Goal: Information Seeking & Learning: Check status

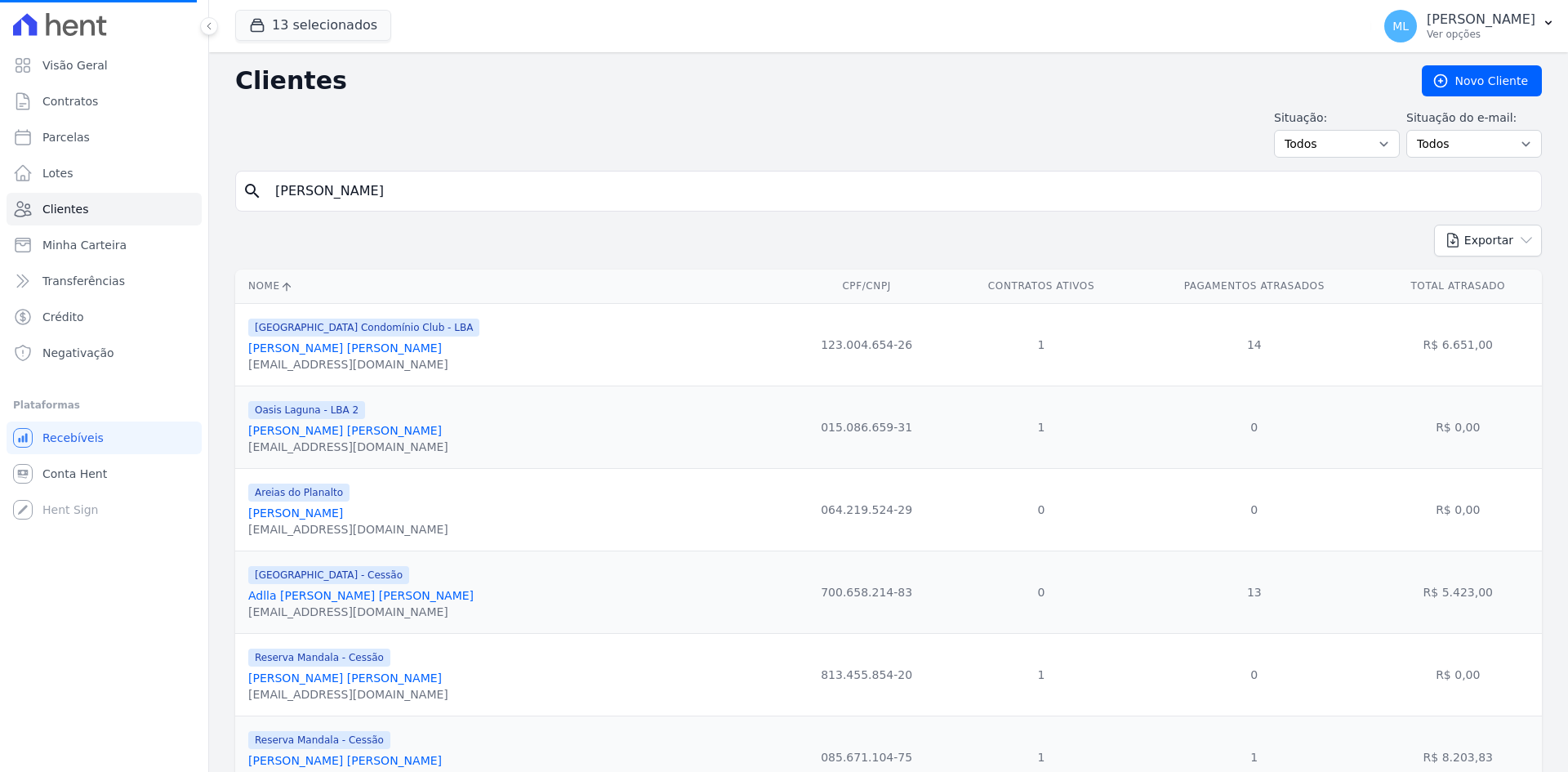
click at [448, 190] on input "[PERSON_NAME]" at bounding box center [900, 190] width 1270 height 33
click at [457, 183] on input "search" at bounding box center [900, 190] width 1270 height 33
type input "[PERSON_NAME]"
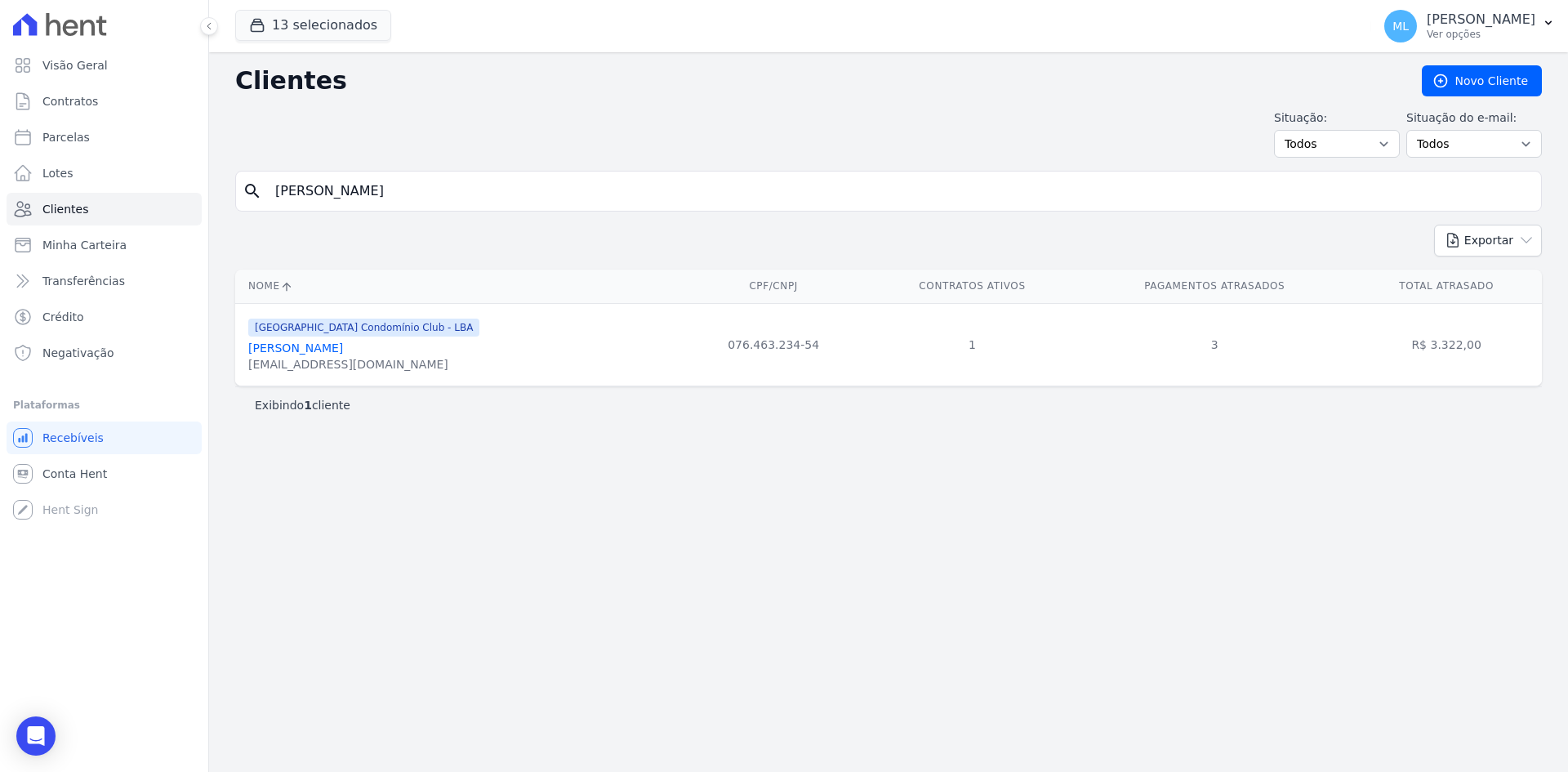
click at [343, 355] on link "[PERSON_NAME]" at bounding box center [296, 348] width 94 height 13
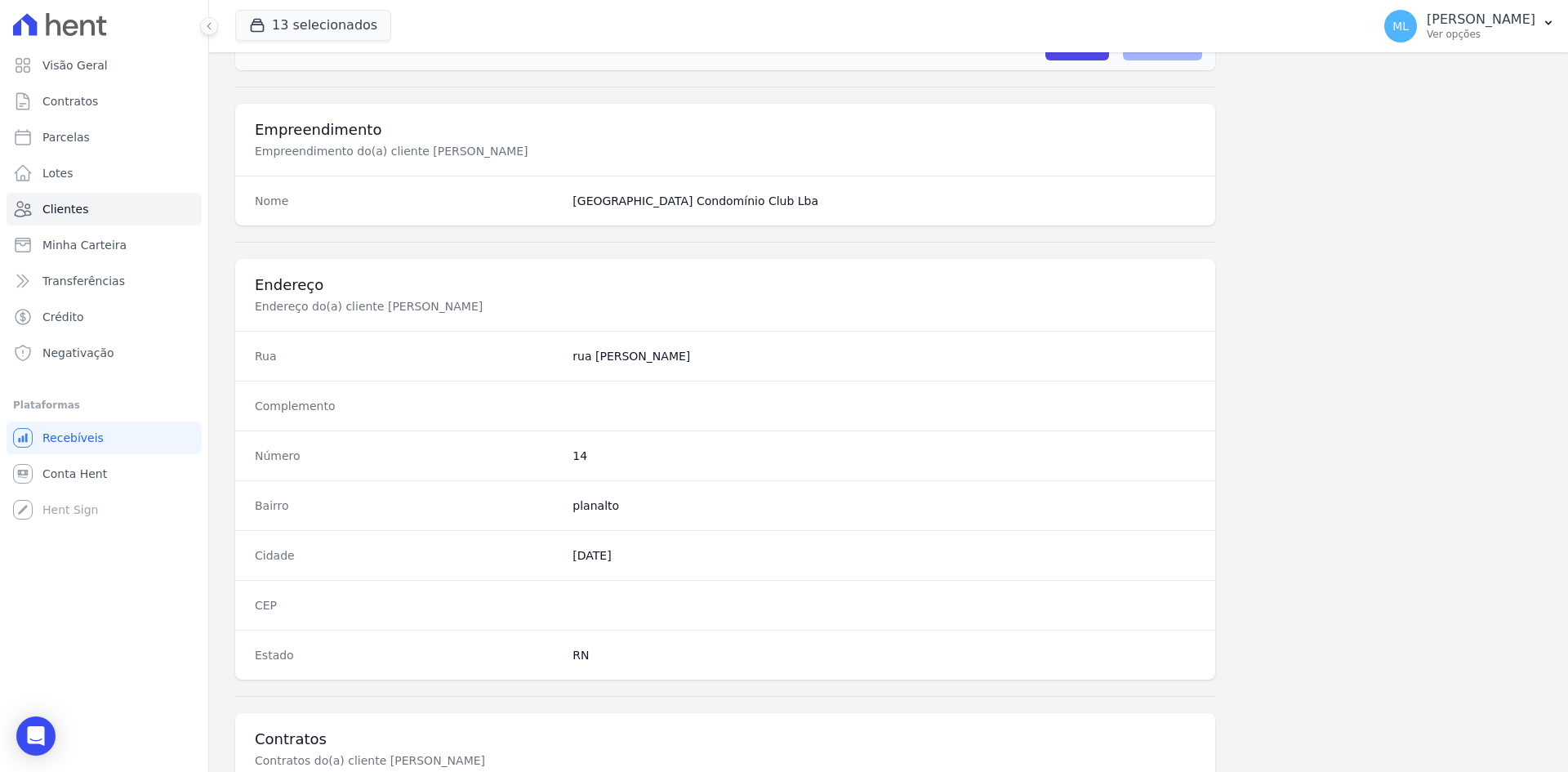
scroll to position [756, 0]
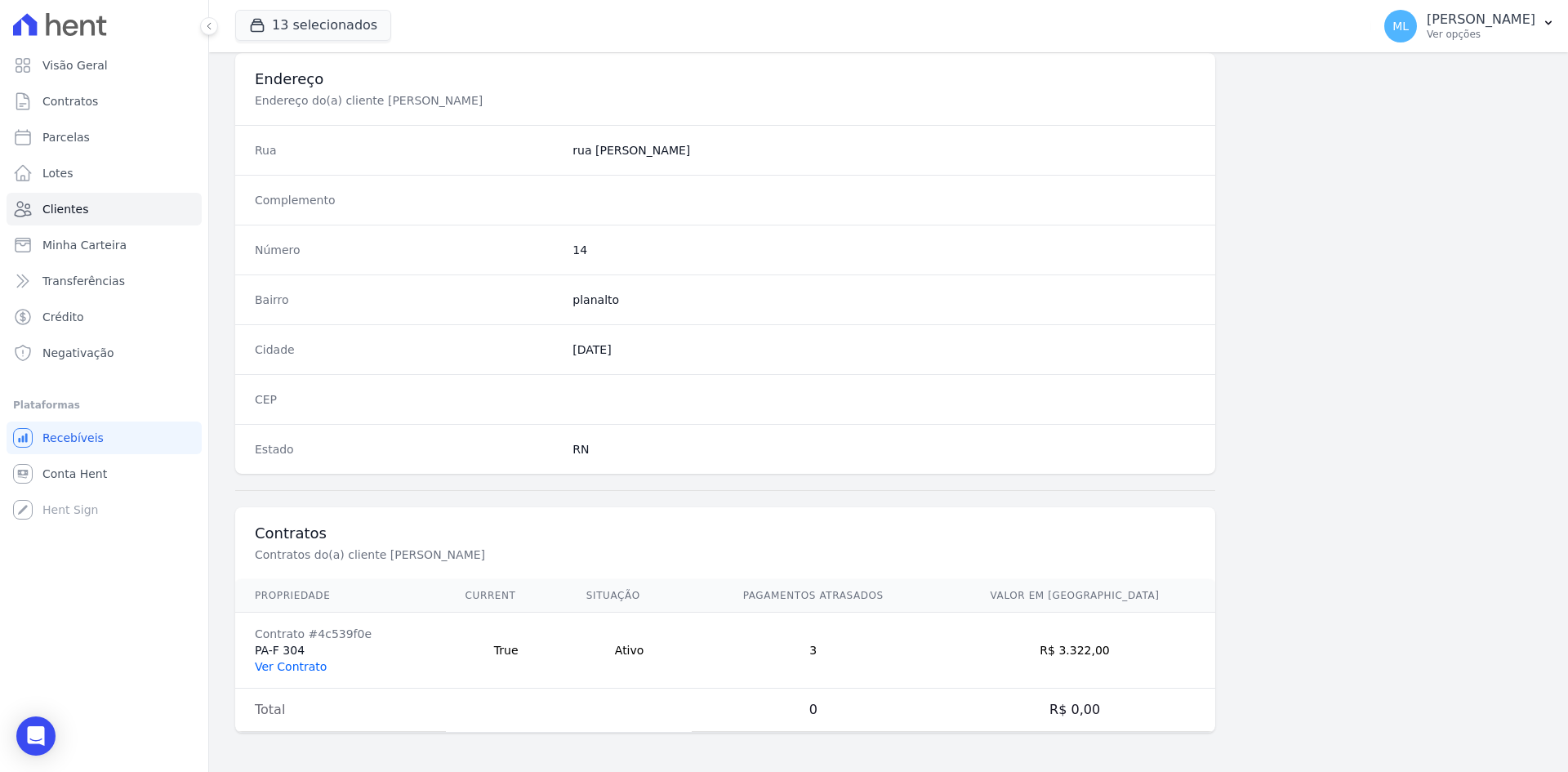
click at [293, 671] on link "Ver Contrato" at bounding box center [290, 667] width 72 height 13
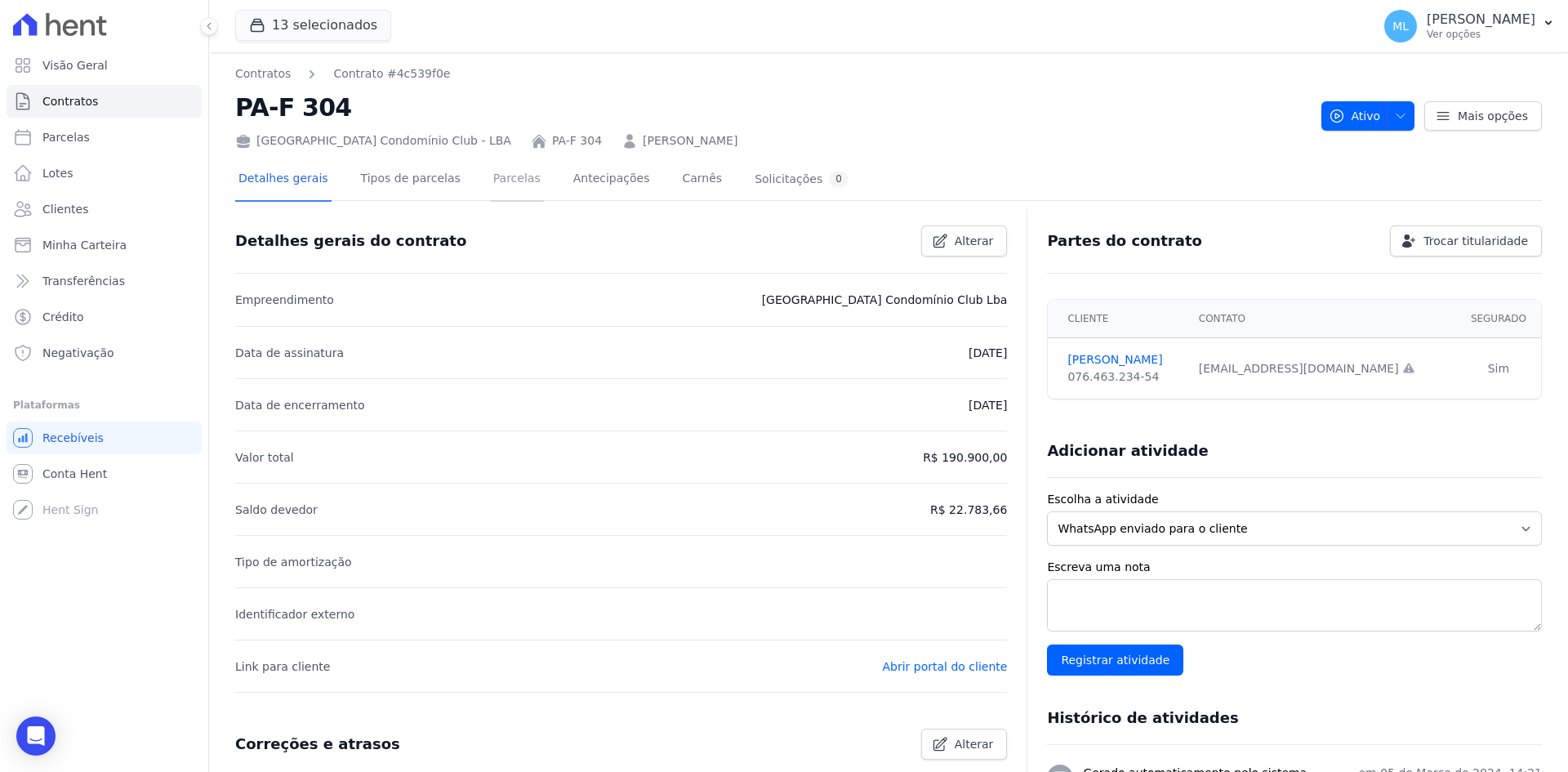
click at [490, 184] on link "Parcelas" at bounding box center [517, 180] width 54 height 43
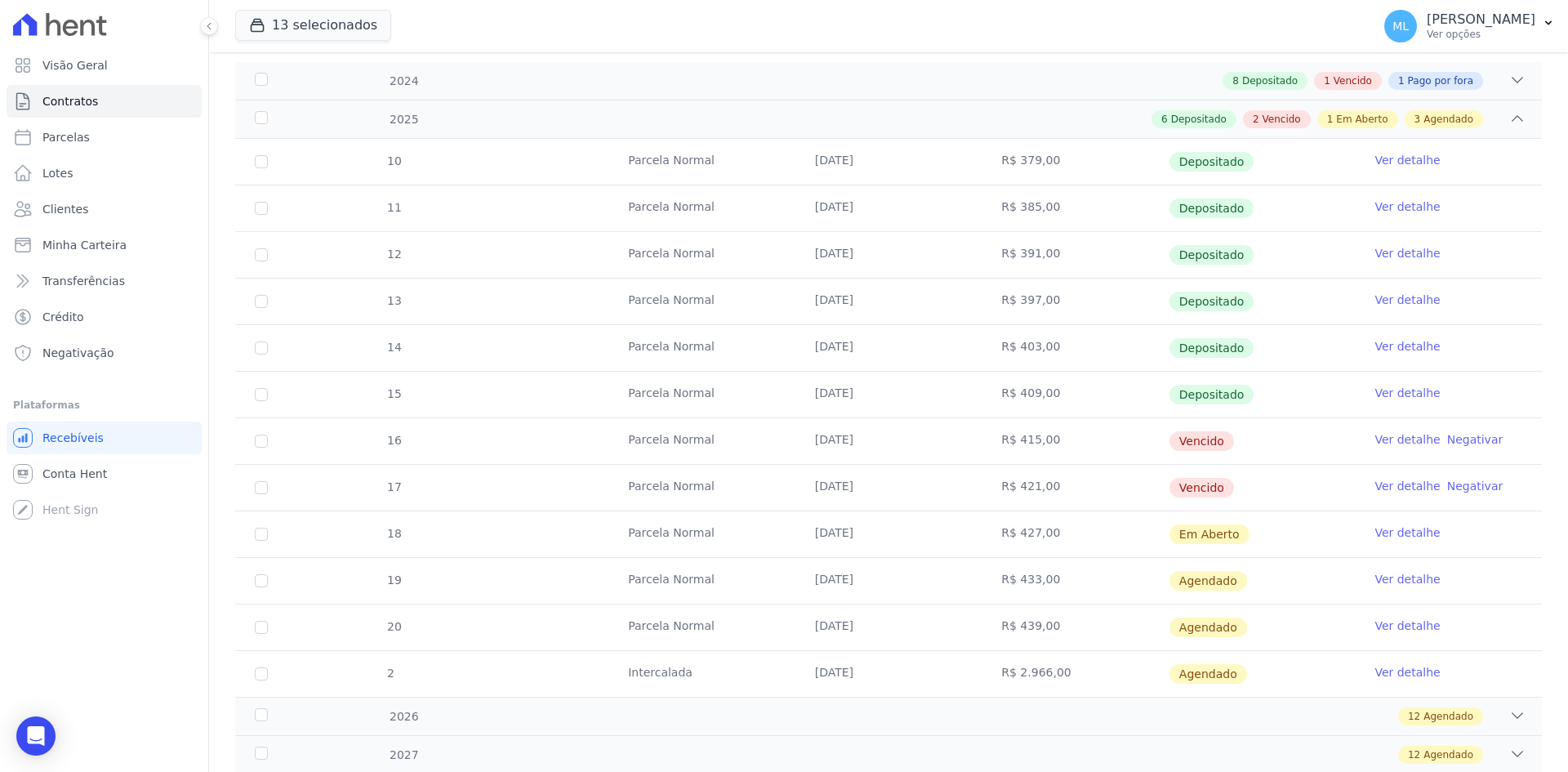
scroll to position [245, 0]
click at [83, 212] on span "Clientes" at bounding box center [65, 208] width 46 height 16
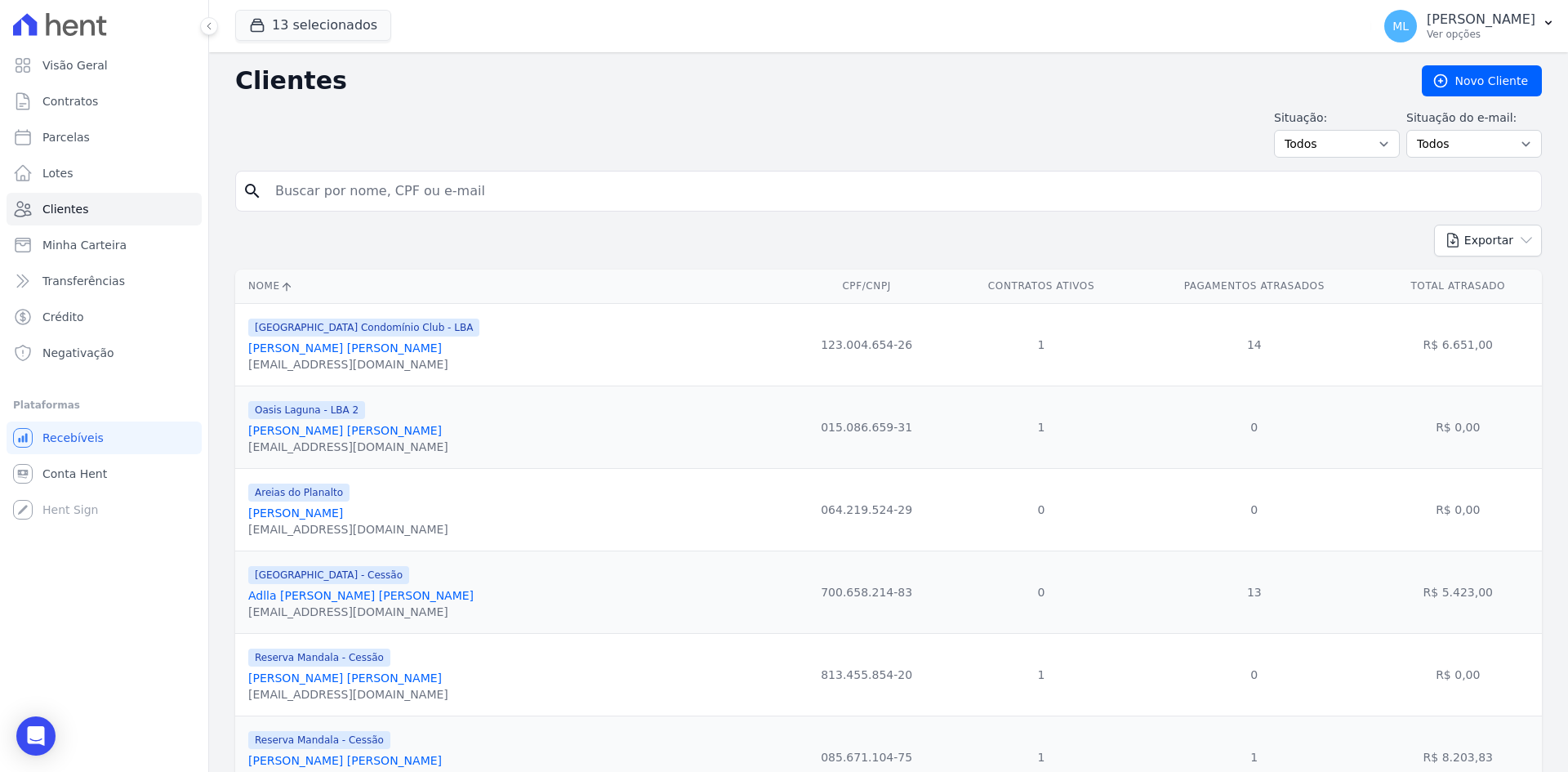
click at [412, 182] on input "search" at bounding box center [900, 190] width 1270 height 33
type input "[PERSON_NAME]"
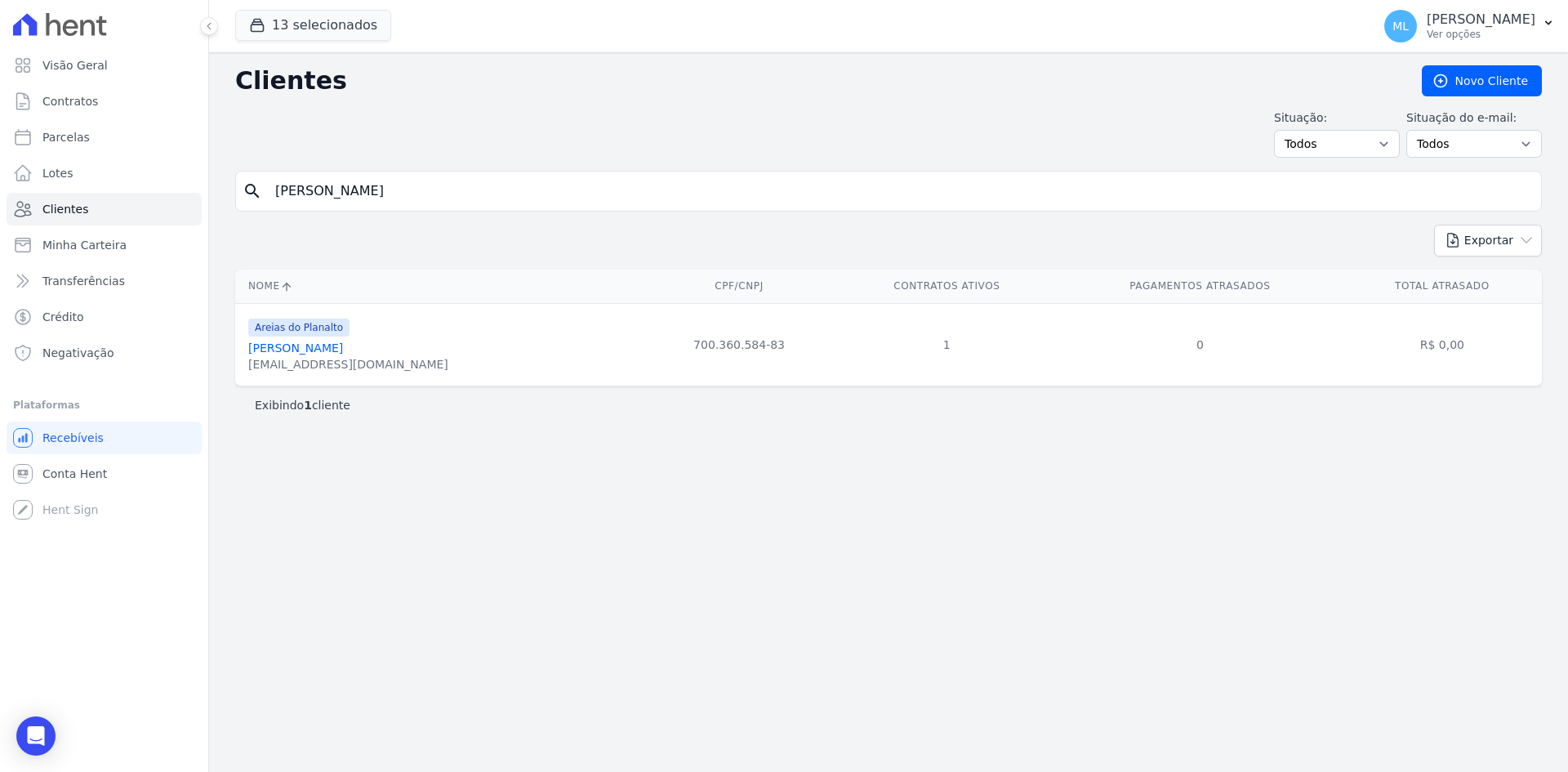
click at [343, 343] on link "[PERSON_NAME]" at bounding box center [296, 348] width 94 height 13
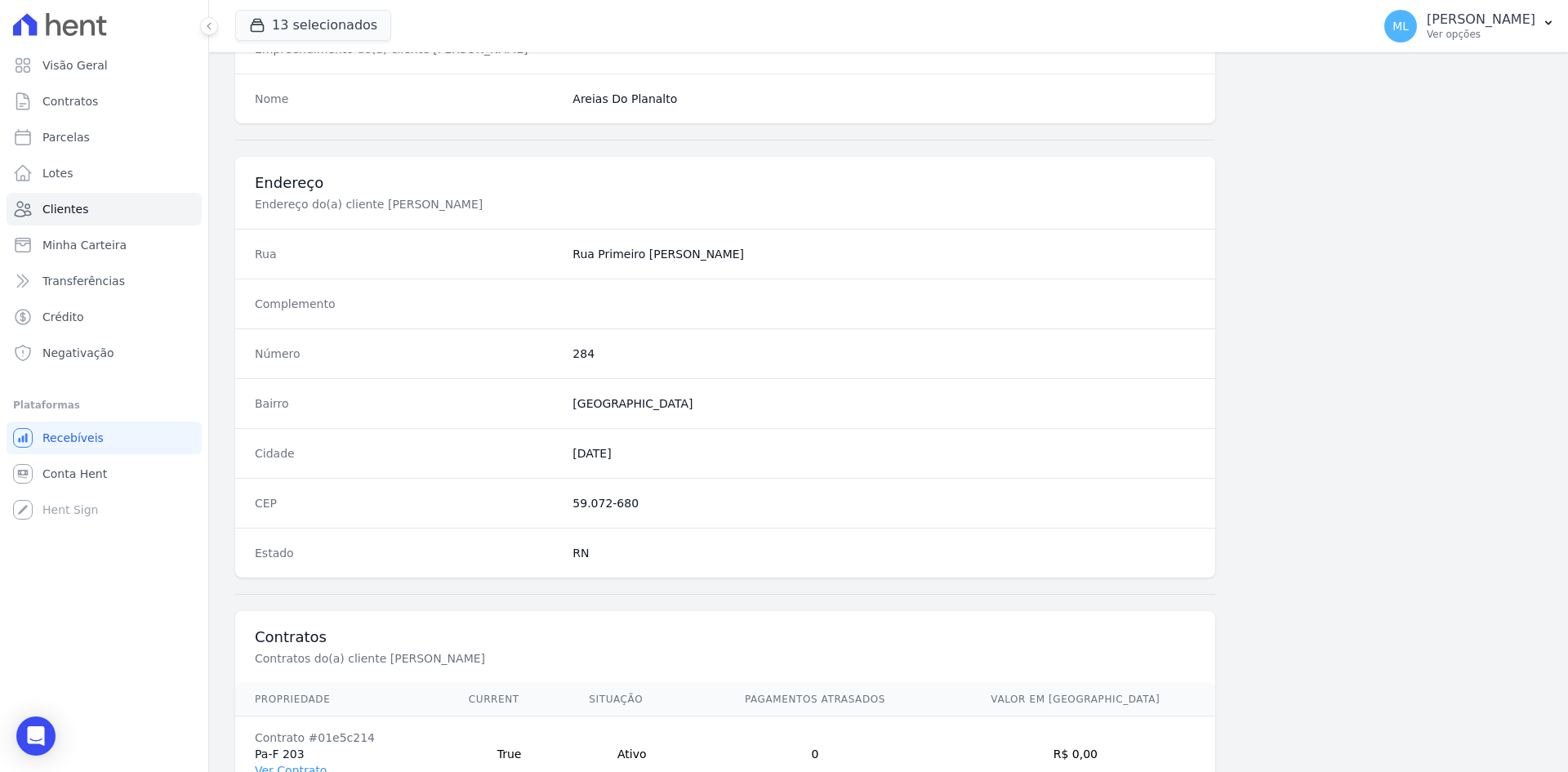
scroll to position [756, 0]
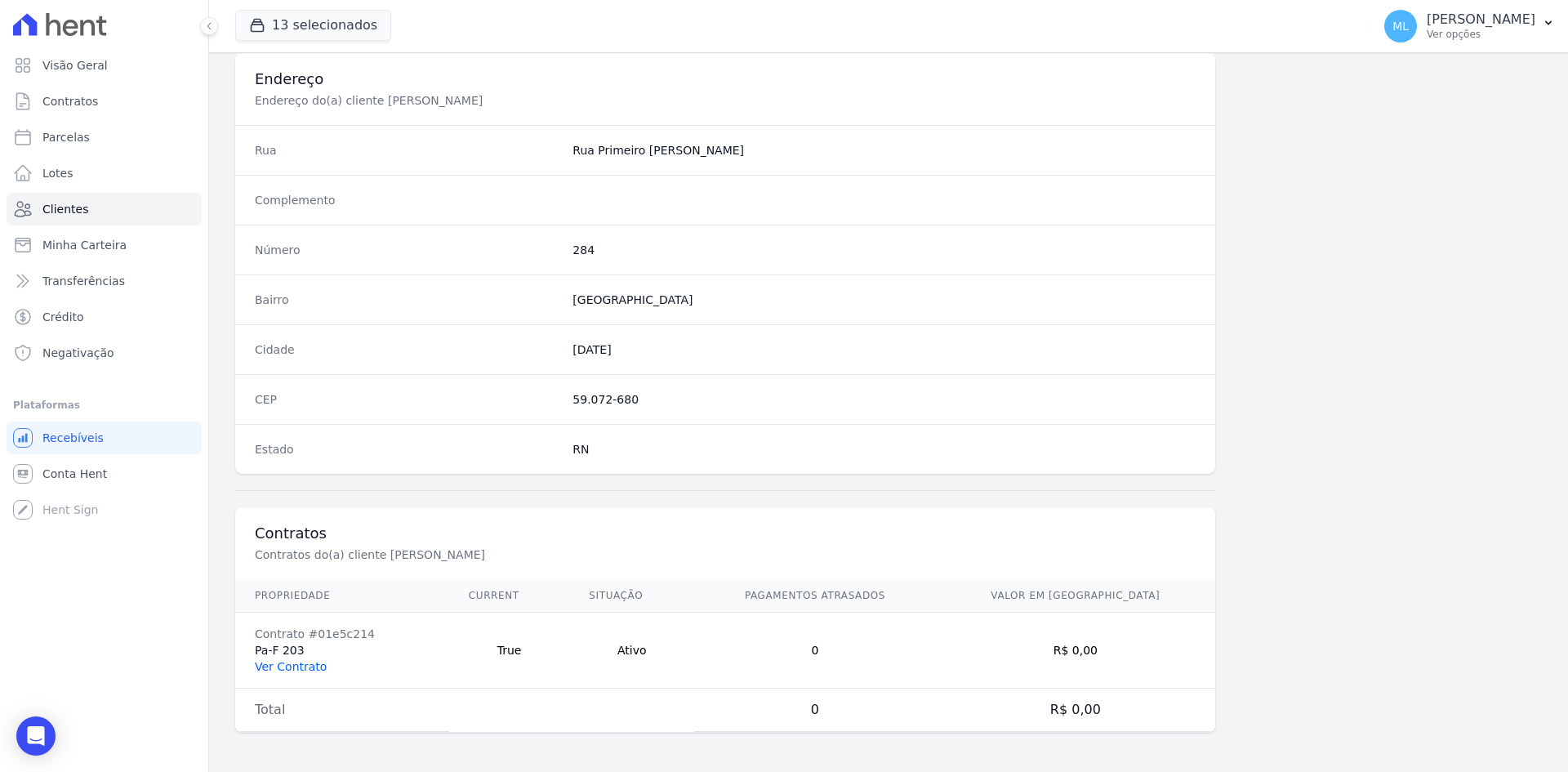
click at [301, 664] on link "Ver Contrato" at bounding box center [290, 667] width 72 height 13
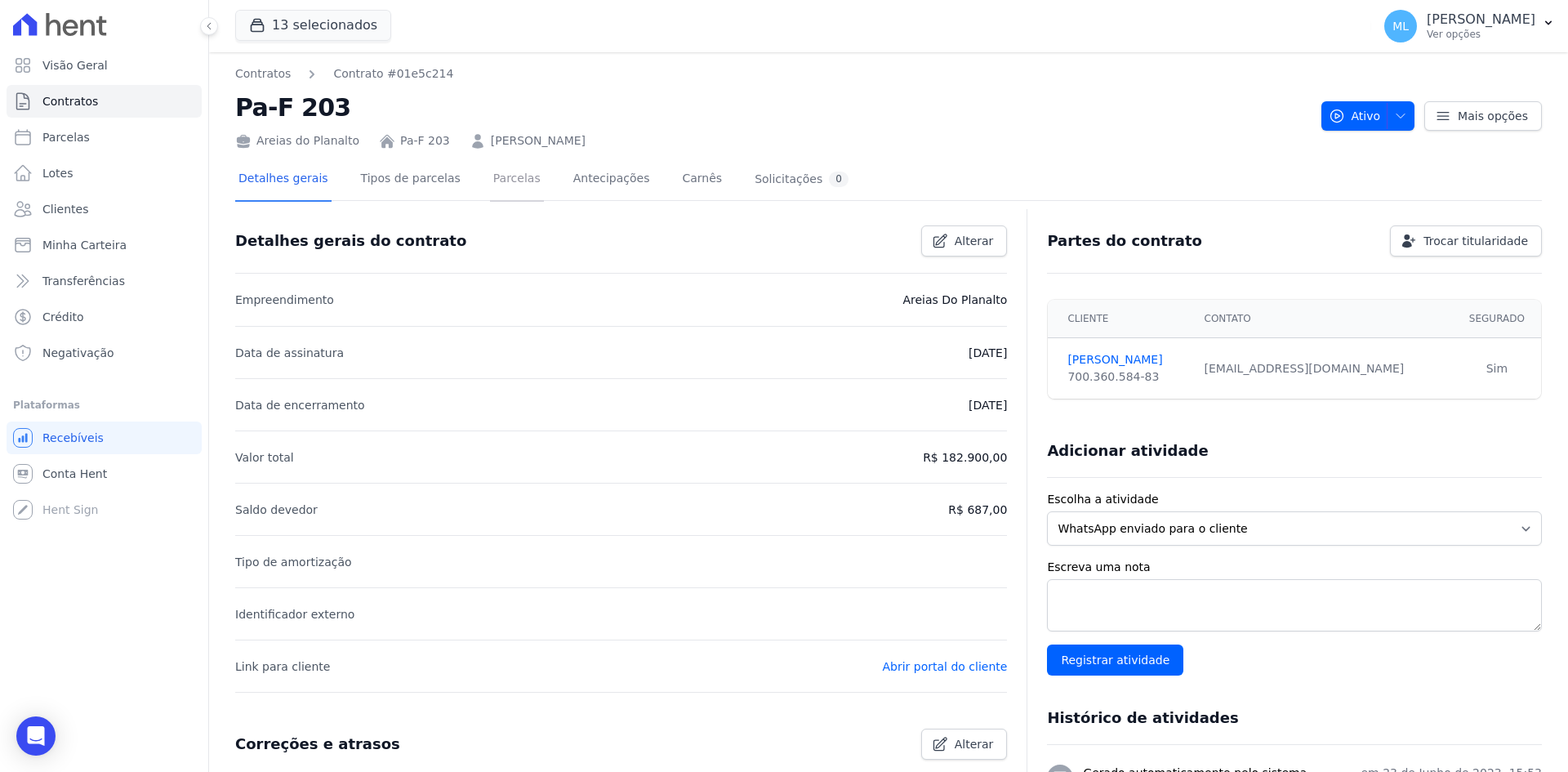
click at [490, 167] on link "Parcelas" at bounding box center [517, 180] width 54 height 43
click at [490, 173] on link "Parcelas" at bounding box center [517, 180] width 54 height 43
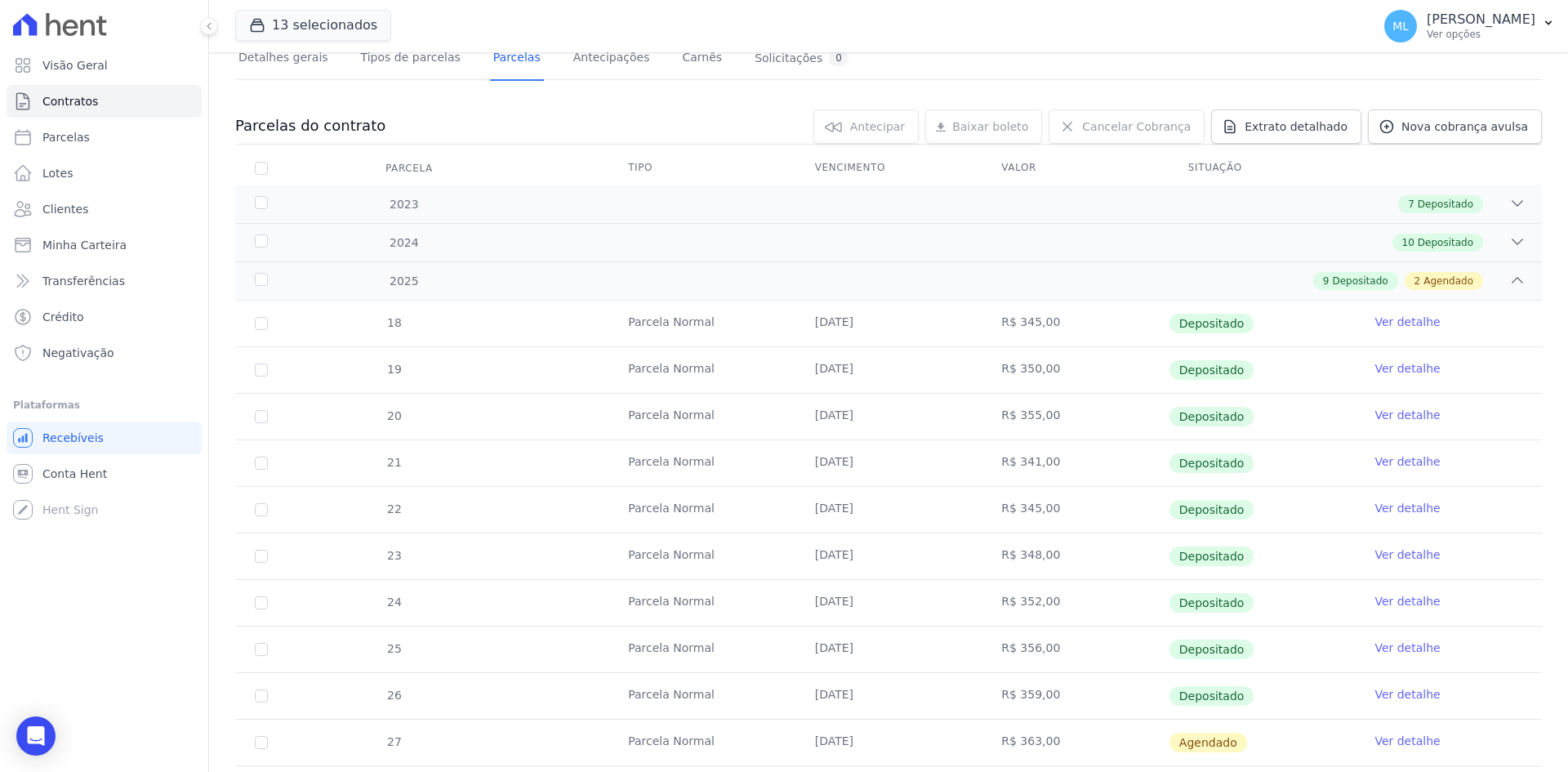
scroll to position [245, 0]
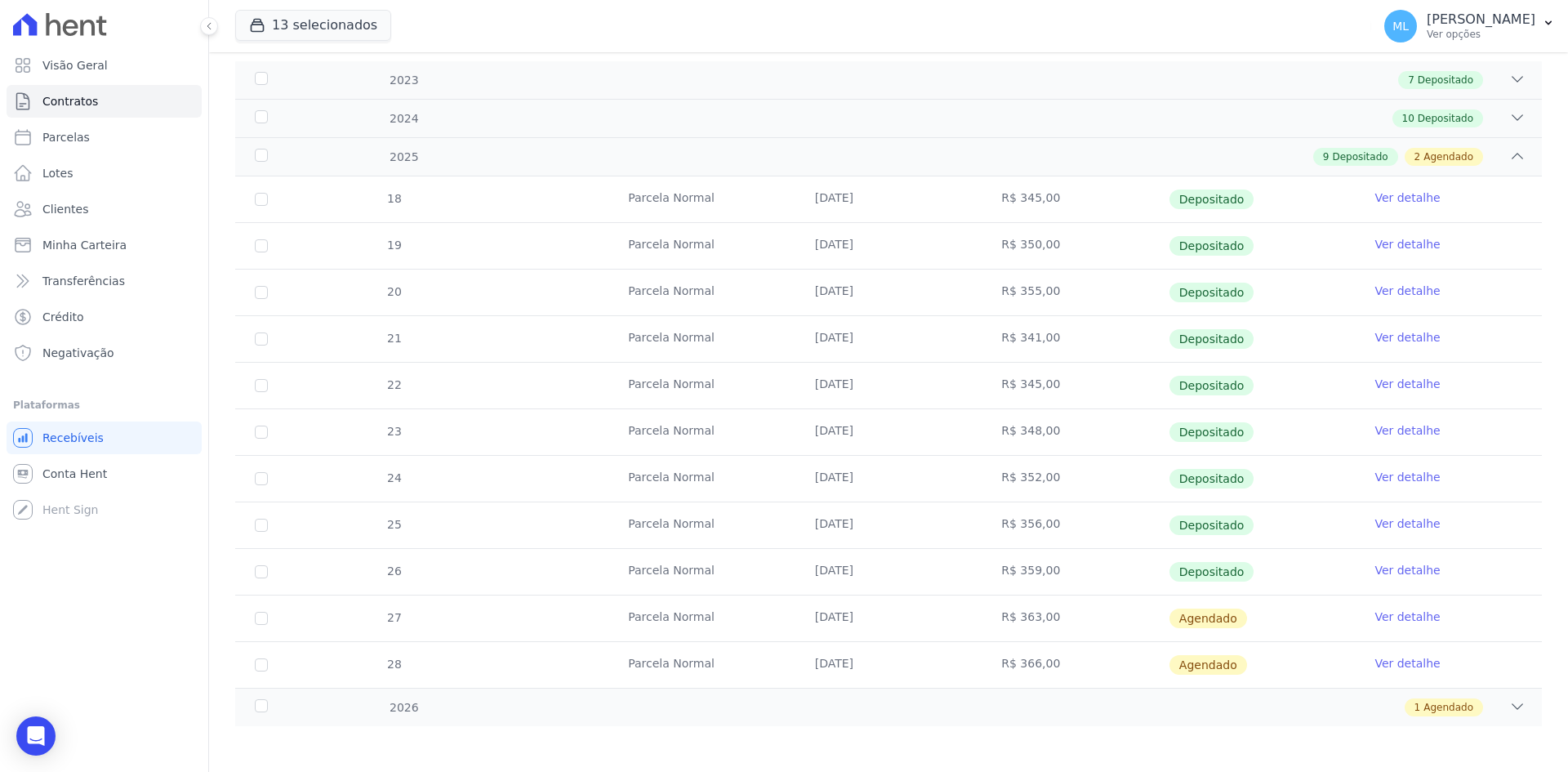
click at [1388, 576] on link "Ver detalhe" at bounding box center [1408, 570] width 66 height 16
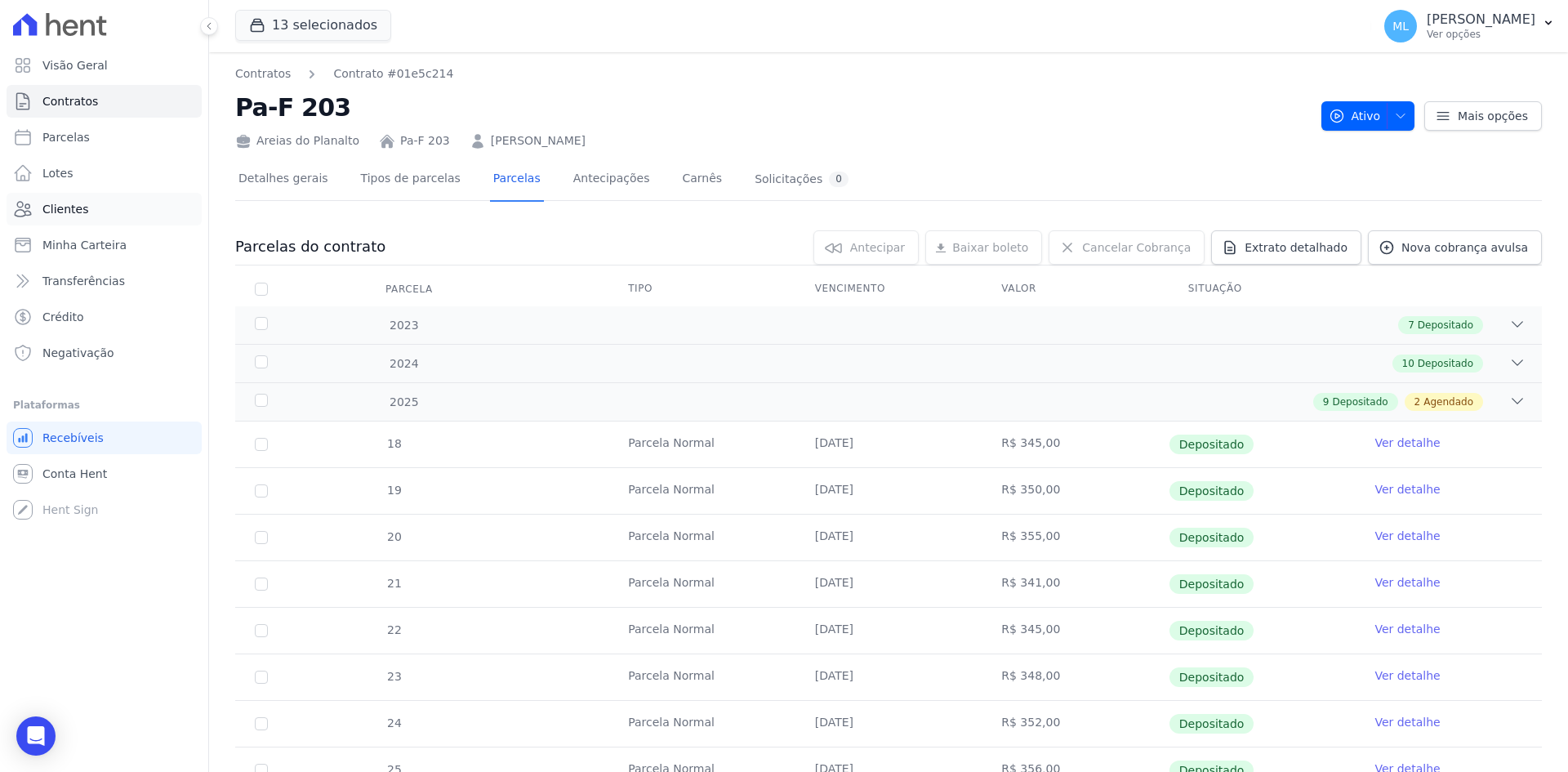
click at [103, 214] on link "Clientes" at bounding box center [105, 209] width 196 height 33
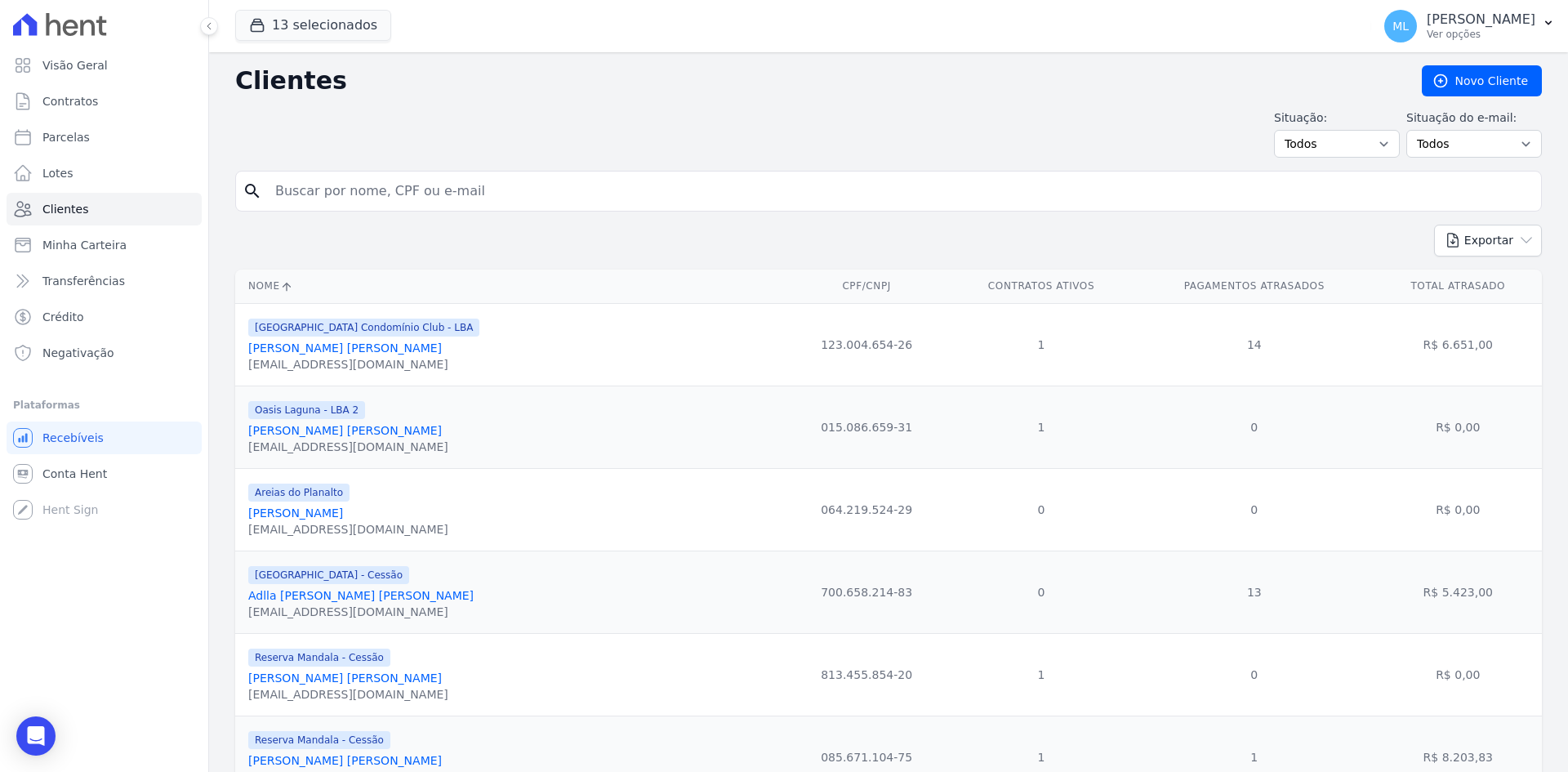
click at [538, 192] on input "search" at bounding box center [900, 190] width 1270 height 33
type input "[PERSON_NAME]"
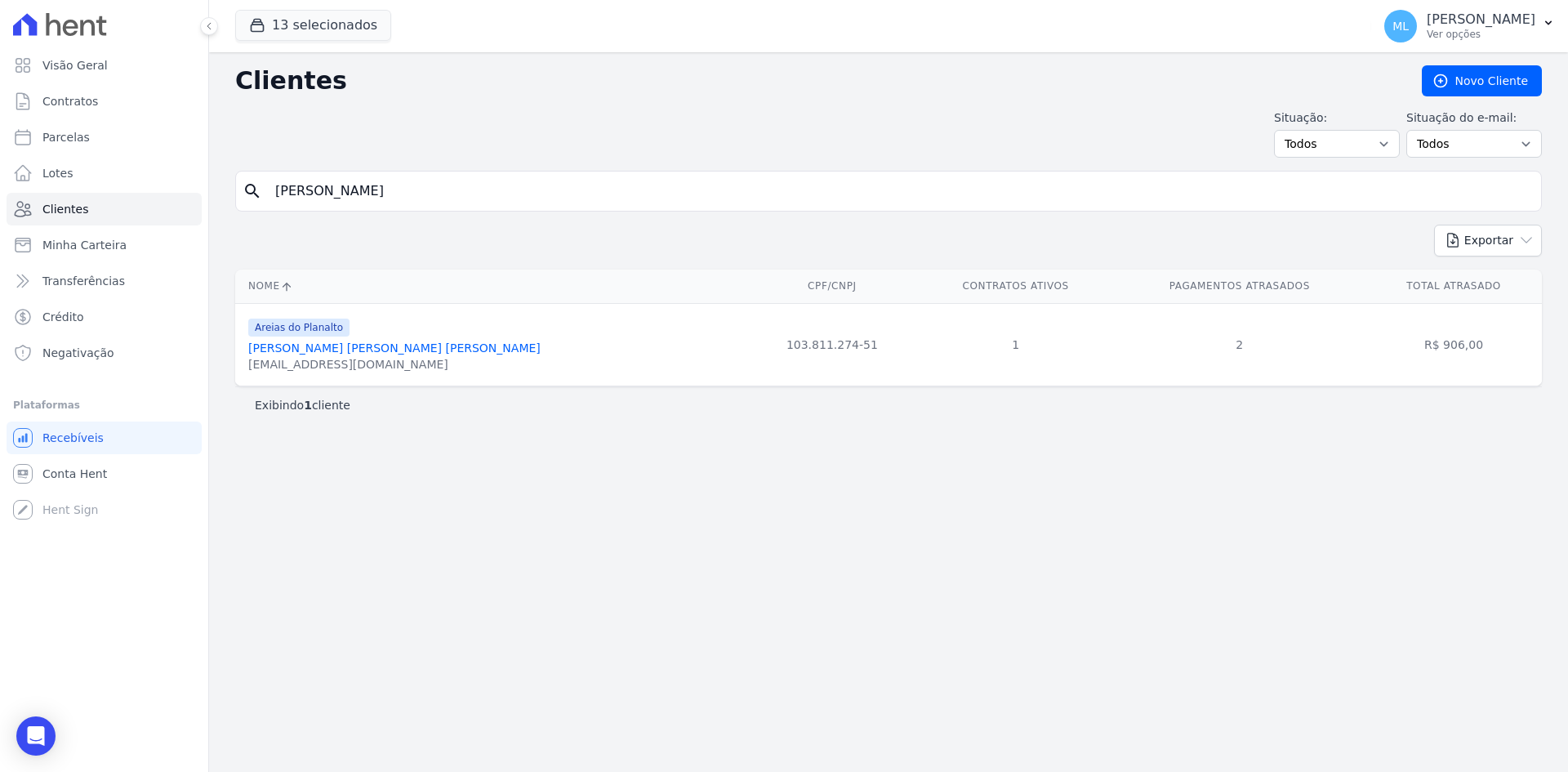
click at [379, 347] on link "[PERSON_NAME] [PERSON_NAME] [PERSON_NAME]" at bounding box center [395, 348] width 293 height 13
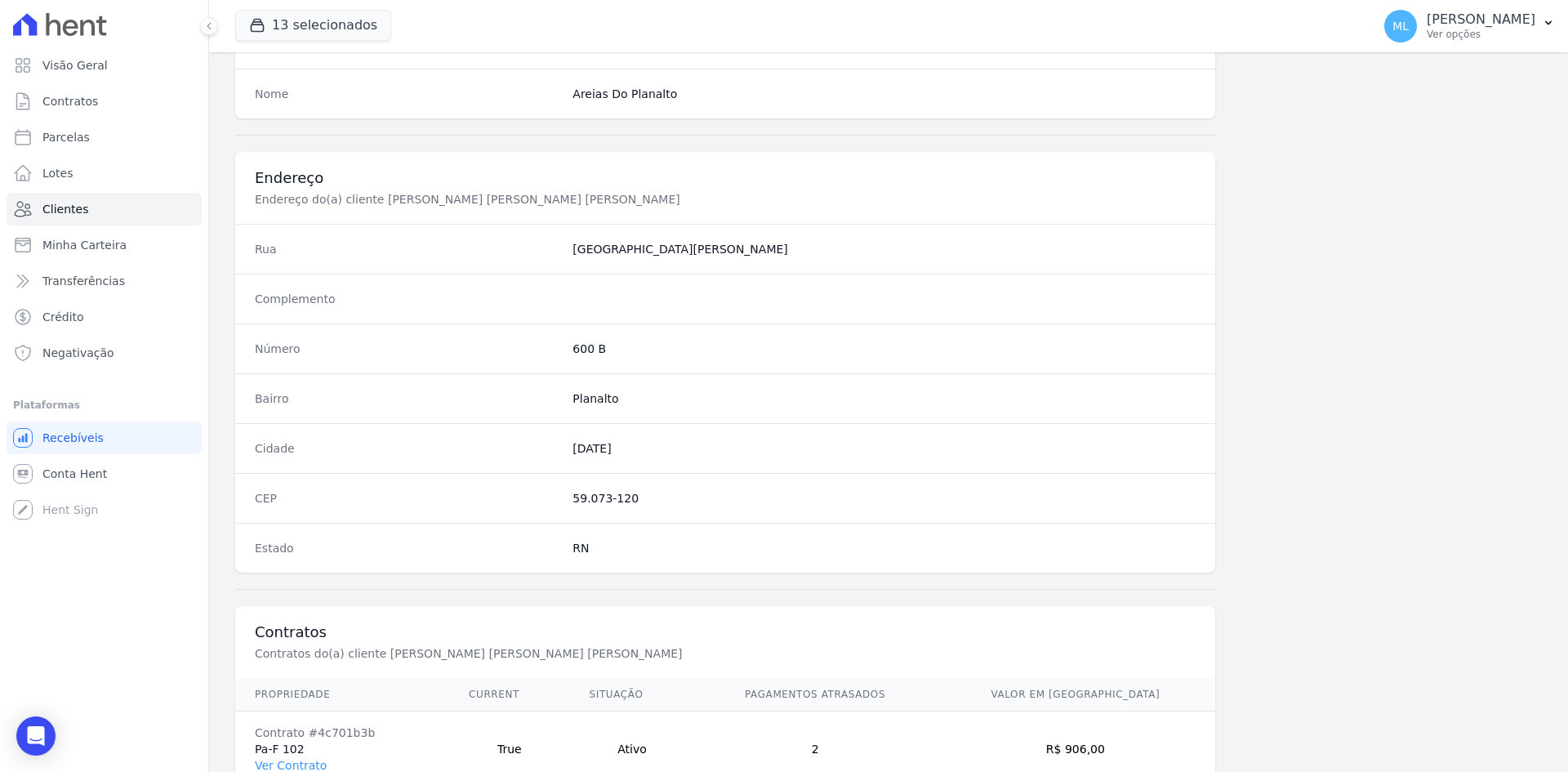
scroll to position [756, 0]
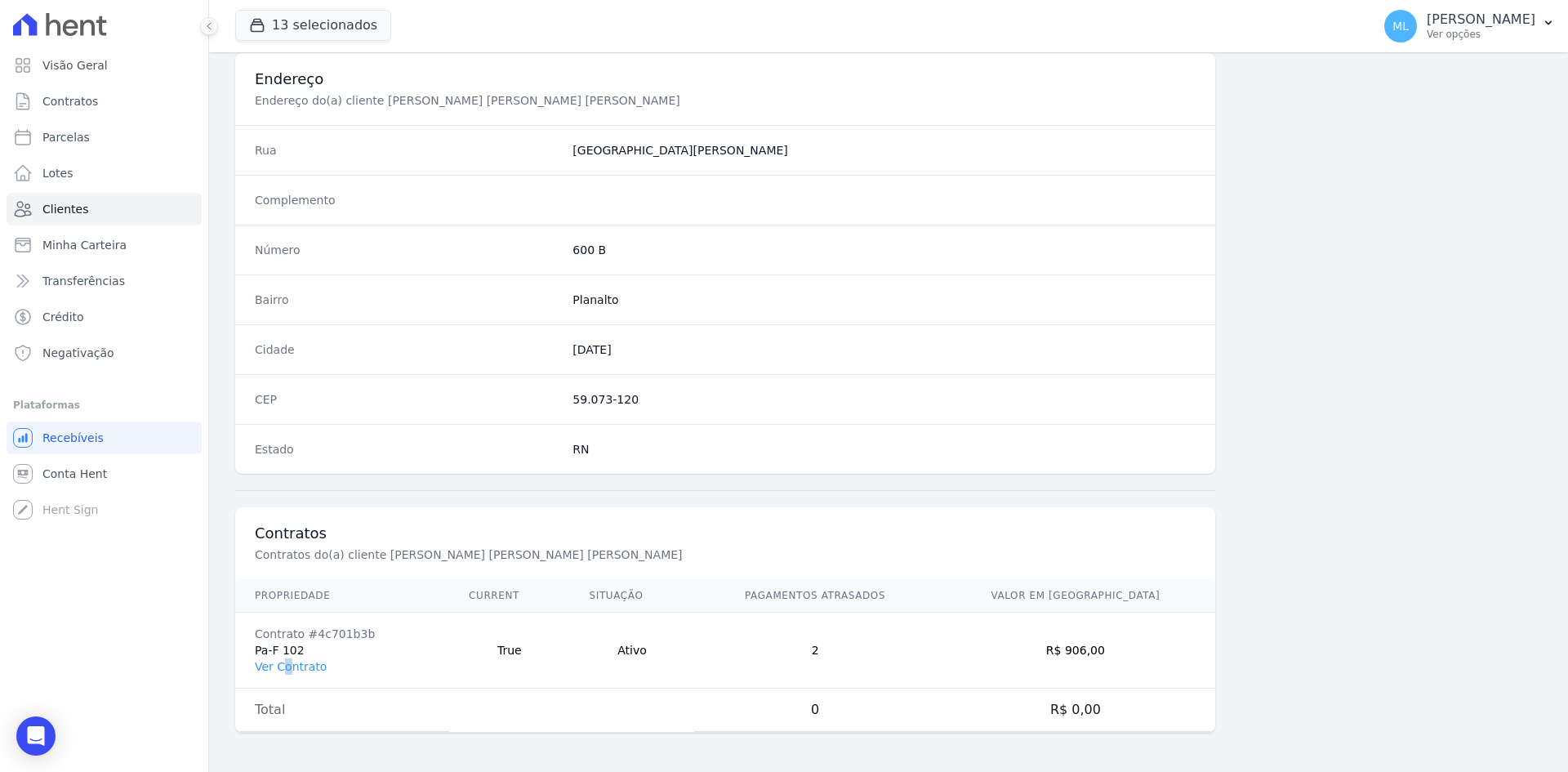
click at [286, 674] on td "Contrato #4c701b3b Pa-F 102 Ver Contrato" at bounding box center [342, 651] width 214 height 76
click at [299, 662] on link "Ver Contrato" at bounding box center [290, 667] width 72 height 13
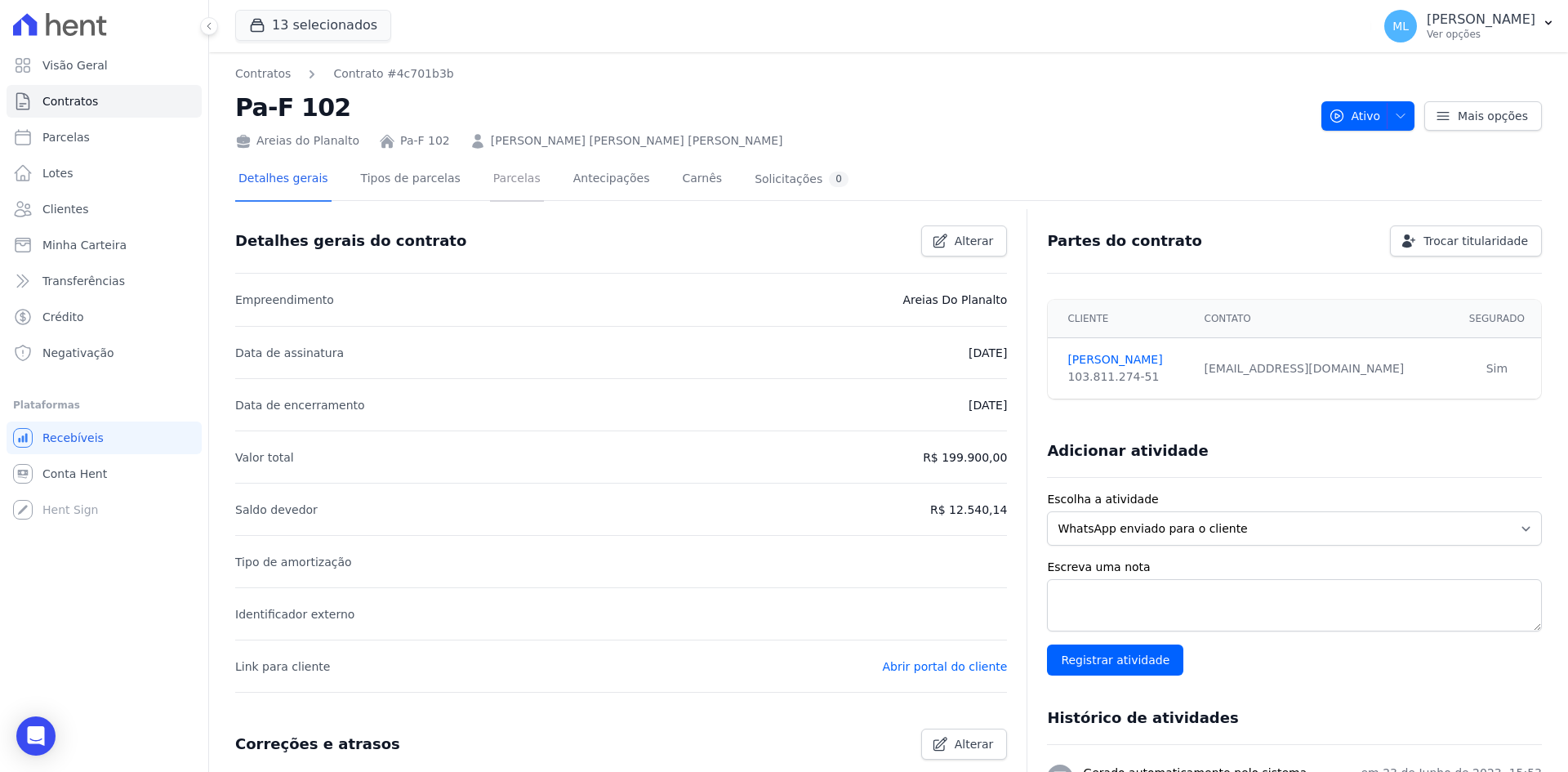
click at [496, 185] on link "Parcelas" at bounding box center [517, 180] width 54 height 43
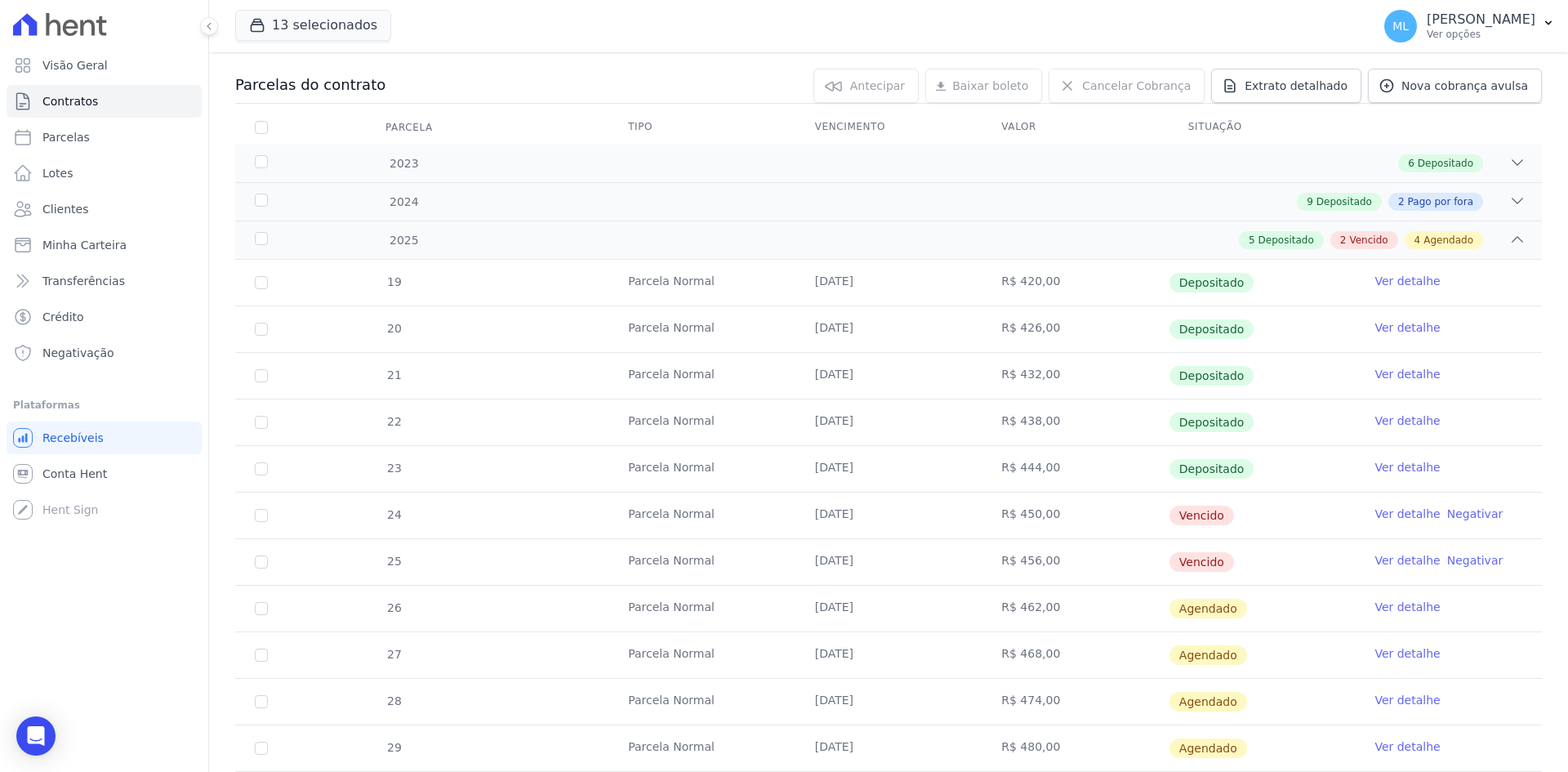
scroll to position [164, 0]
click at [1391, 517] on link "Ver detalhe" at bounding box center [1408, 512] width 66 height 16
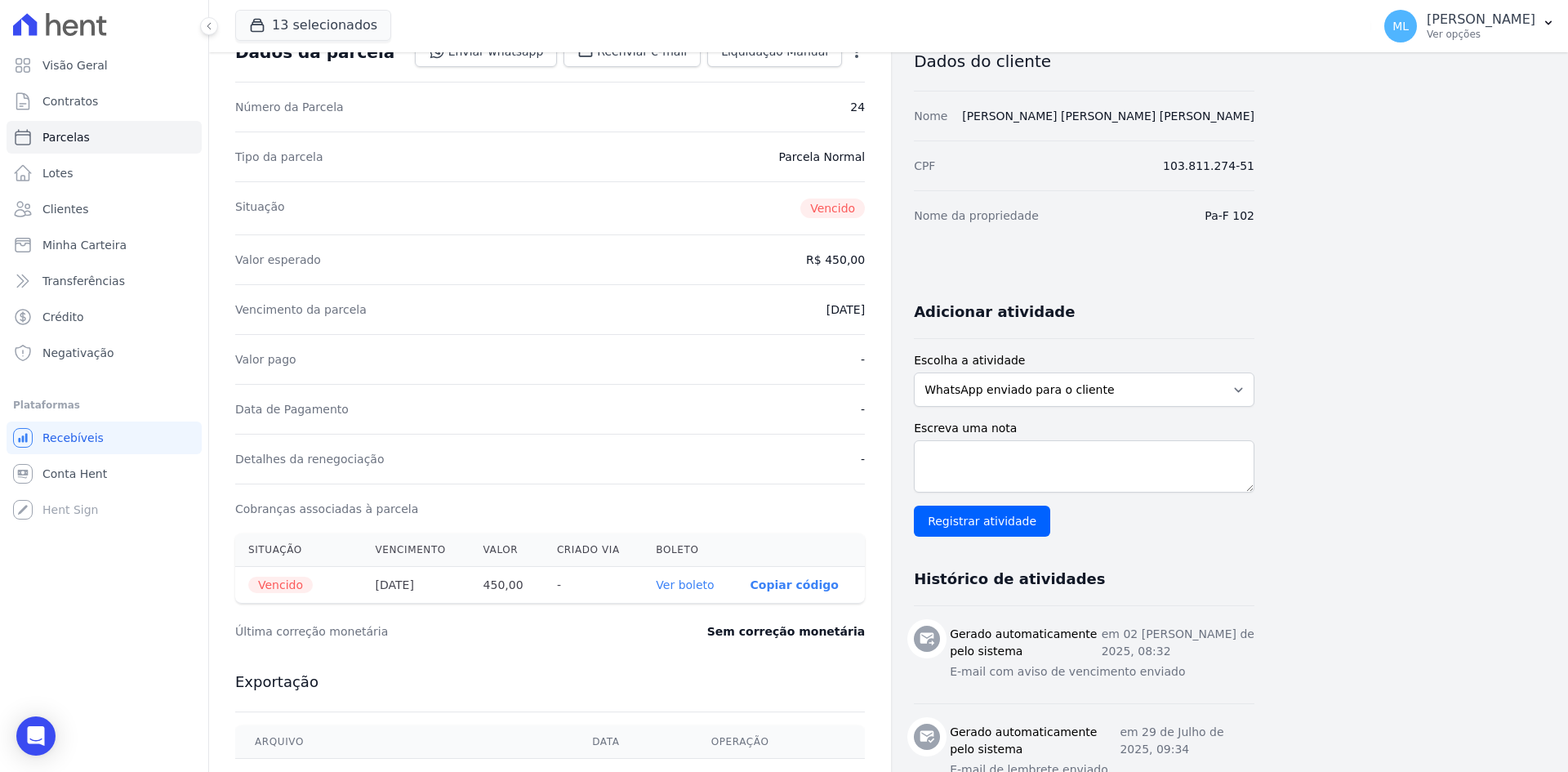
scroll to position [245, 0]
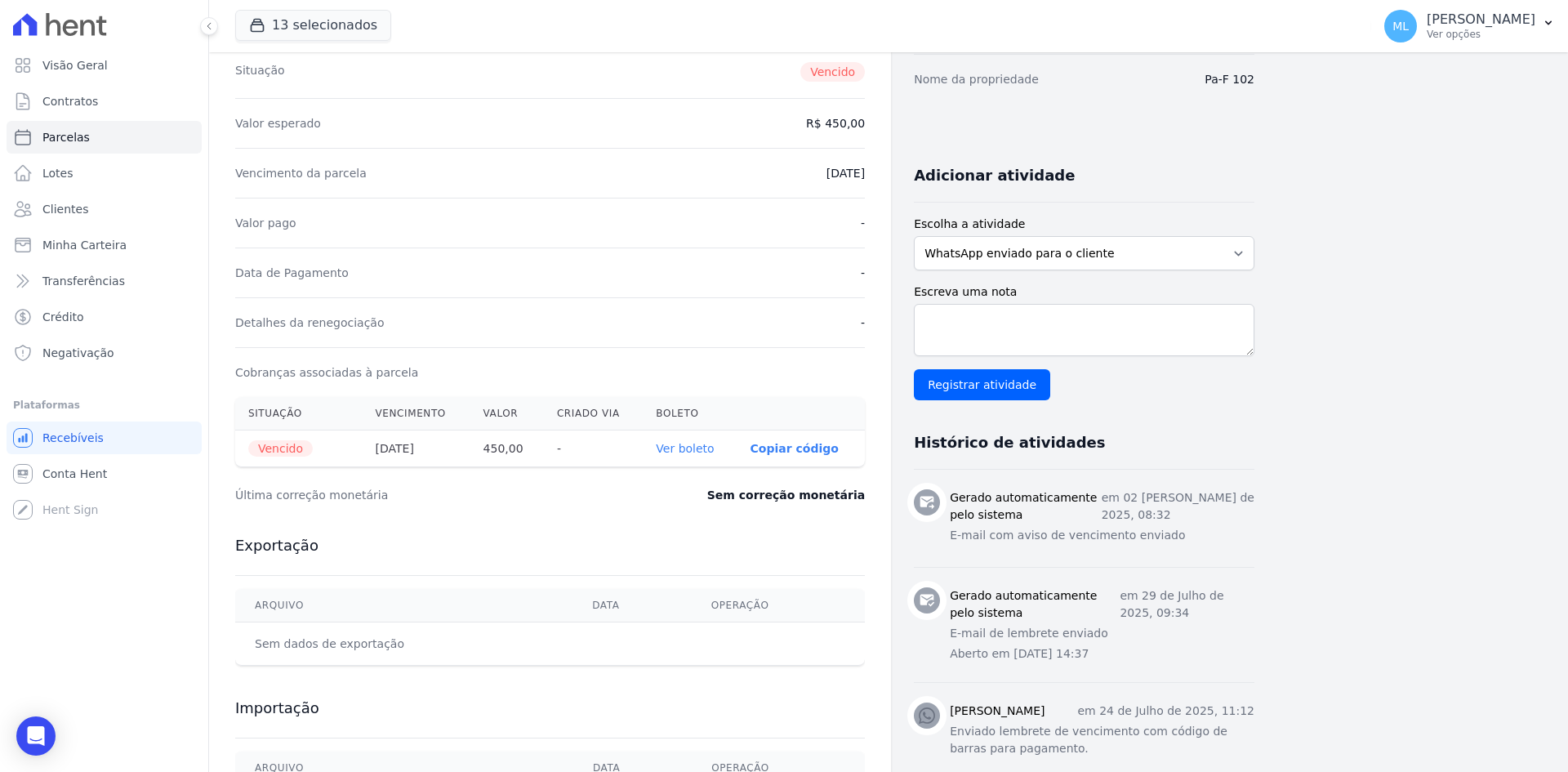
click at [695, 448] on link "Ver boleto" at bounding box center [685, 448] width 58 height 13
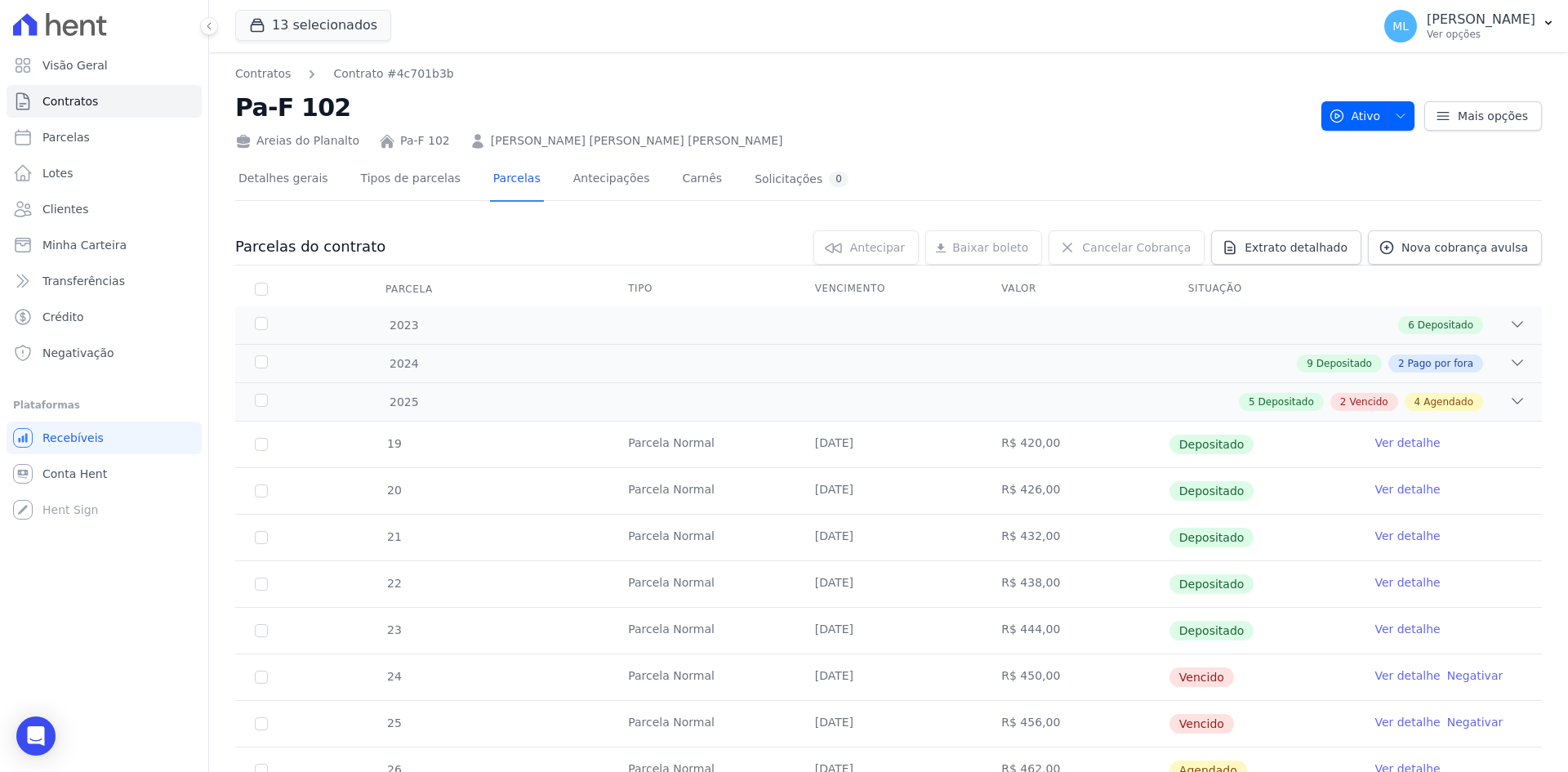
click at [1396, 716] on link "Ver detalhe" at bounding box center [1408, 721] width 66 height 16
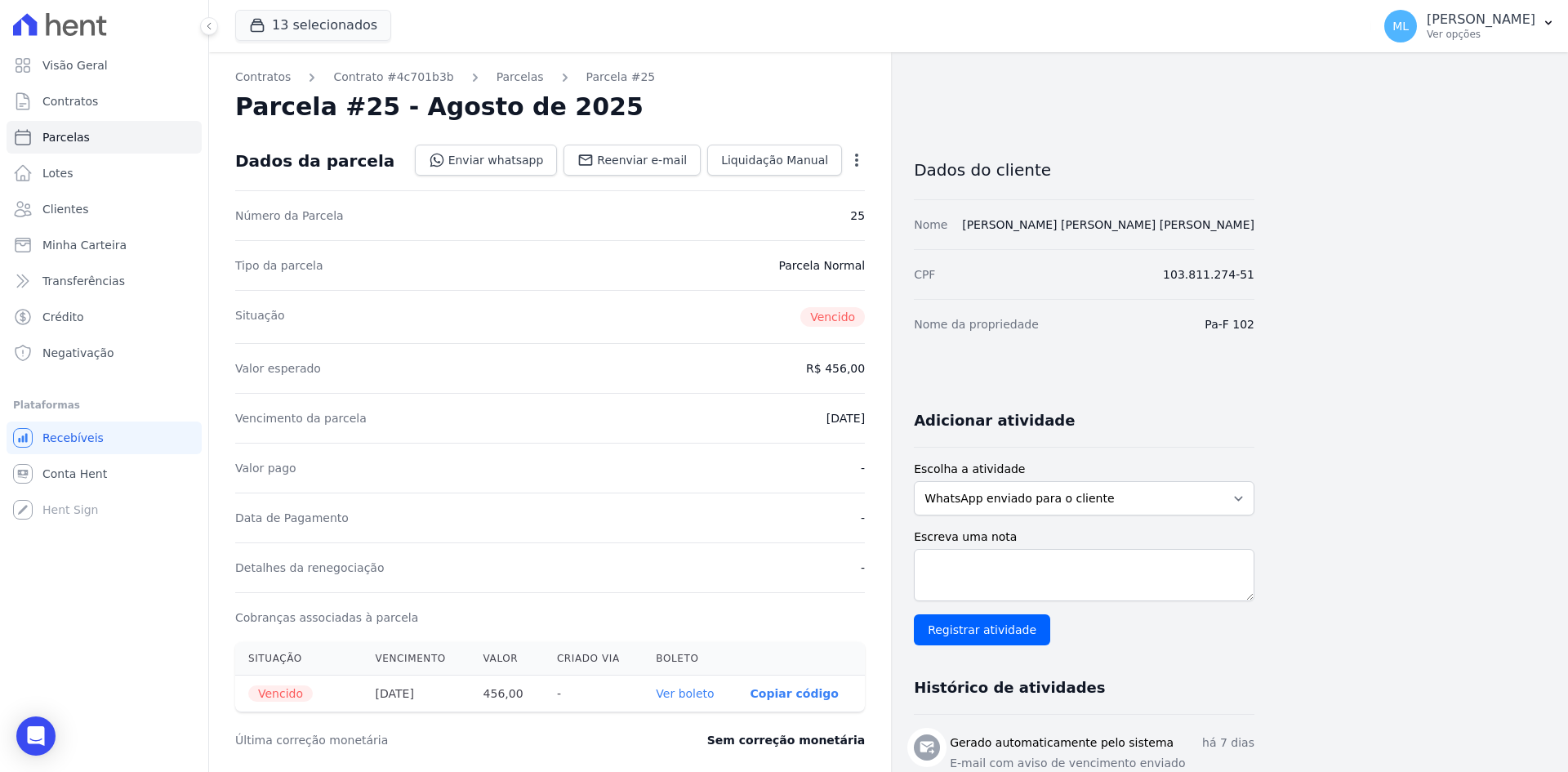
click at [700, 694] on link "Ver boleto" at bounding box center [685, 694] width 58 height 13
click at [70, 197] on link "Clientes" at bounding box center [105, 209] width 196 height 33
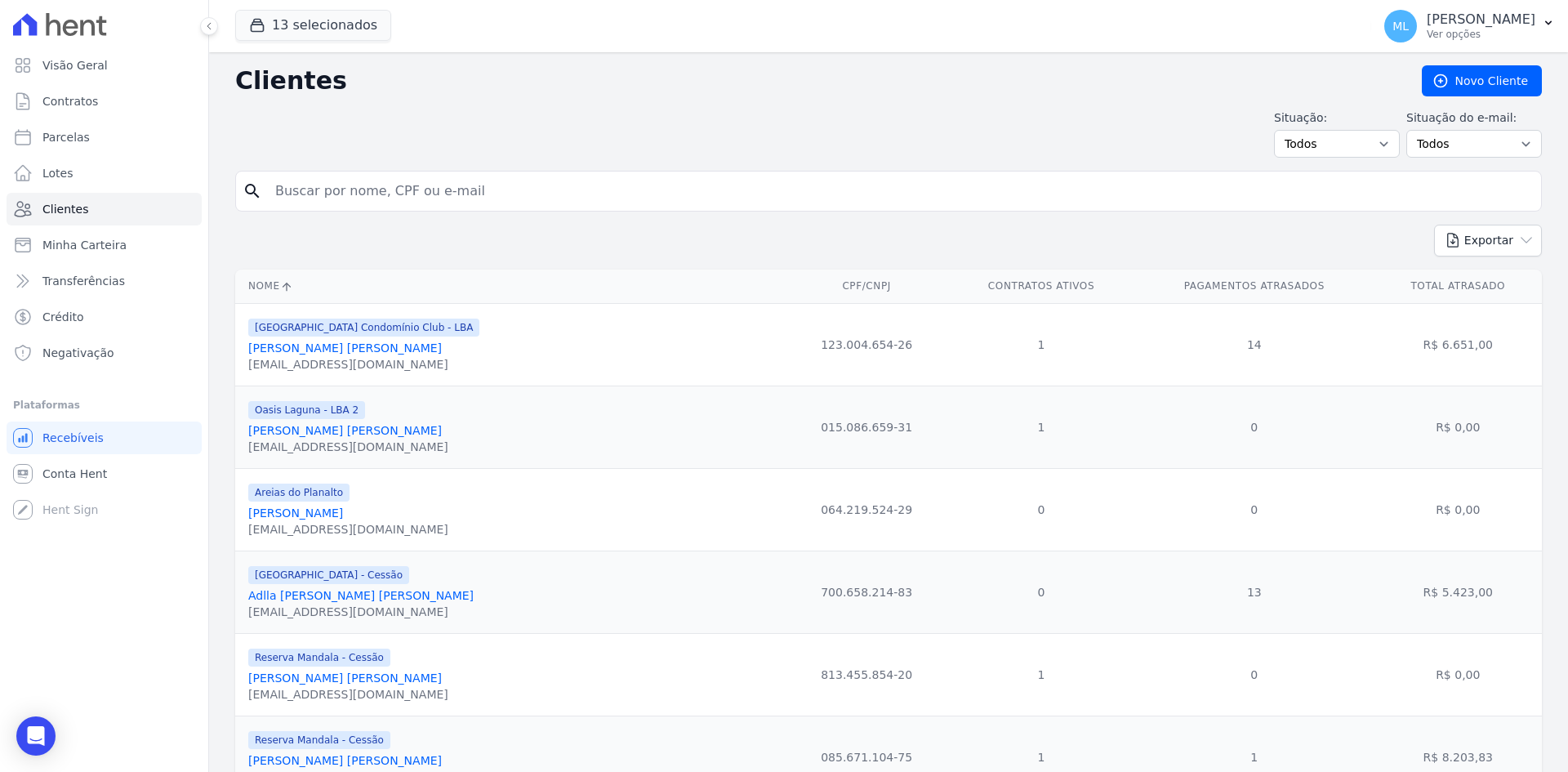
drag, startPoint x: 399, startPoint y: 196, endPoint x: 414, endPoint y: 183, distance: 19.8
click at [414, 183] on input "search" at bounding box center [900, 190] width 1270 height 33
type input "rildon pimentael"
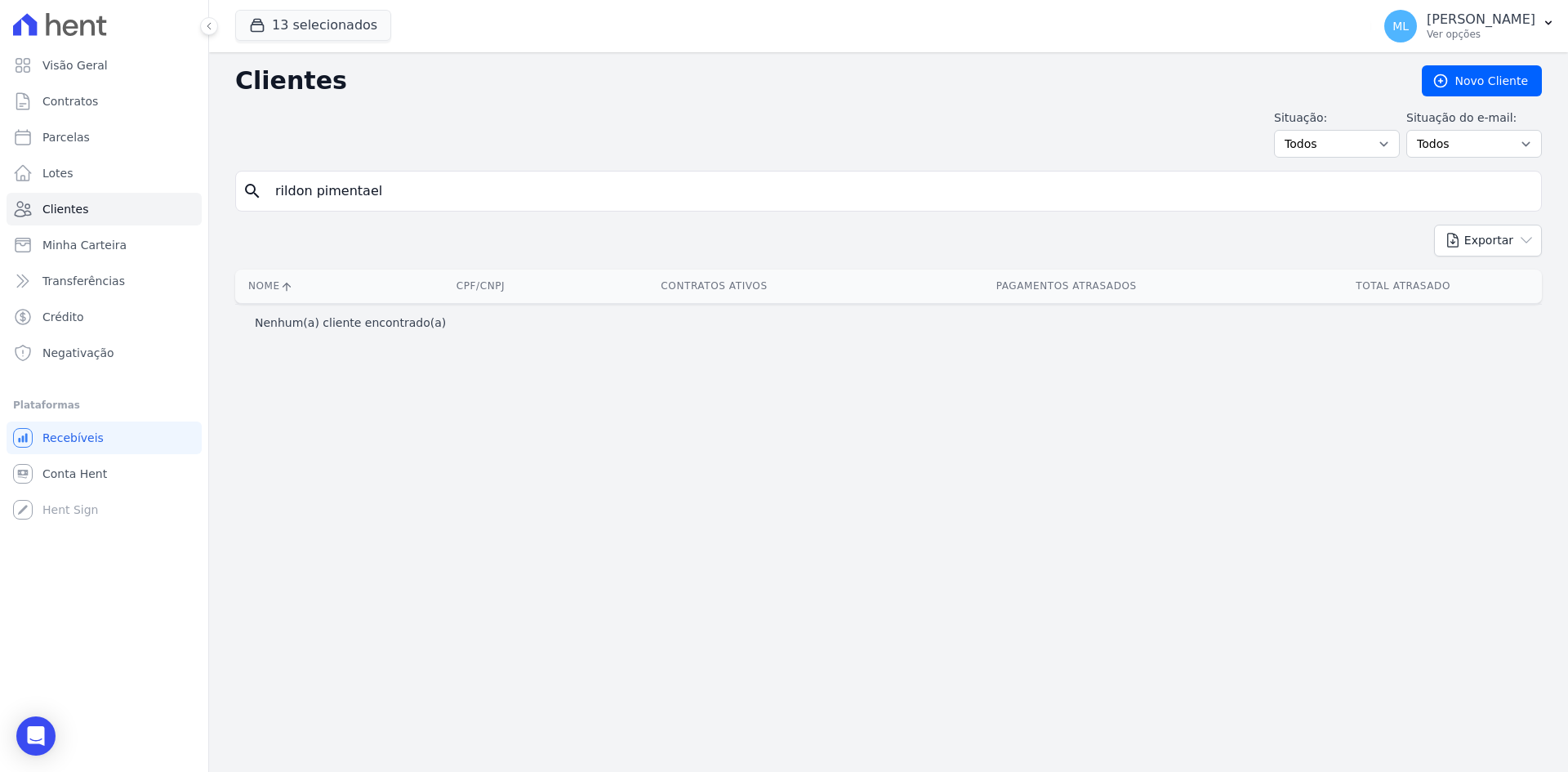
click at [419, 180] on input "rildon pimentael" at bounding box center [900, 190] width 1270 height 33
type input "[PERSON_NAME]"
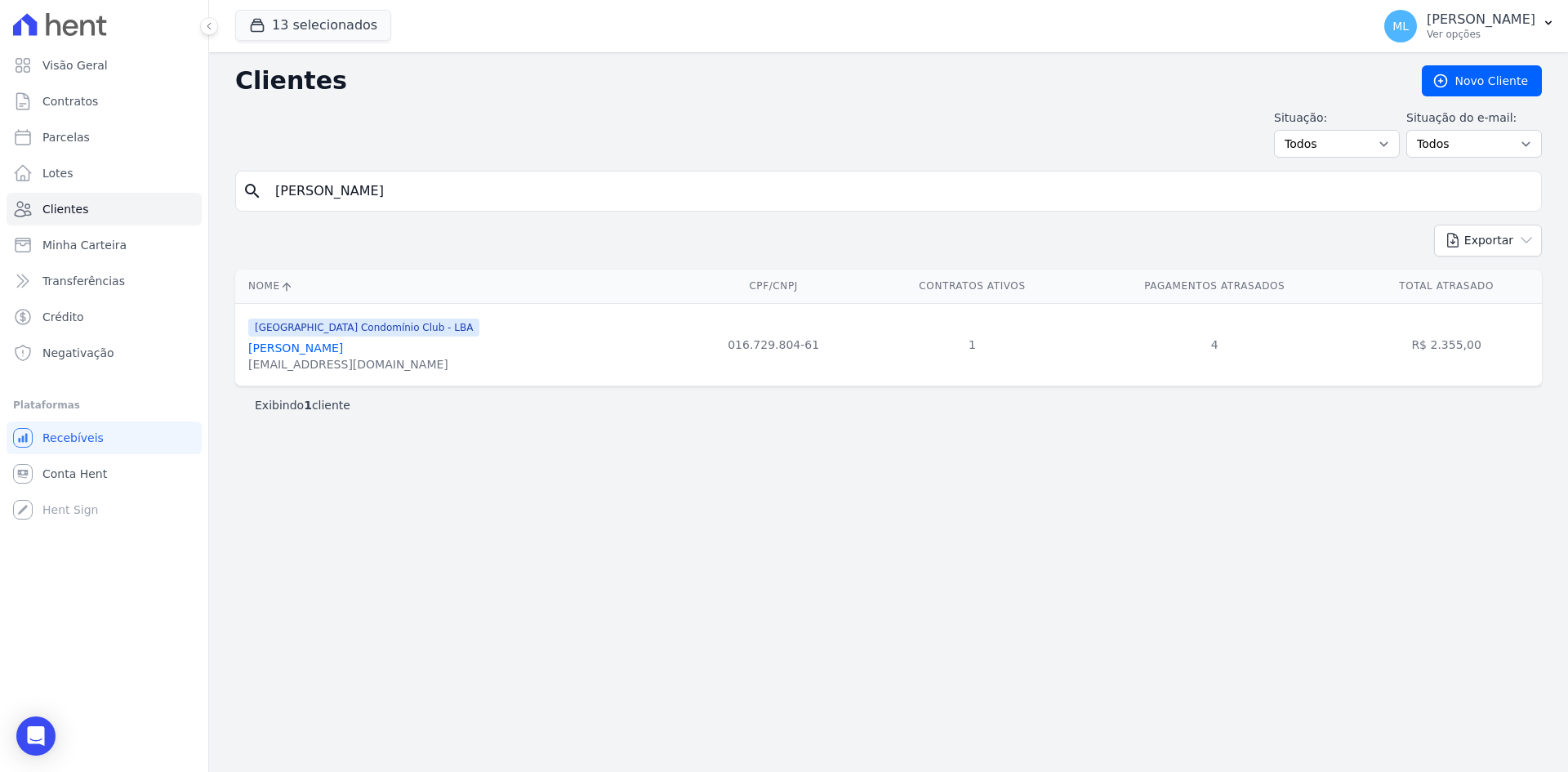
click at [341, 351] on link "[PERSON_NAME]" at bounding box center [296, 348] width 94 height 13
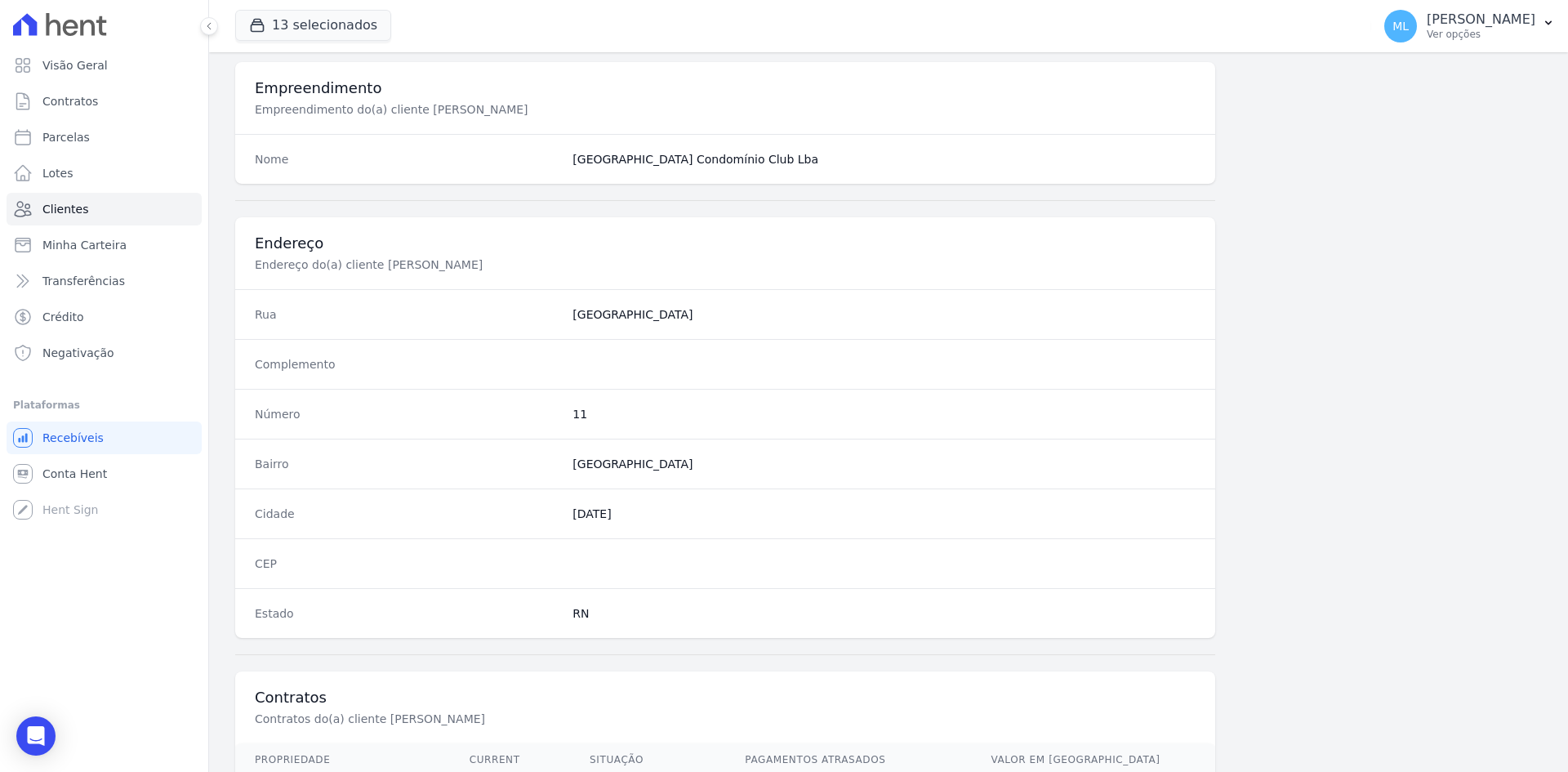
scroll to position [756, 0]
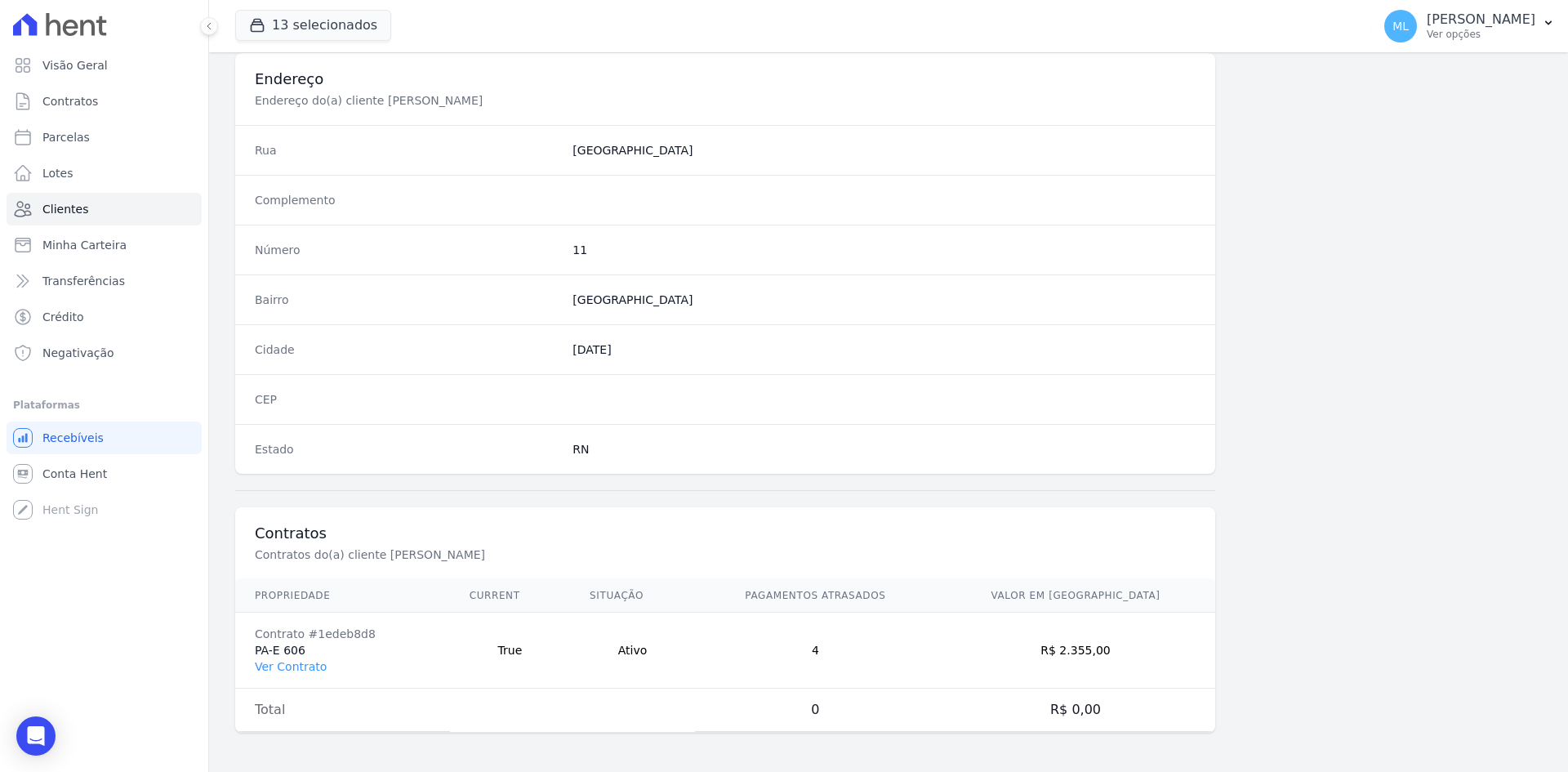
click at [312, 677] on td "Contrato #1edeb8d8 PA-E 606 Ver Contrato" at bounding box center [342, 651] width 215 height 76
click at [314, 664] on link "Ver Contrato" at bounding box center [290, 667] width 72 height 13
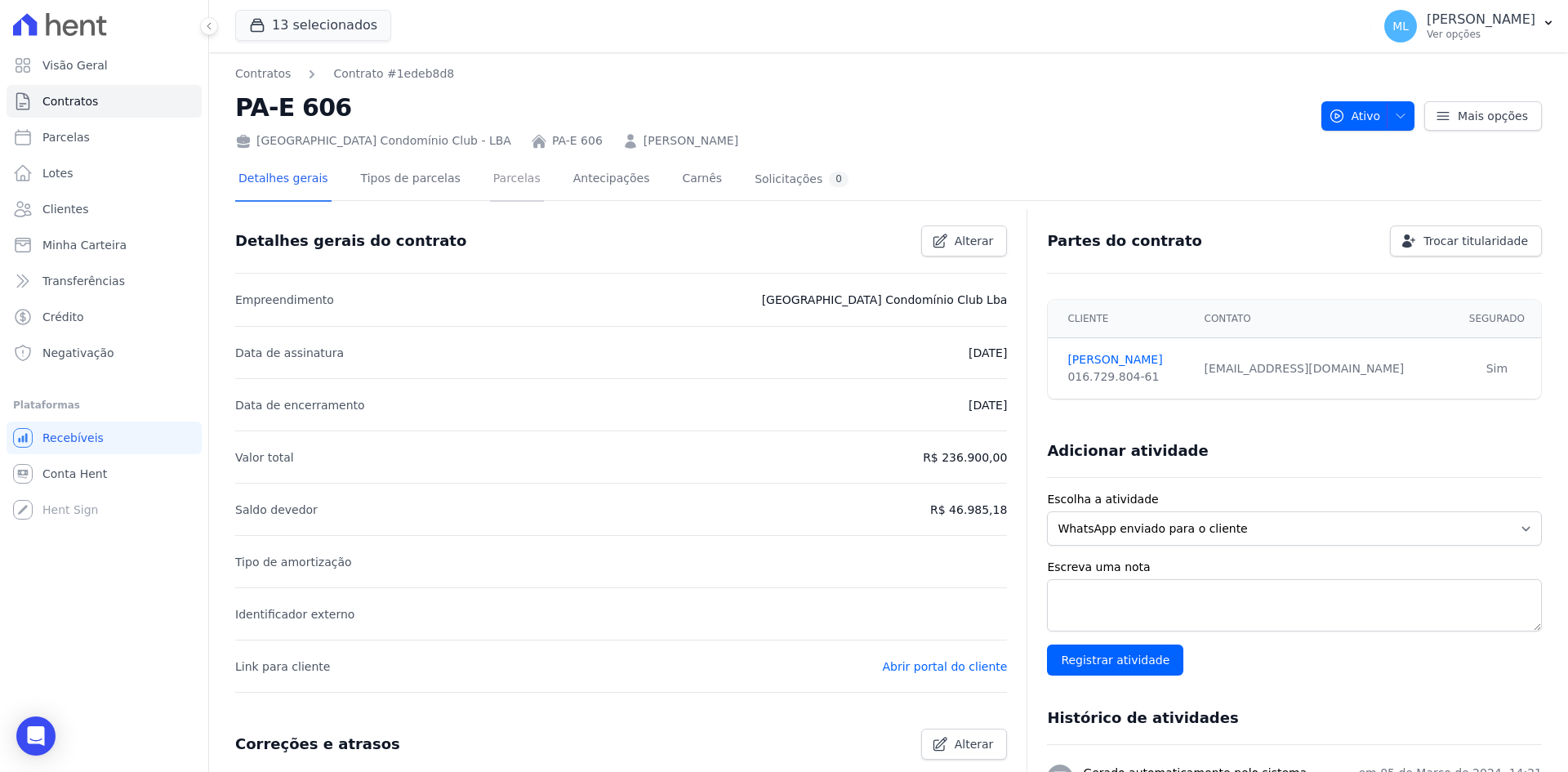
click at [495, 184] on link "Parcelas" at bounding box center [517, 180] width 54 height 43
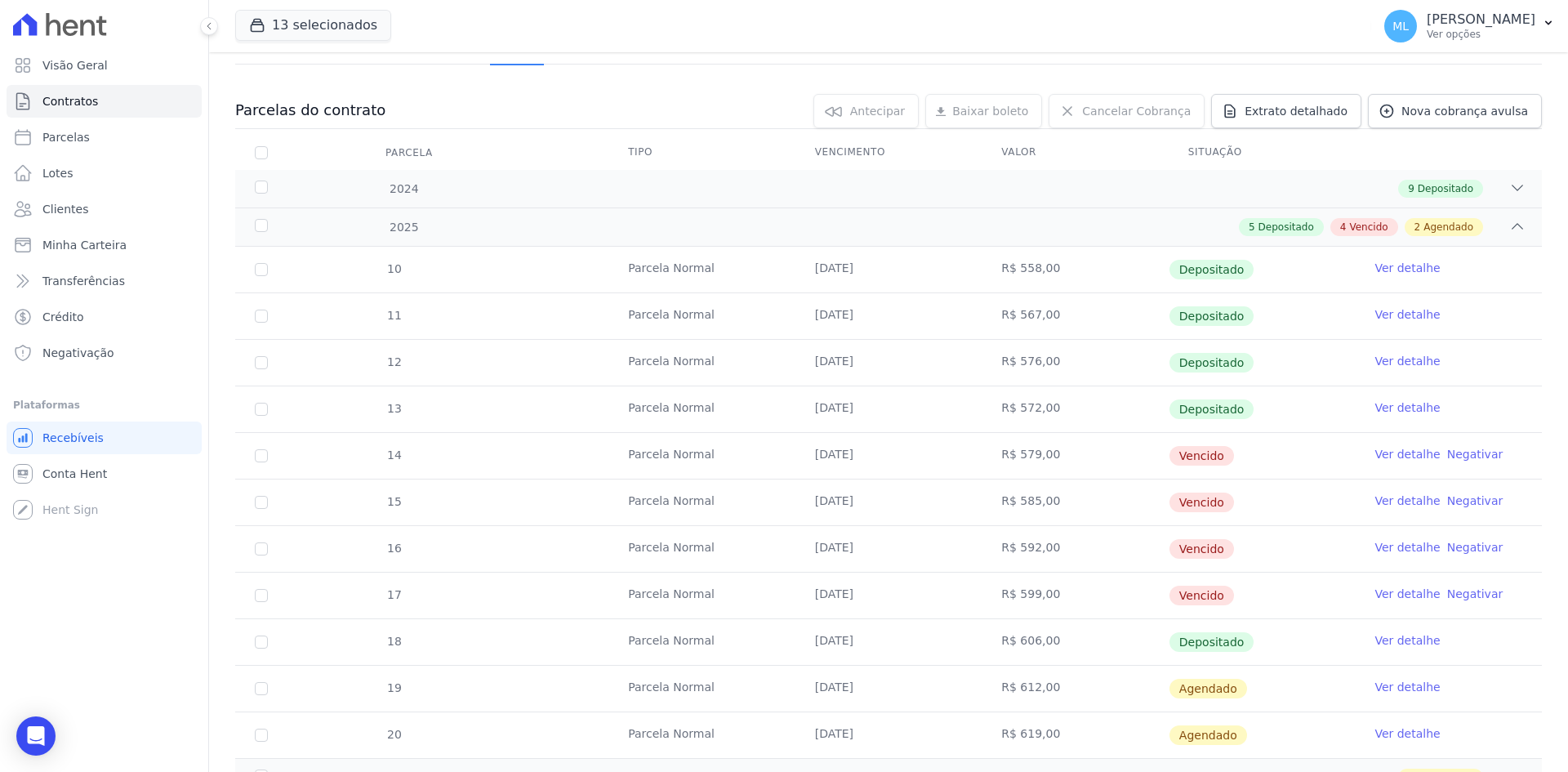
scroll to position [164, 0]
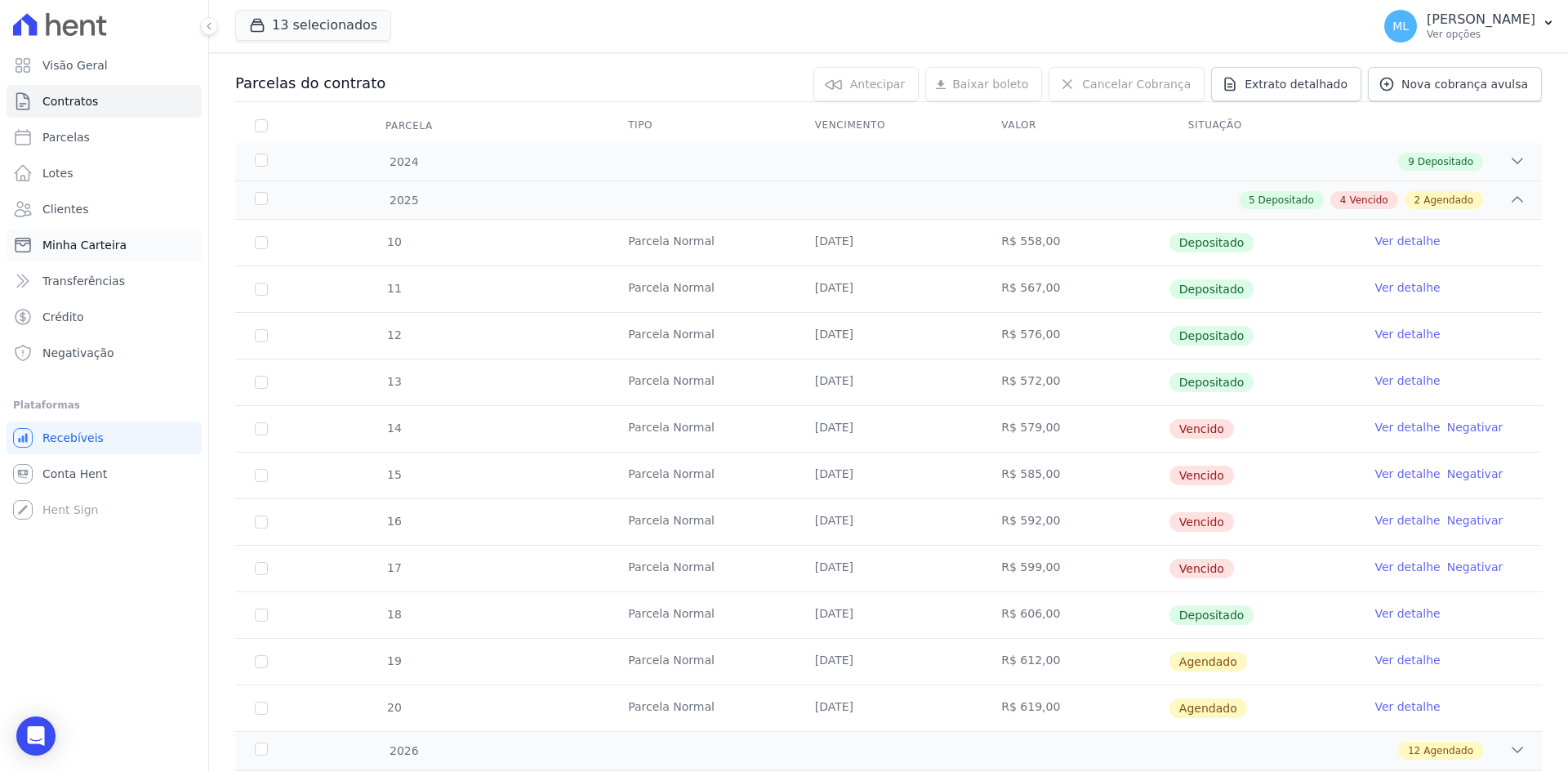
click at [96, 250] on span "Minha Carteira" at bounding box center [84, 244] width 84 height 16
click at [108, 211] on link "Clientes" at bounding box center [105, 209] width 196 height 33
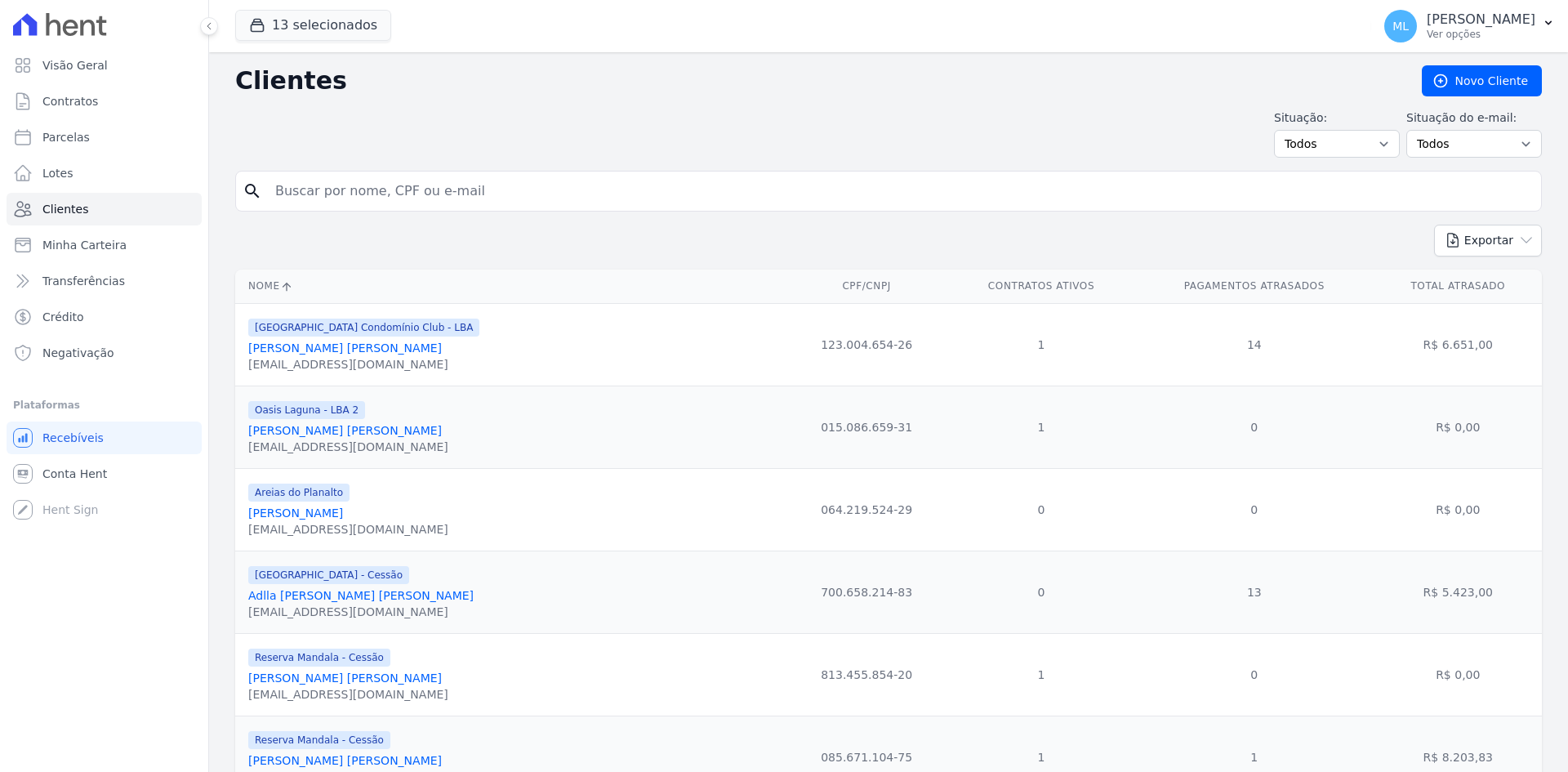
click at [394, 196] on input "search" at bounding box center [900, 190] width 1270 height 33
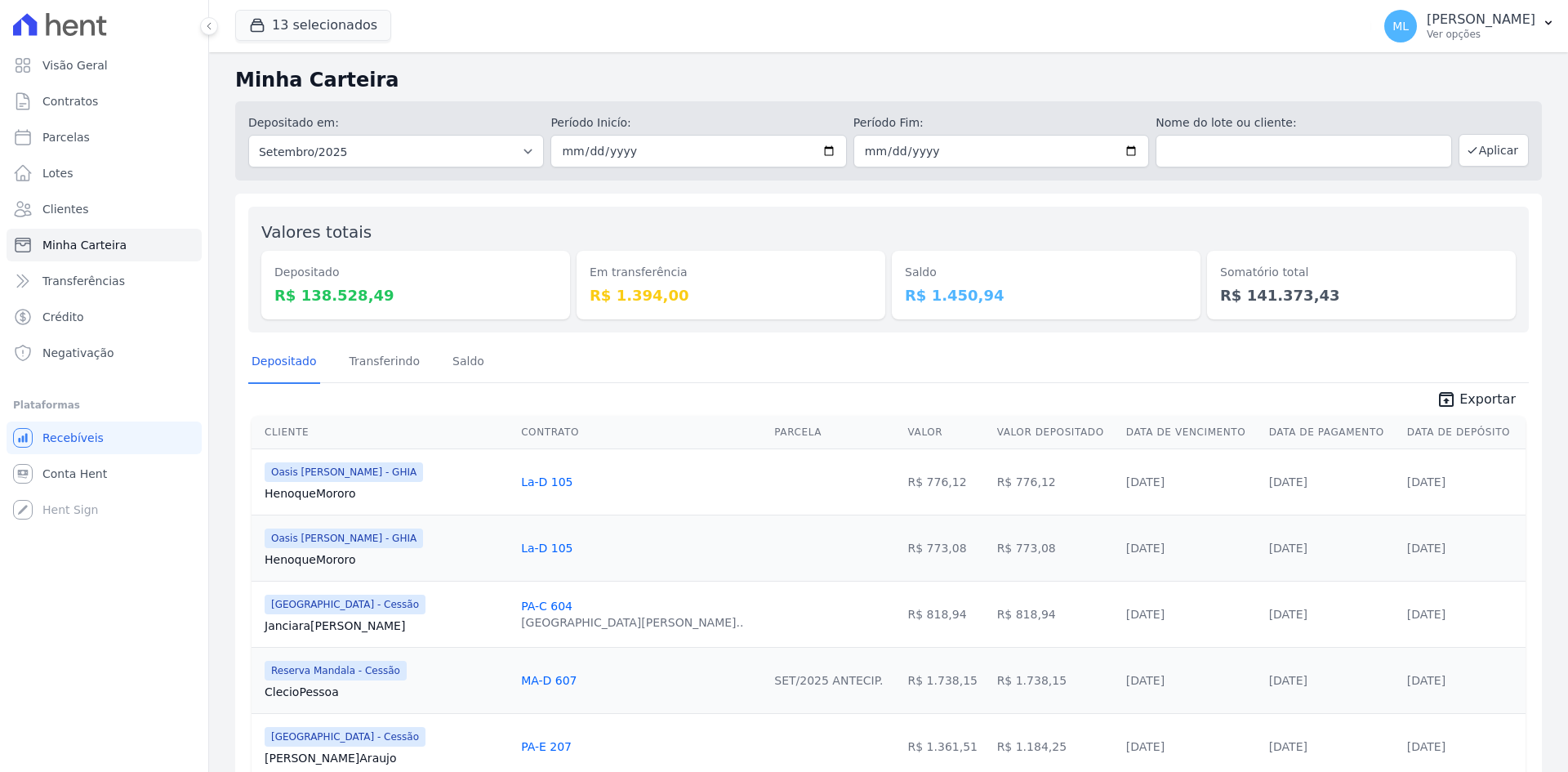
click at [85, 190] on ul "Visão Geral Contratos [GEOGRAPHIC_DATA] Lotes Clientes Minha Carteira Transferê…" at bounding box center [105, 209] width 196 height 320
click at [83, 206] on span "Clientes" at bounding box center [65, 208] width 46 height 16
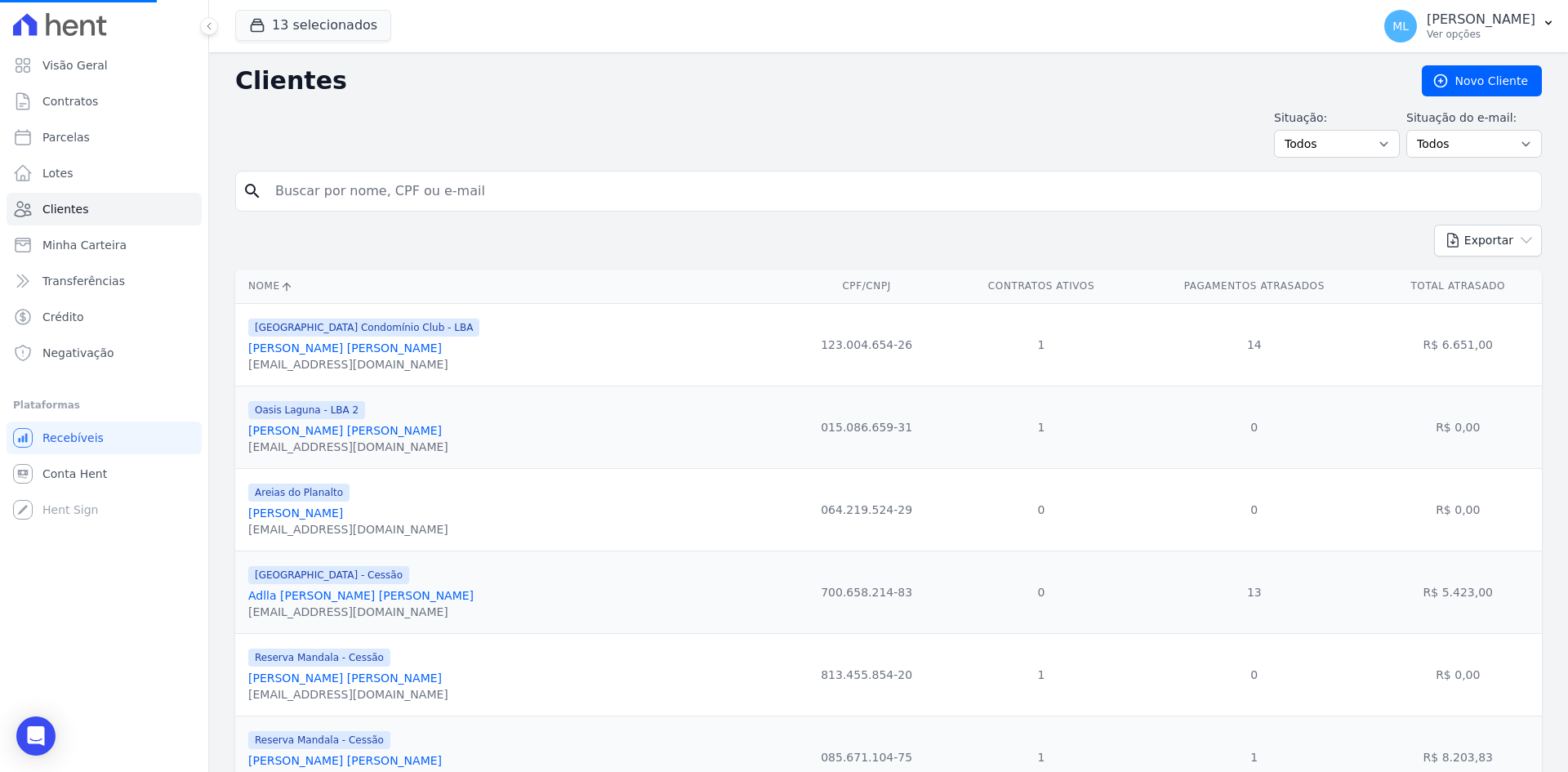
click at [474, 201] on input "search" at bounding box center [900, 190] width 1270 height 33
click at [491, 192] on input "search" at bounding box center [900, 190] width 1270 height 33
type input "[PERSON_NAME] [PERSON_NAME]"
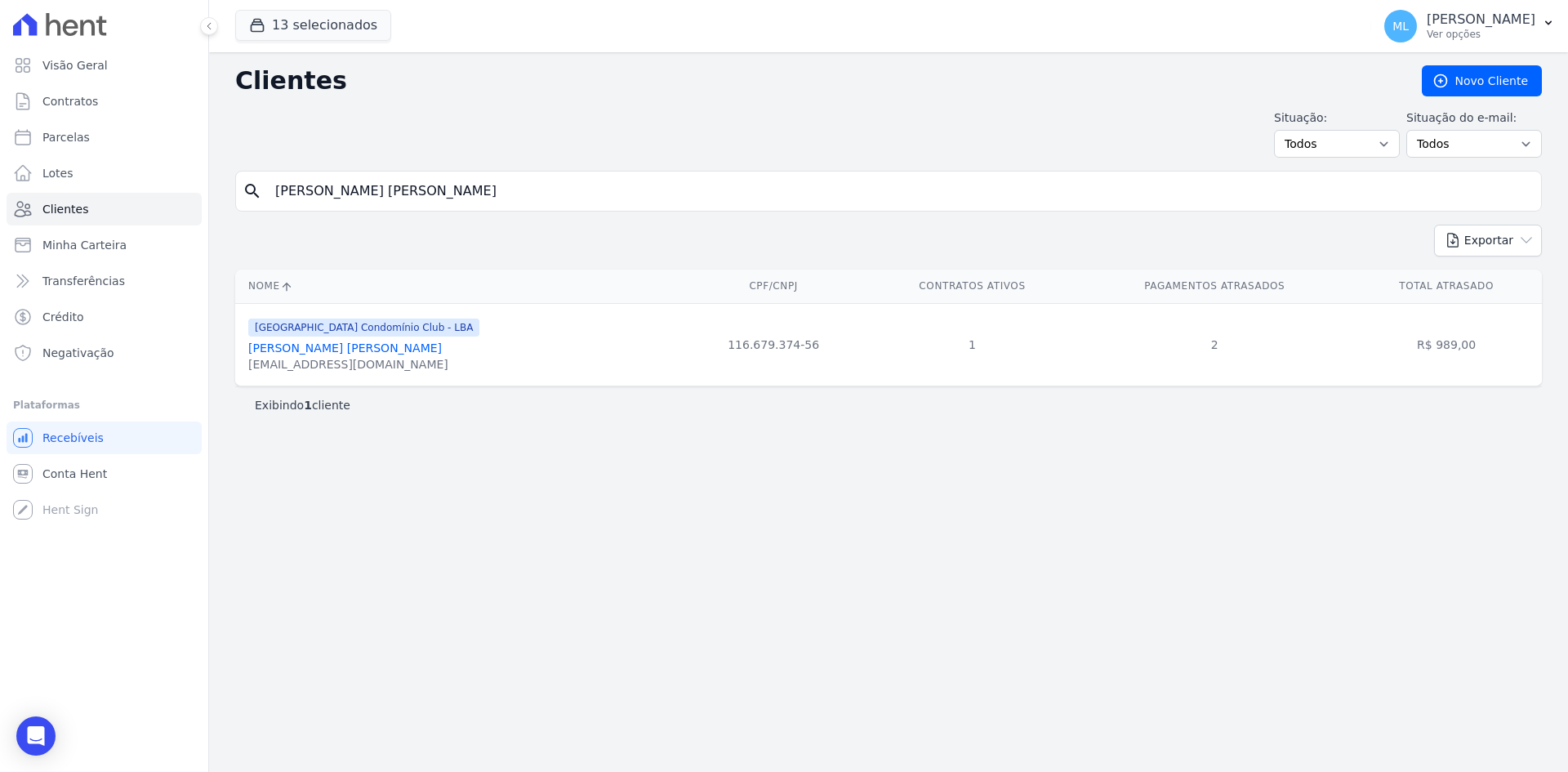
click at [362, 345] on link "[PERSON_NAME] [PERSON_NAME]" at bounding box center [346, 348] width 194 height 13
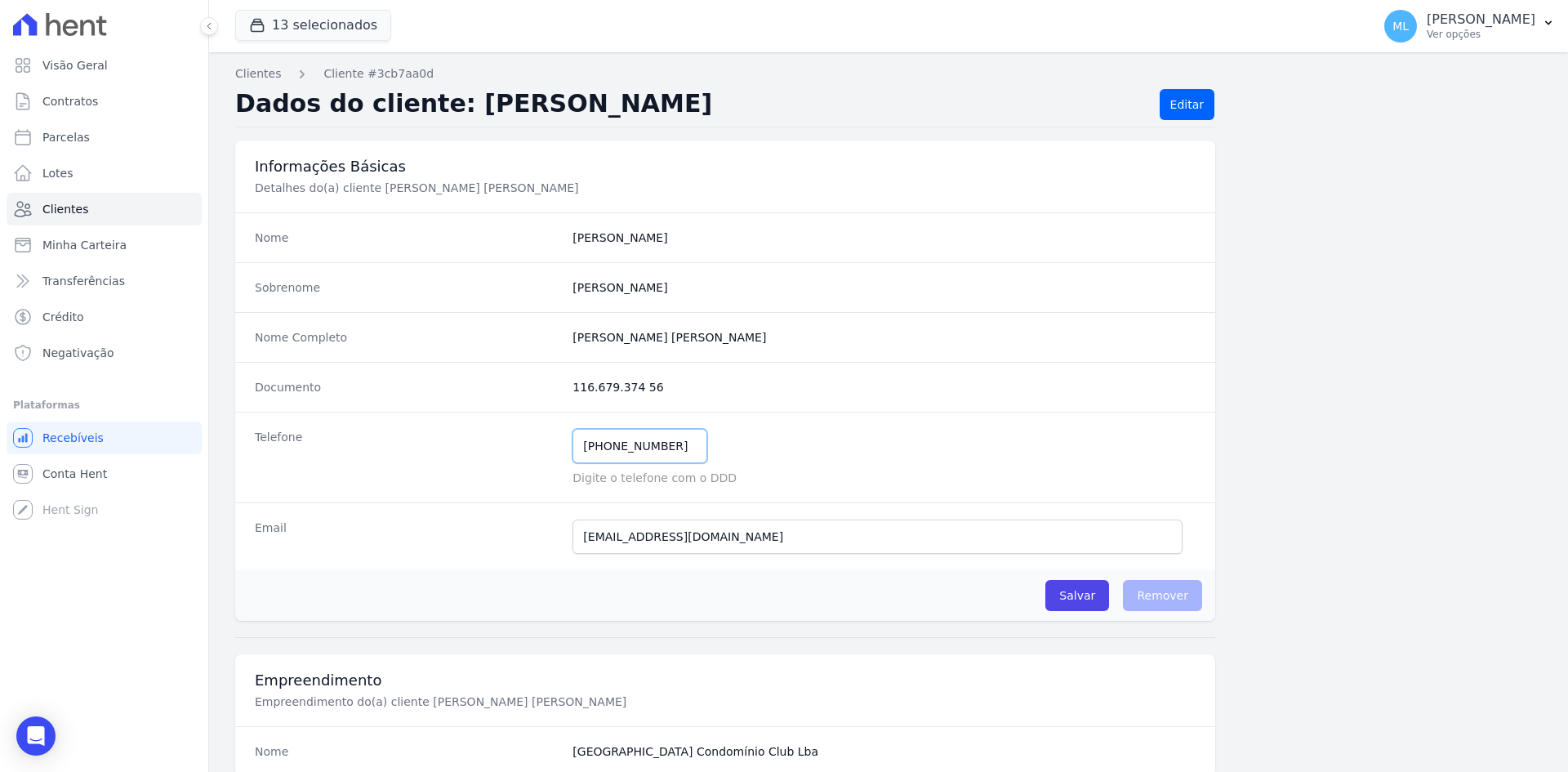
drag, startPoint x: 678, startPoint y: 456, endPoint x: 426, endPoint y: 322, distance: 285.4
click at [409, 448] on div "Telefone [PHONE_NUMBER] Mensagem de SMS ainda não enviada.. Mensagem de [PERSON…" at bounding box center [725, 457] width 980 height 91
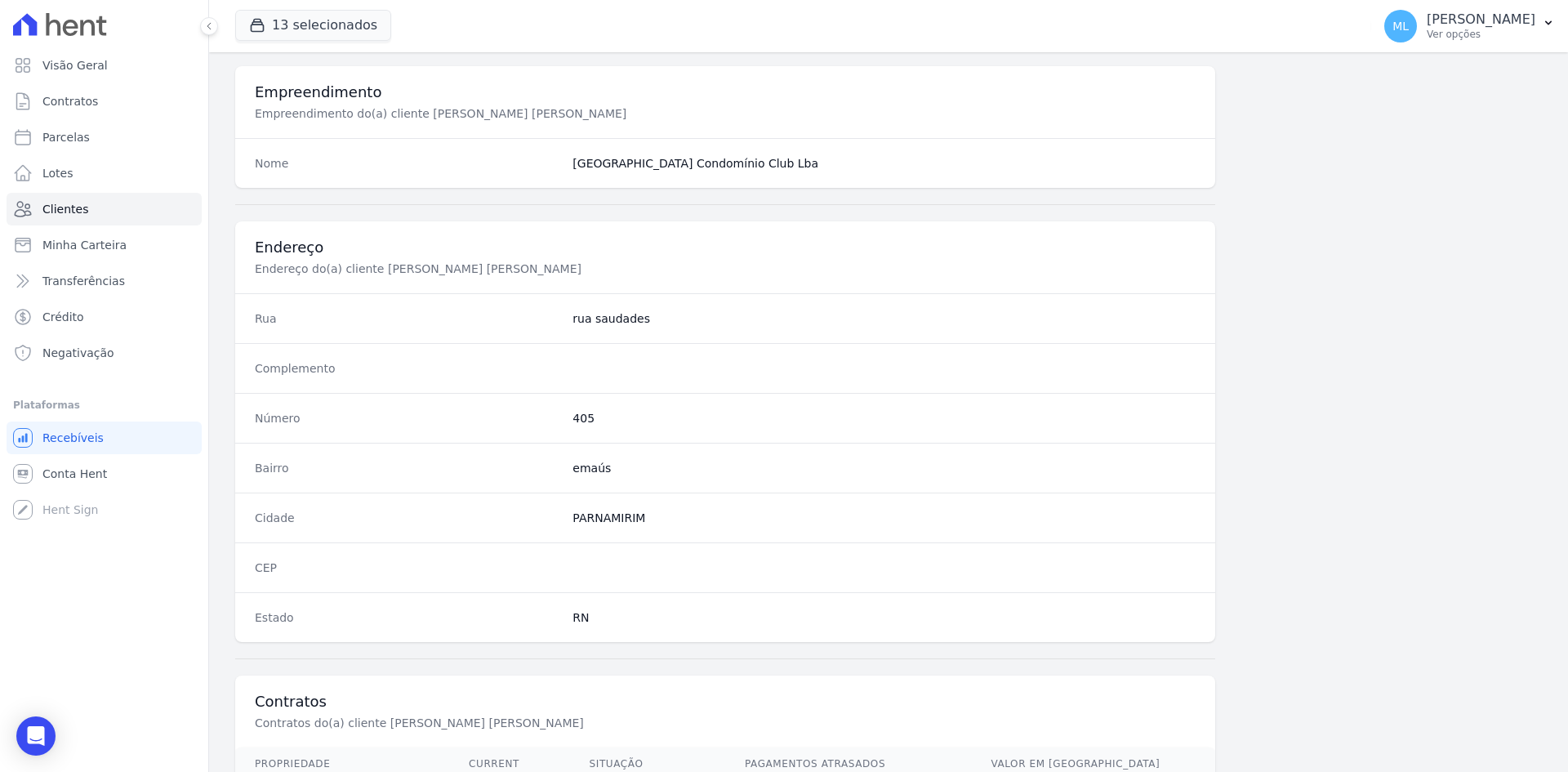
scroll to position [756, 0]
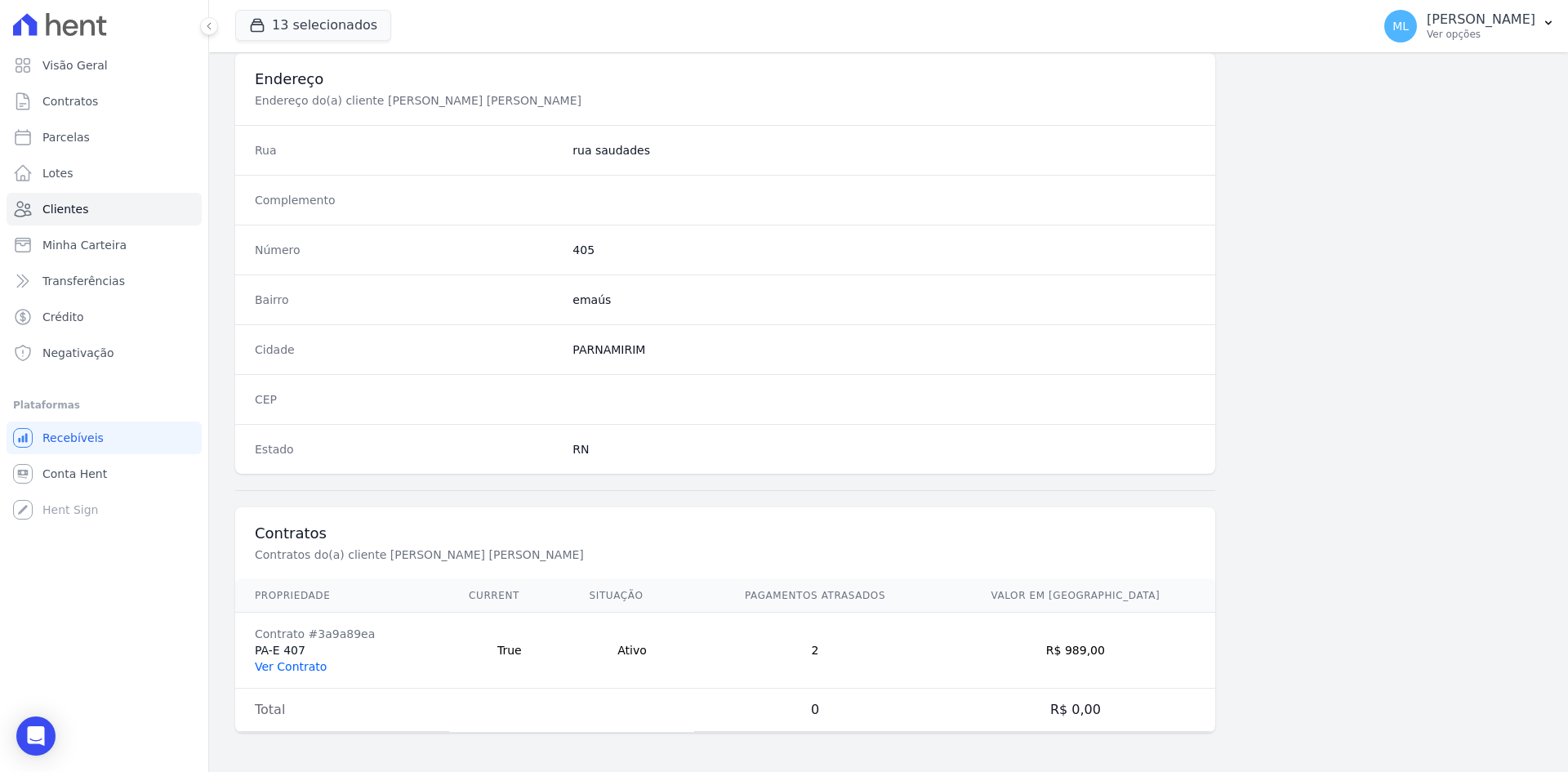
click at [314, 660] on link "Ver Contrato" at bounding box center [290, 667] width 72 height 13
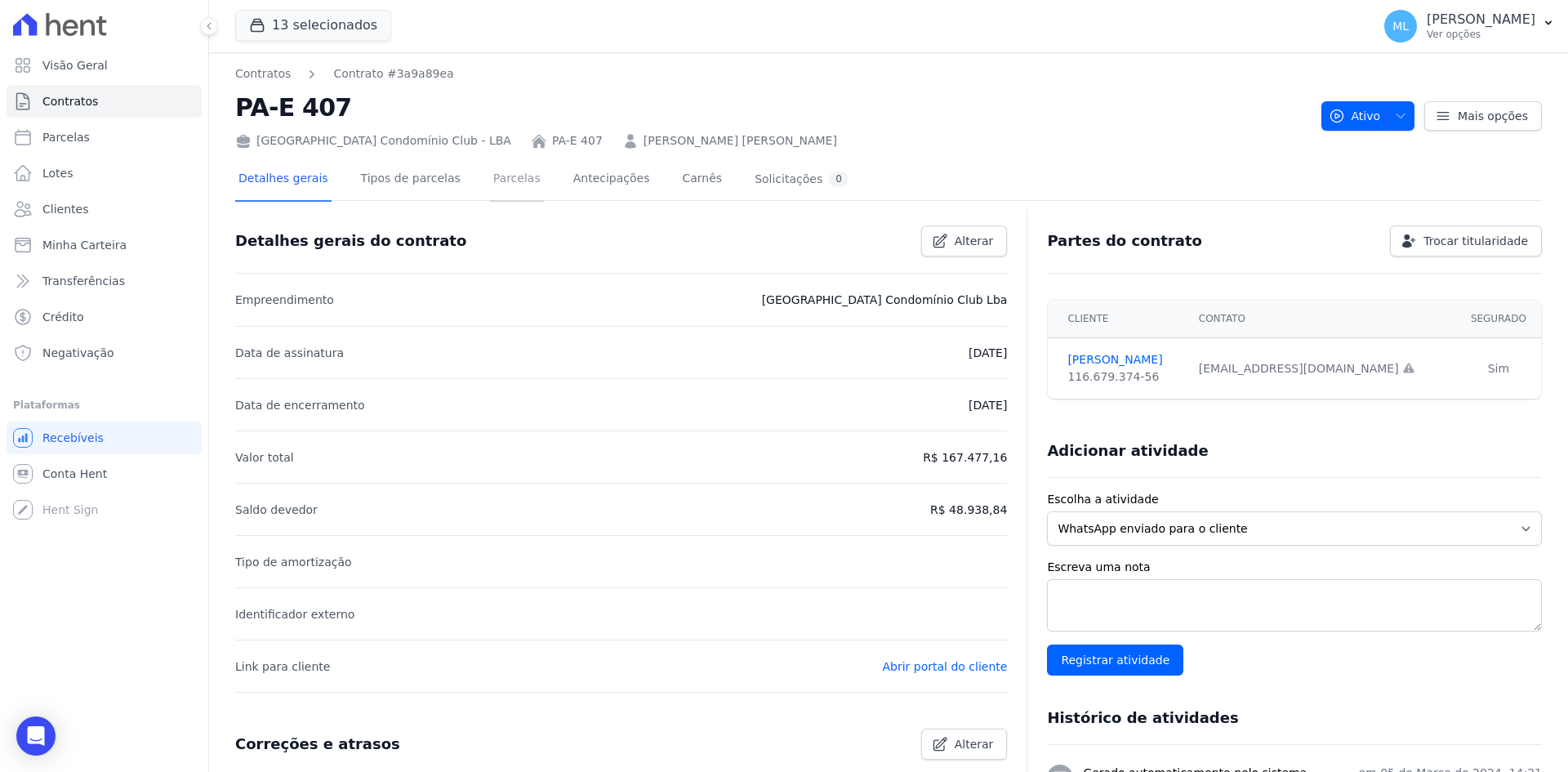
click at [509, 177] on link "Parcelas" at bounding box center [517, 180] width 54 height 43
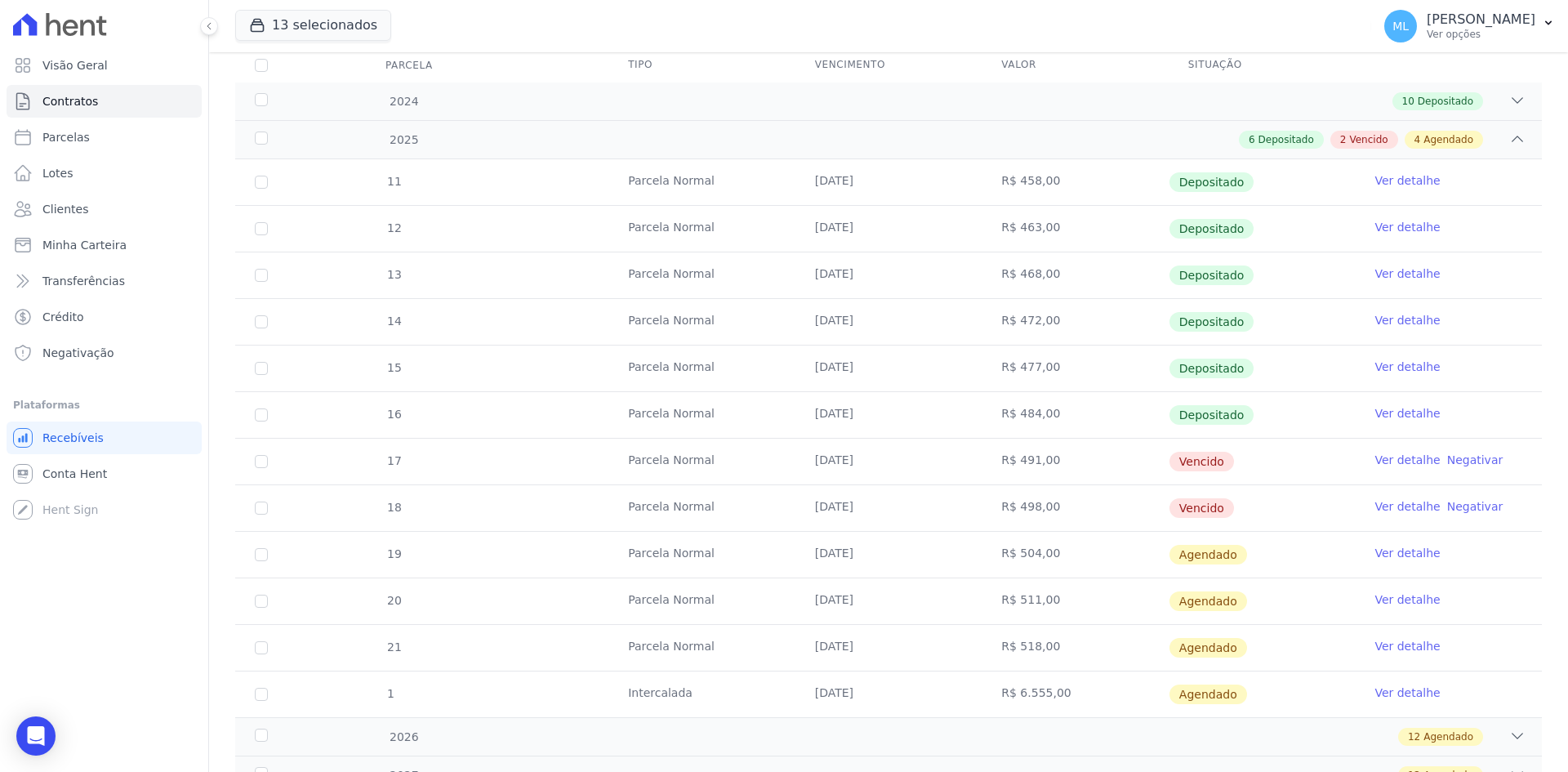
scroll to position [245, 0]
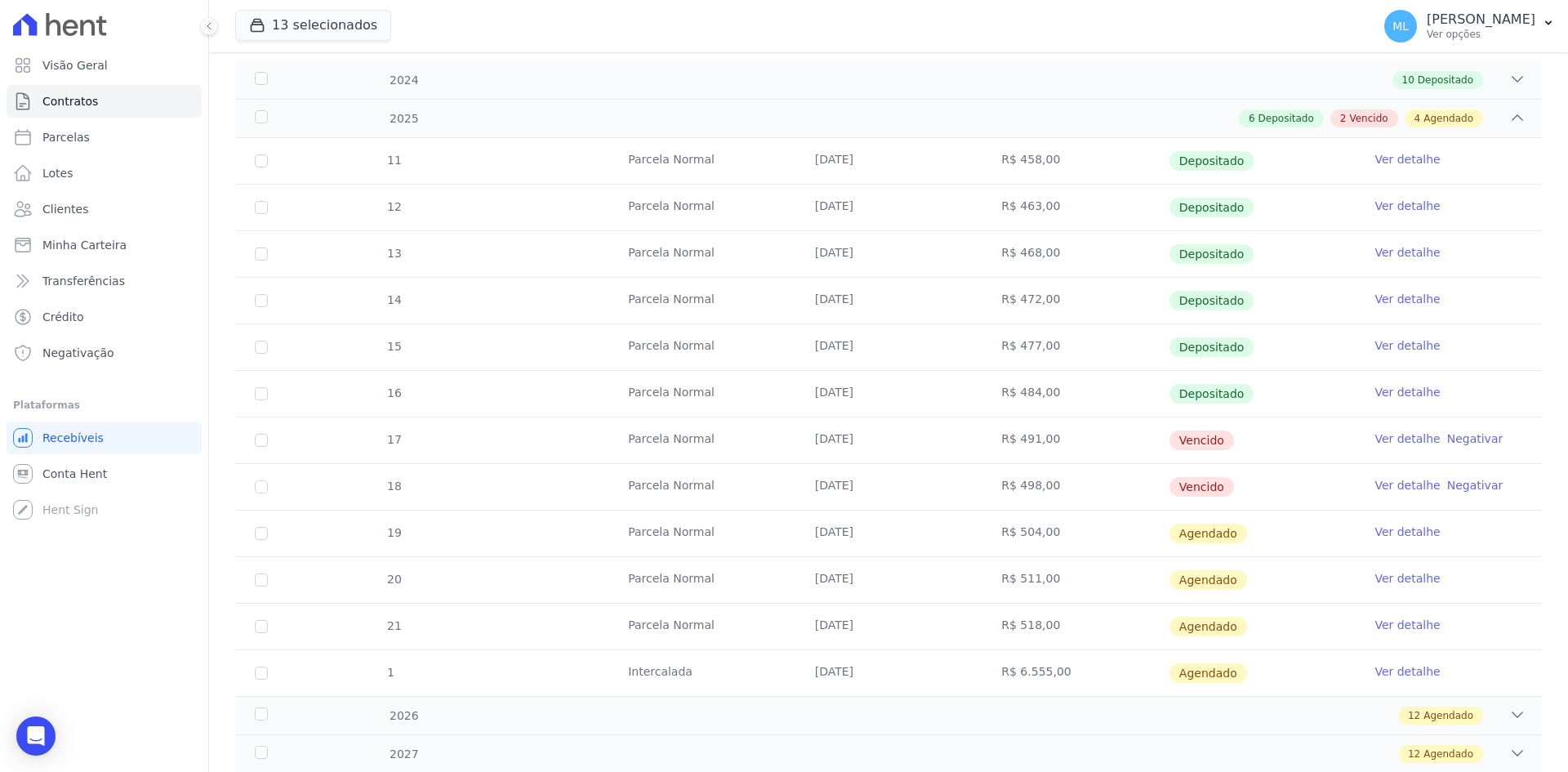
click at [1397, 440] on link "Ver detalhe" at bounding box center [1408, 438] width 66 height 16
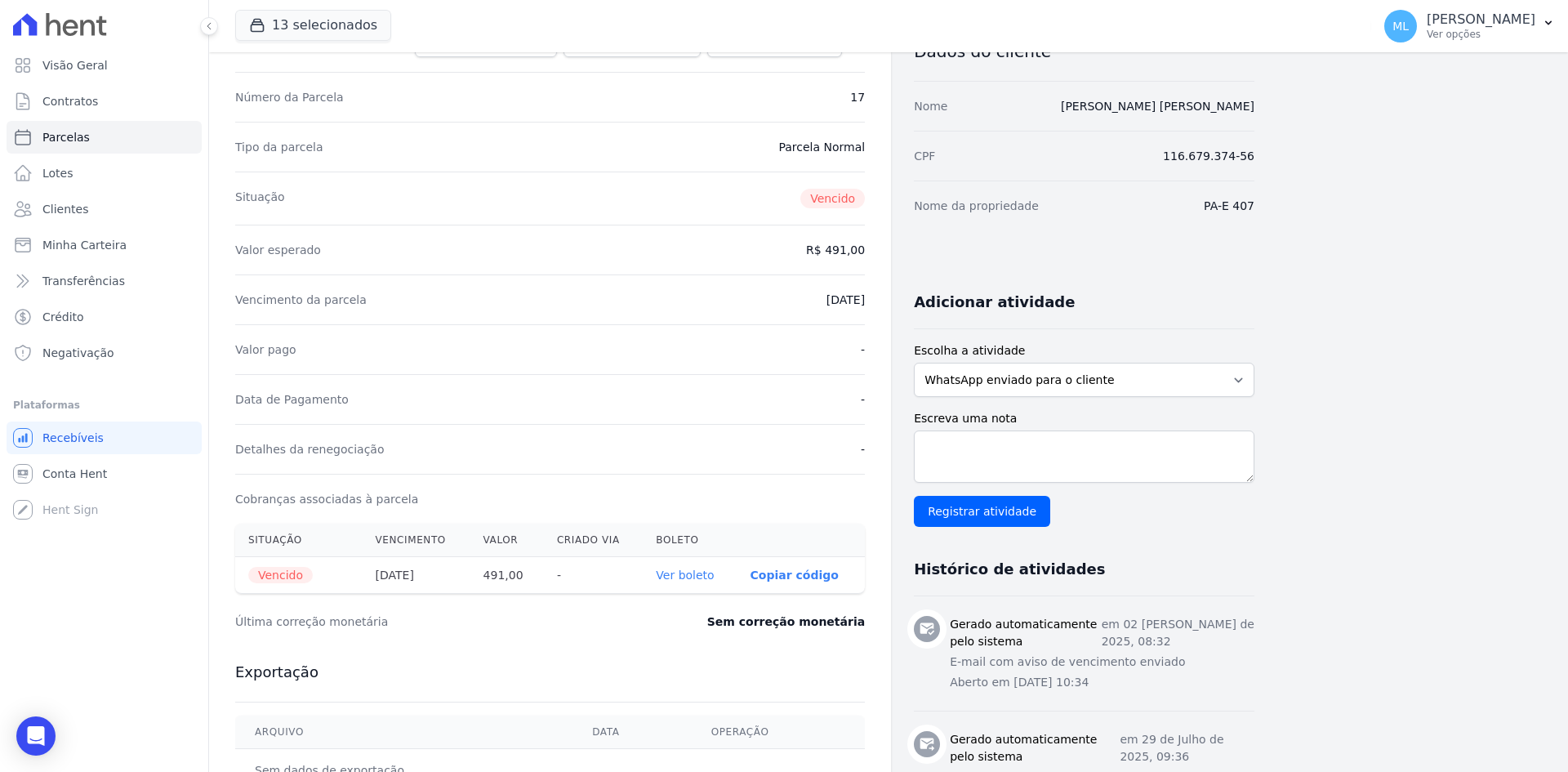
scroll to position [245, 0]
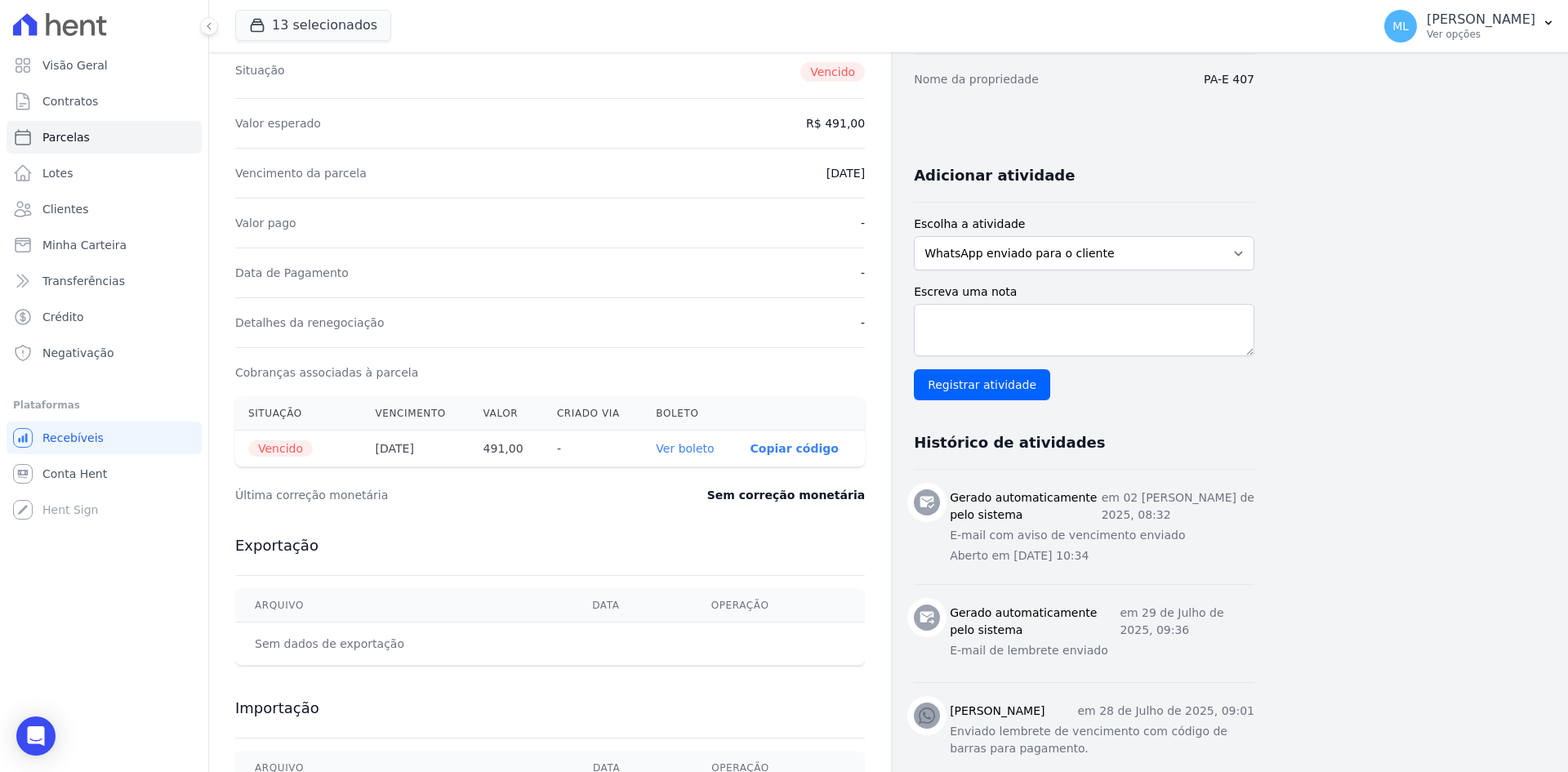
click at [696, 442] on link "Ver boleto" at bounding box center [685, 448] width 58 height 13
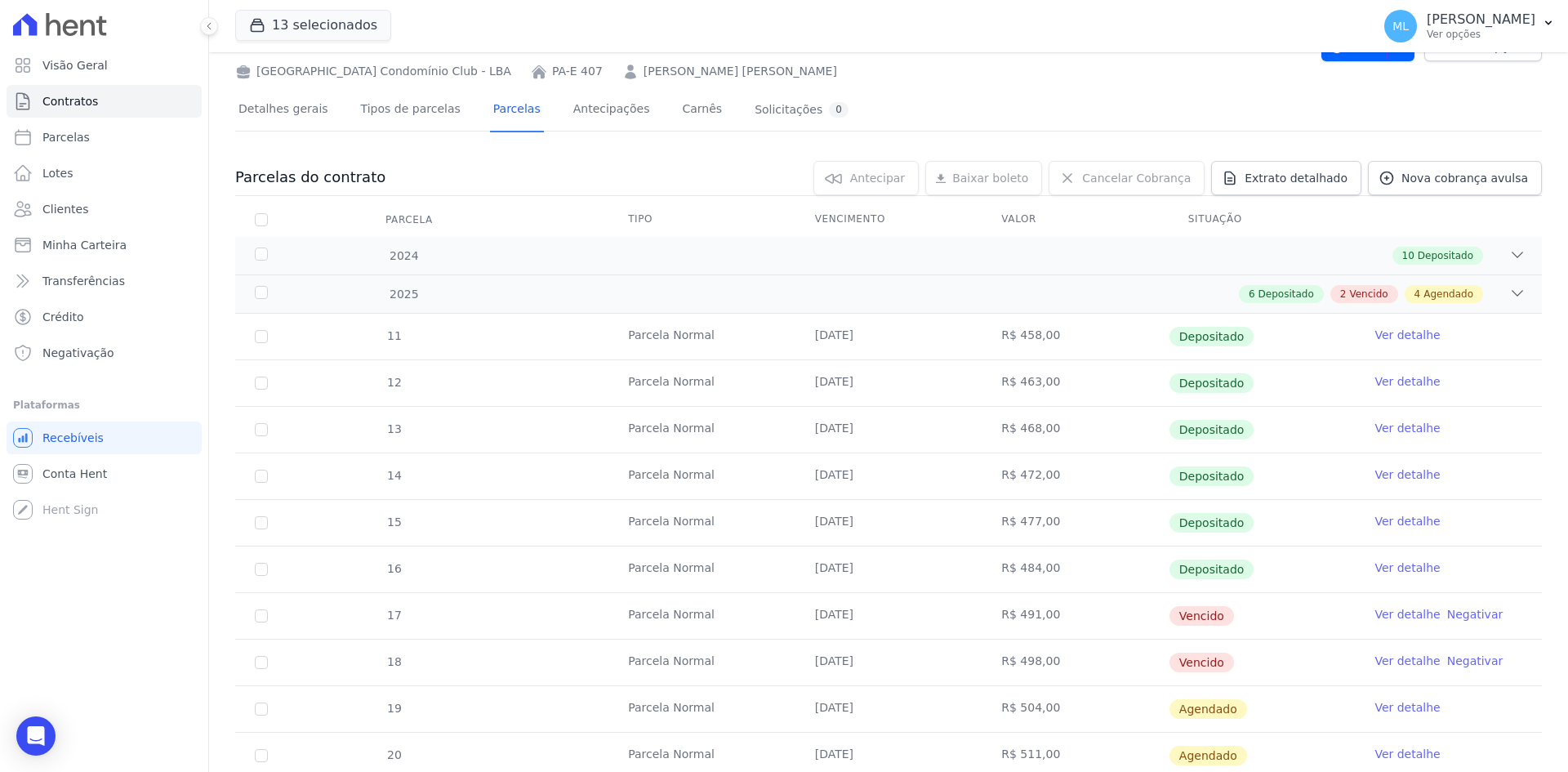
scroll to position [164, 0]
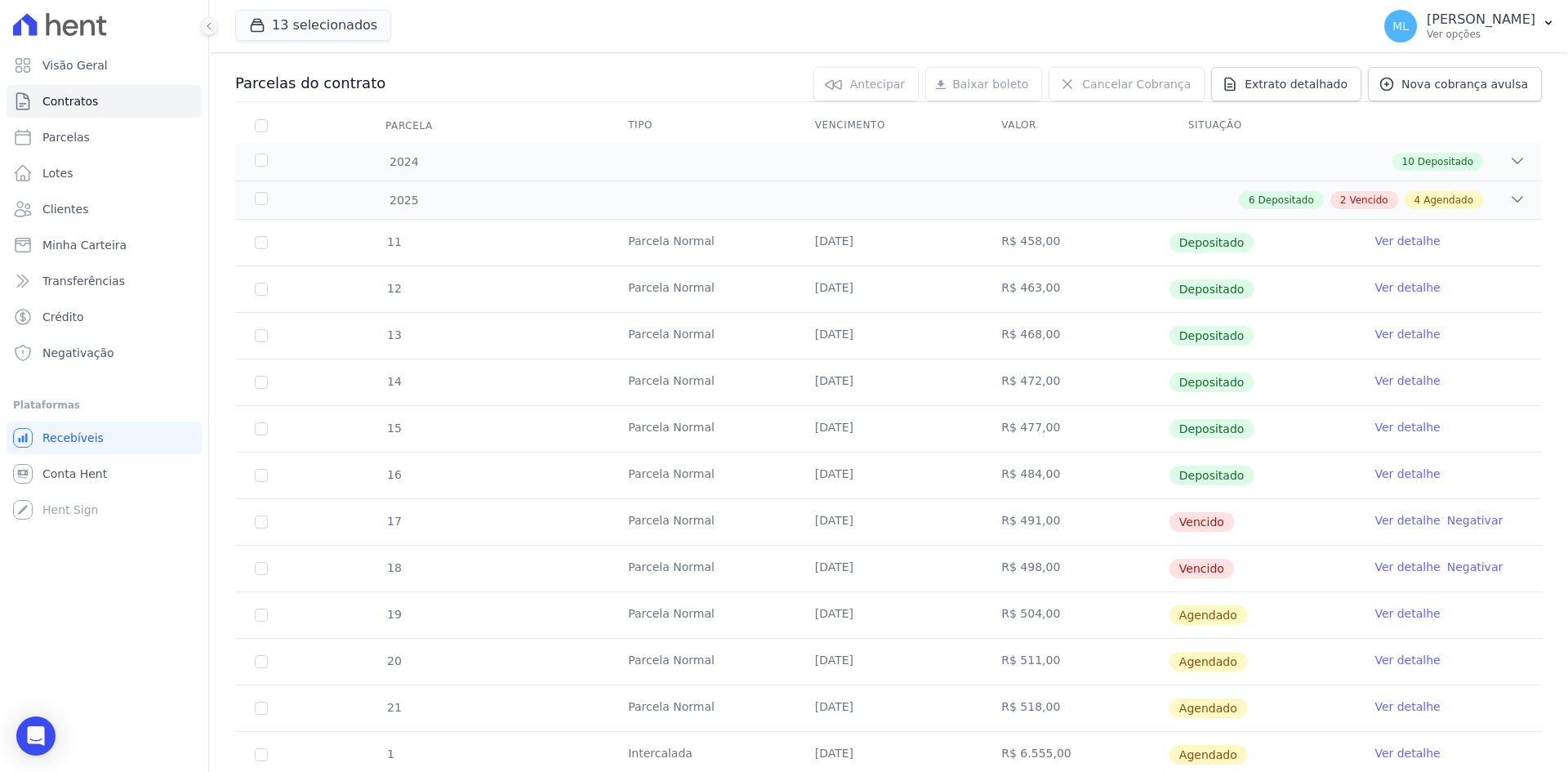
click at [1398, 563] on link "Ver detalhe" at bounding box center [1408, 566] width 66 height 16
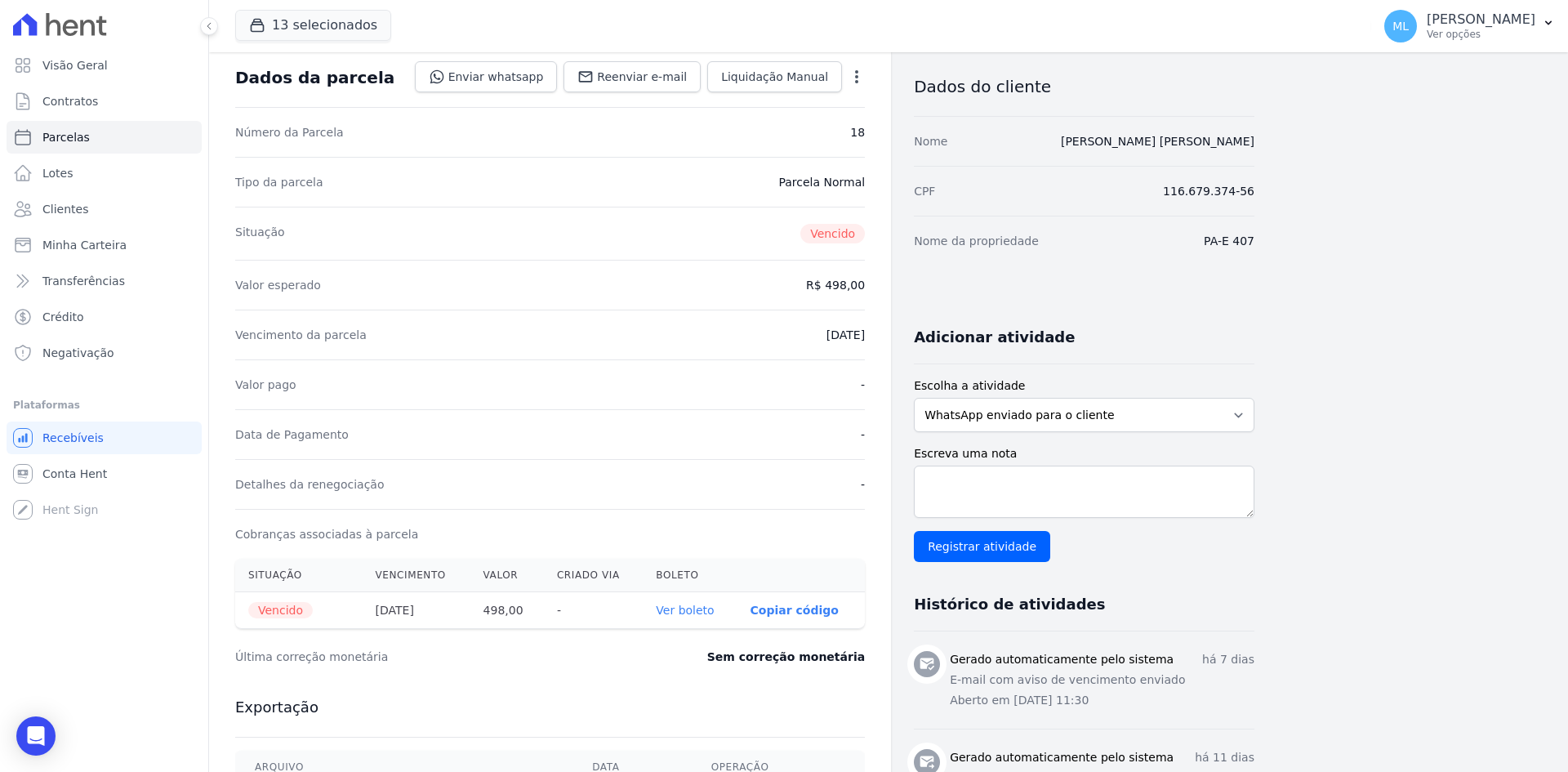
scroll to position [245, 0]
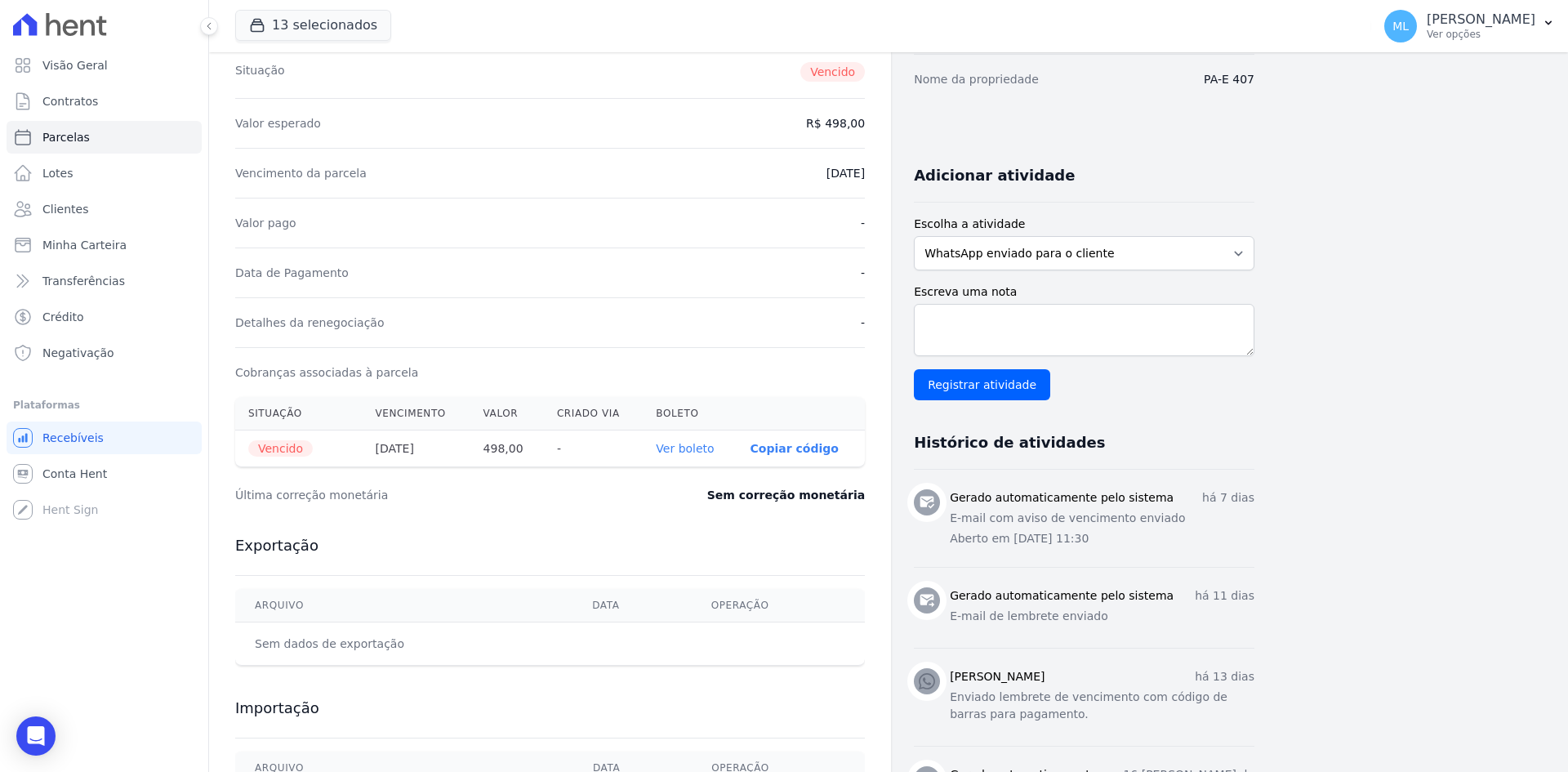
click at [702, 448] on link "Ver boleto" at bounding box center [685, 448] width 58 height 13
click at [121, 202] on link "Clientes" at bounding box center [105, 209] width 196 height 33
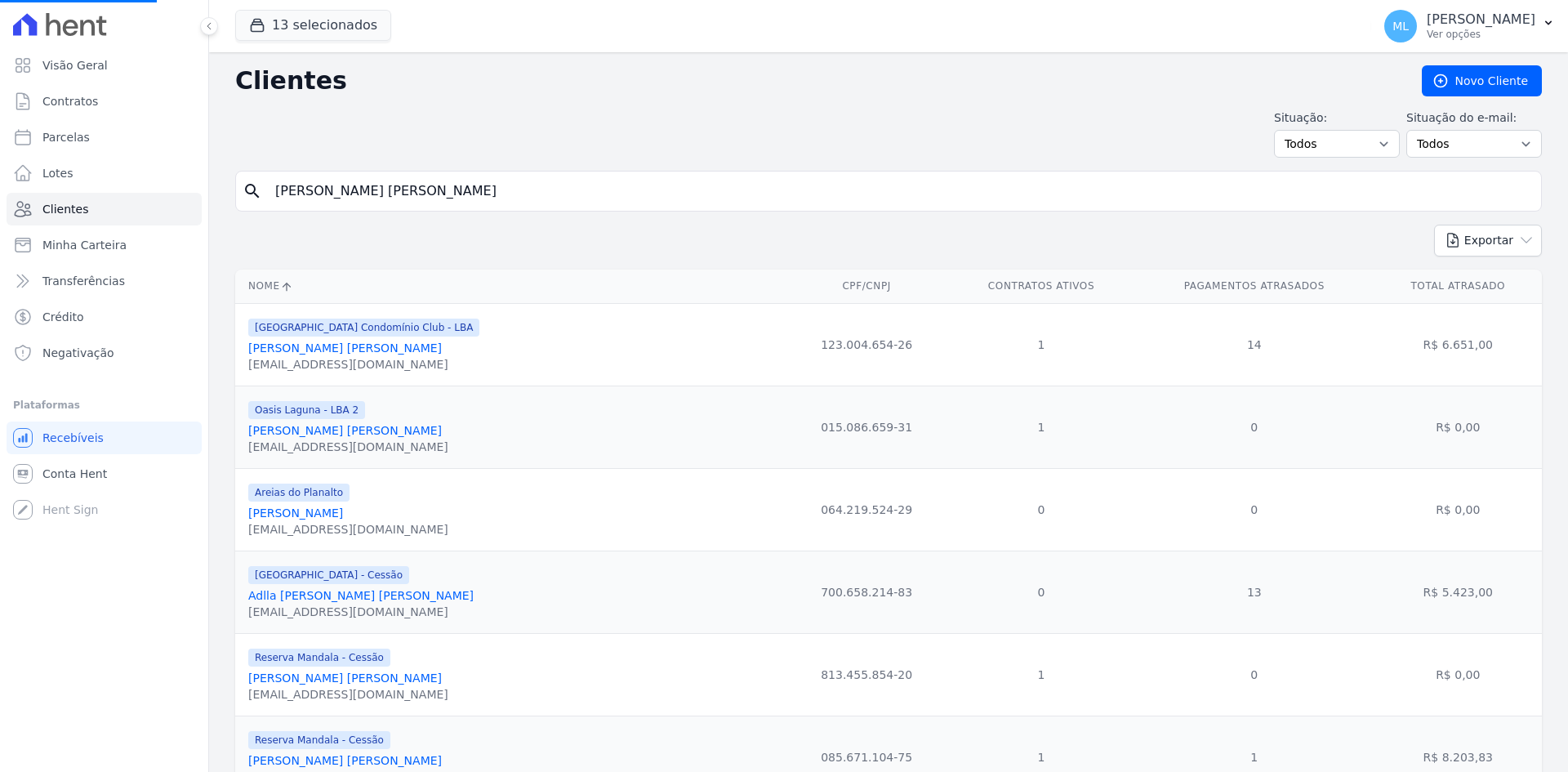
click at [460, 182] on input "[PERSON_NAME] [PERSON_NAME]" at bounding box center [900, 190] width 1270 height 33
click at [460, 182] on input "search" at bounding box center [900, 190] width 1270 height 33
type input "[PERSON_NAME]"
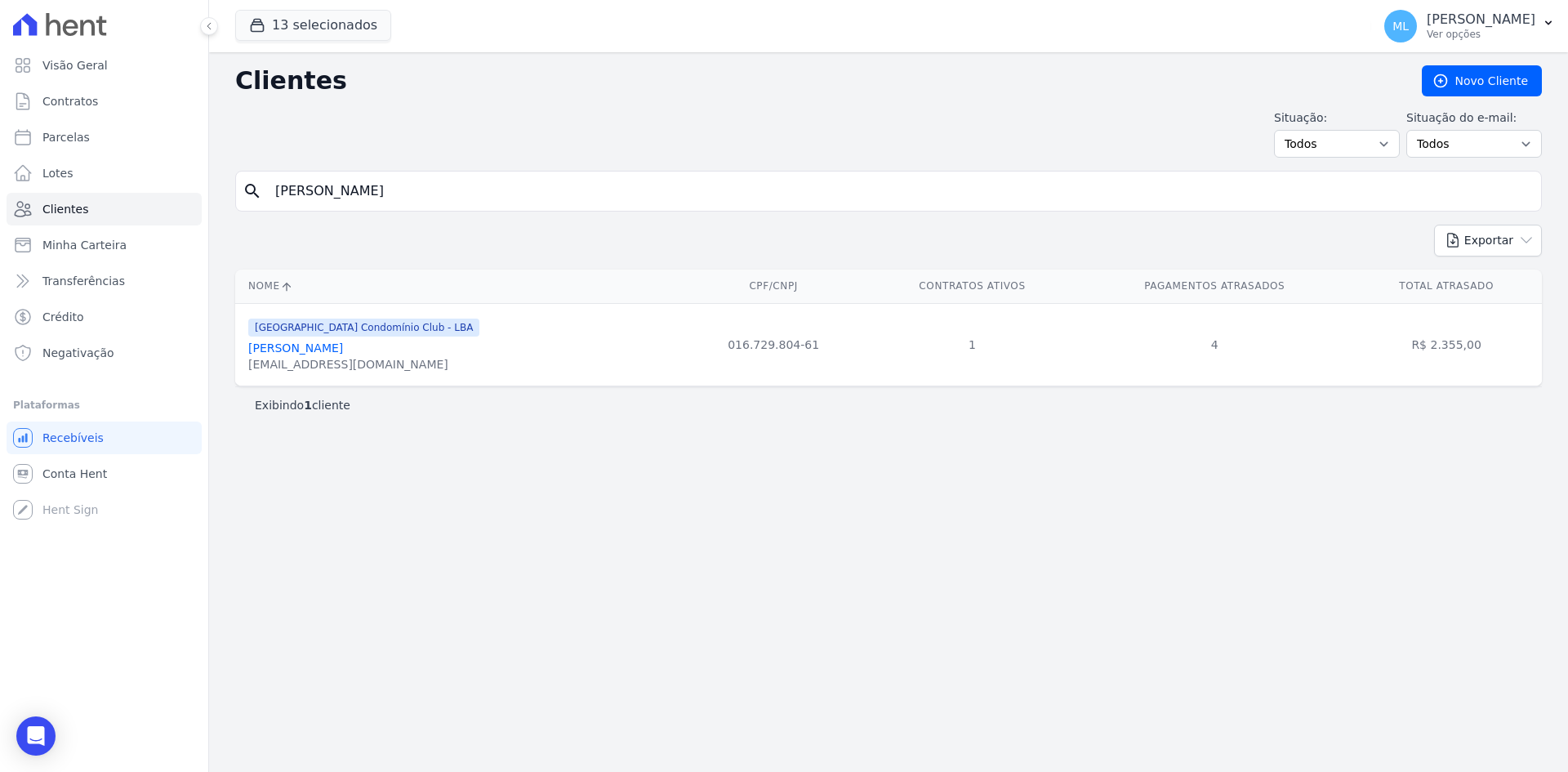
click at [335, 344] on link "[PERSON_NAME]" at bounding box center [296, 348] width 94 height 13
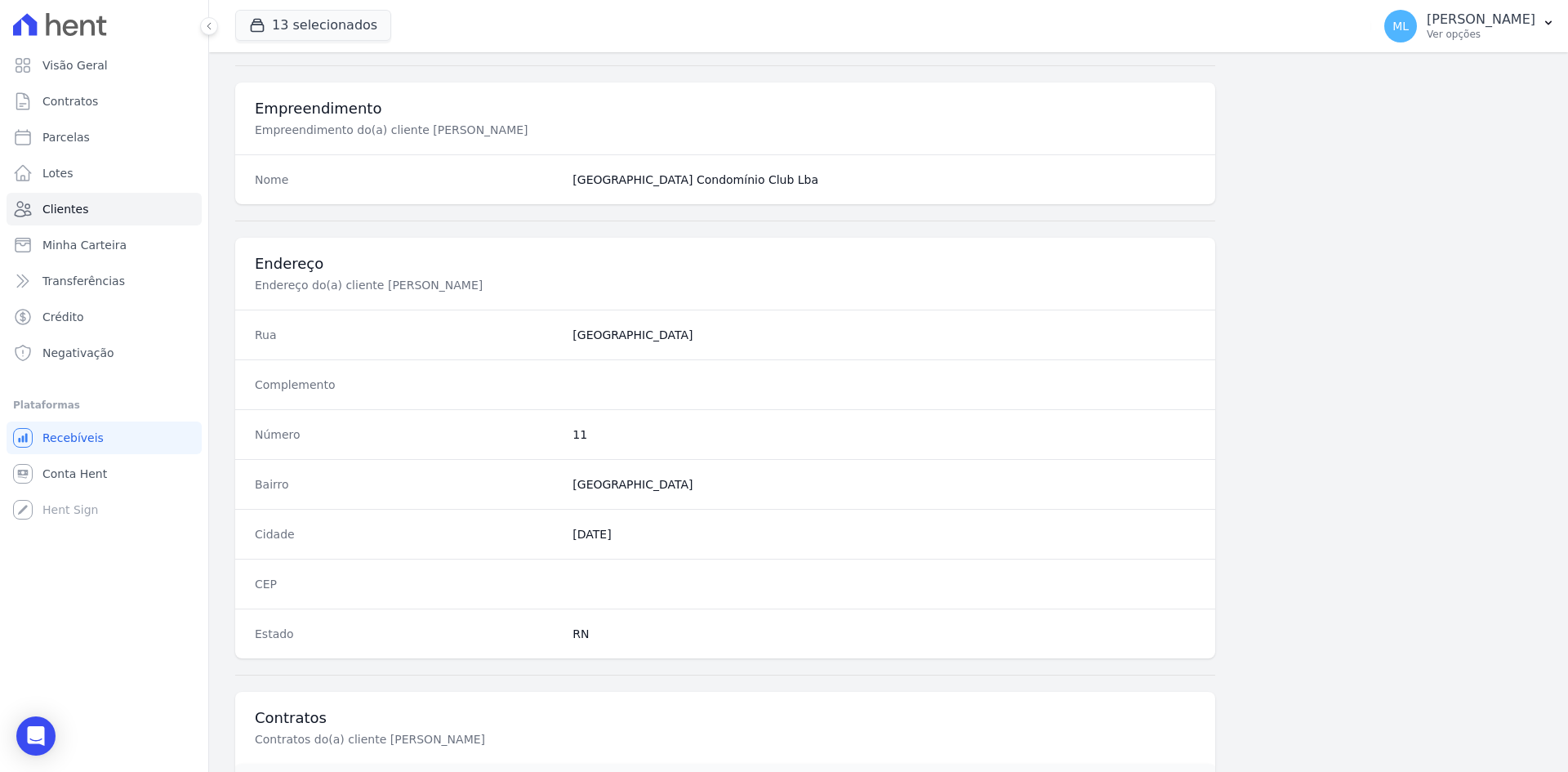
scroll to position [756, 0]
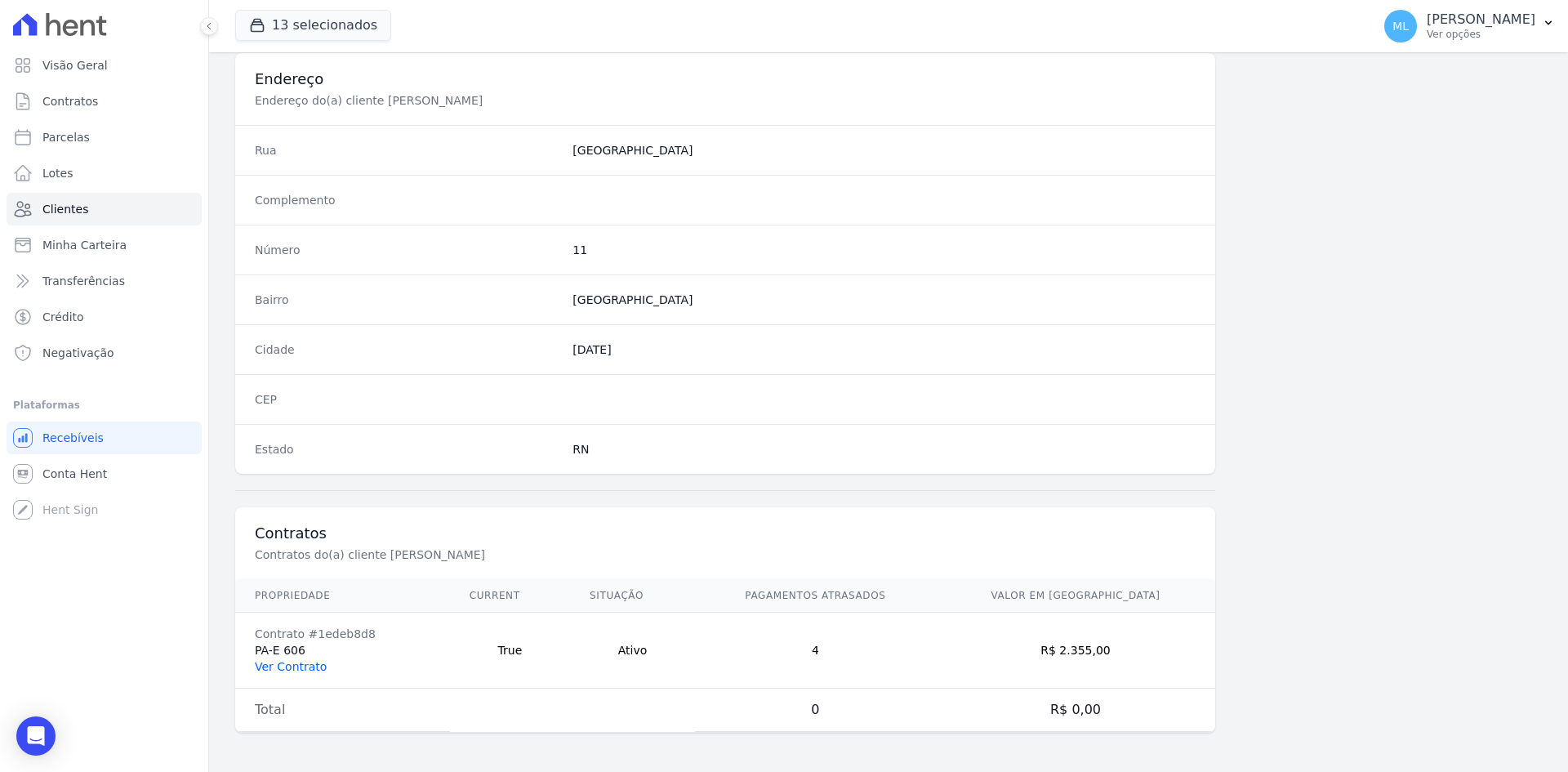
click at [314, 672] on link "Ver Contrato" at bounding box center [290, 667] width 72 height 13
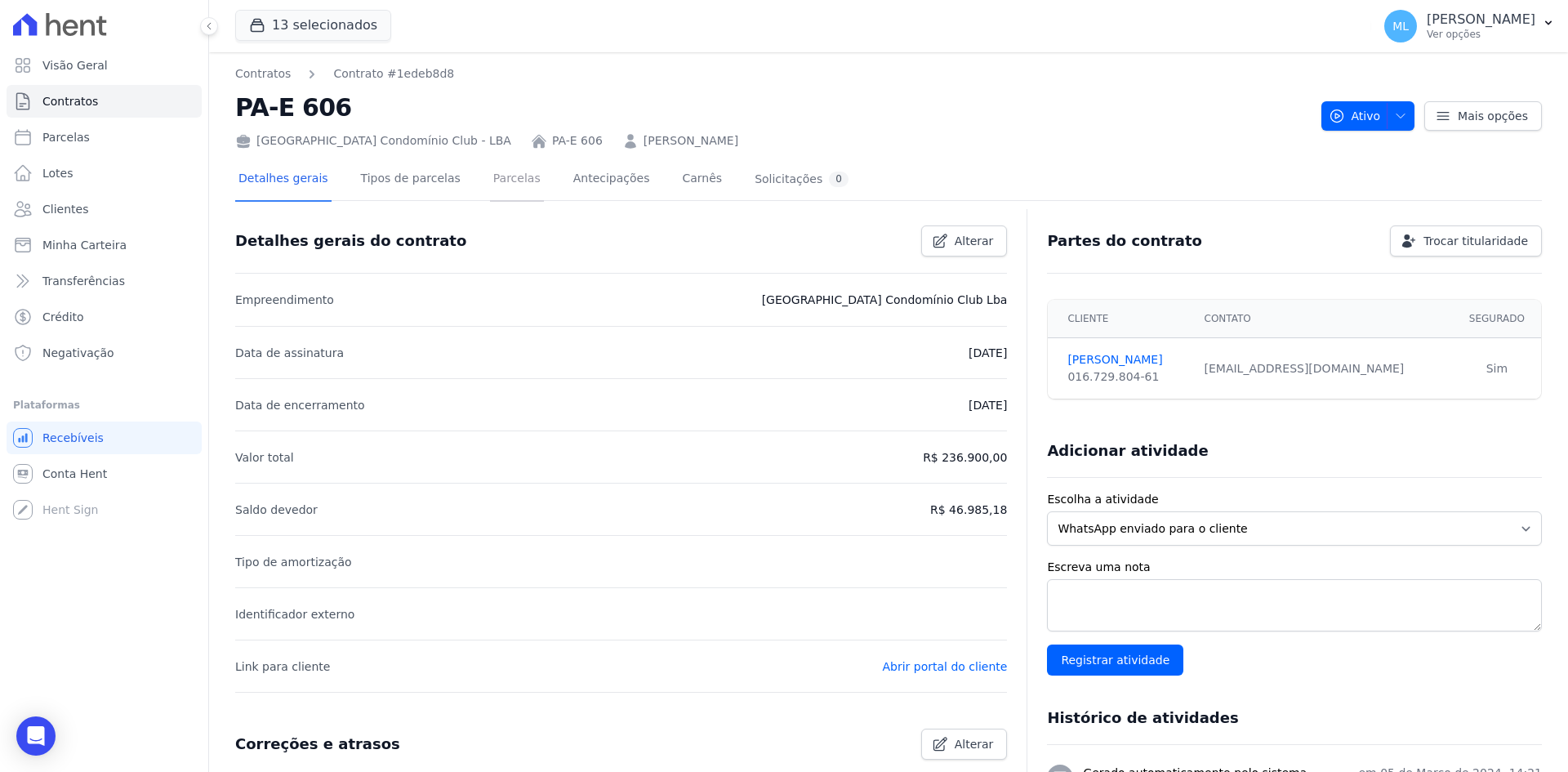
click at [490, 185] on link "Parcelas" at bounding box center [517, 180] width 54 height 43
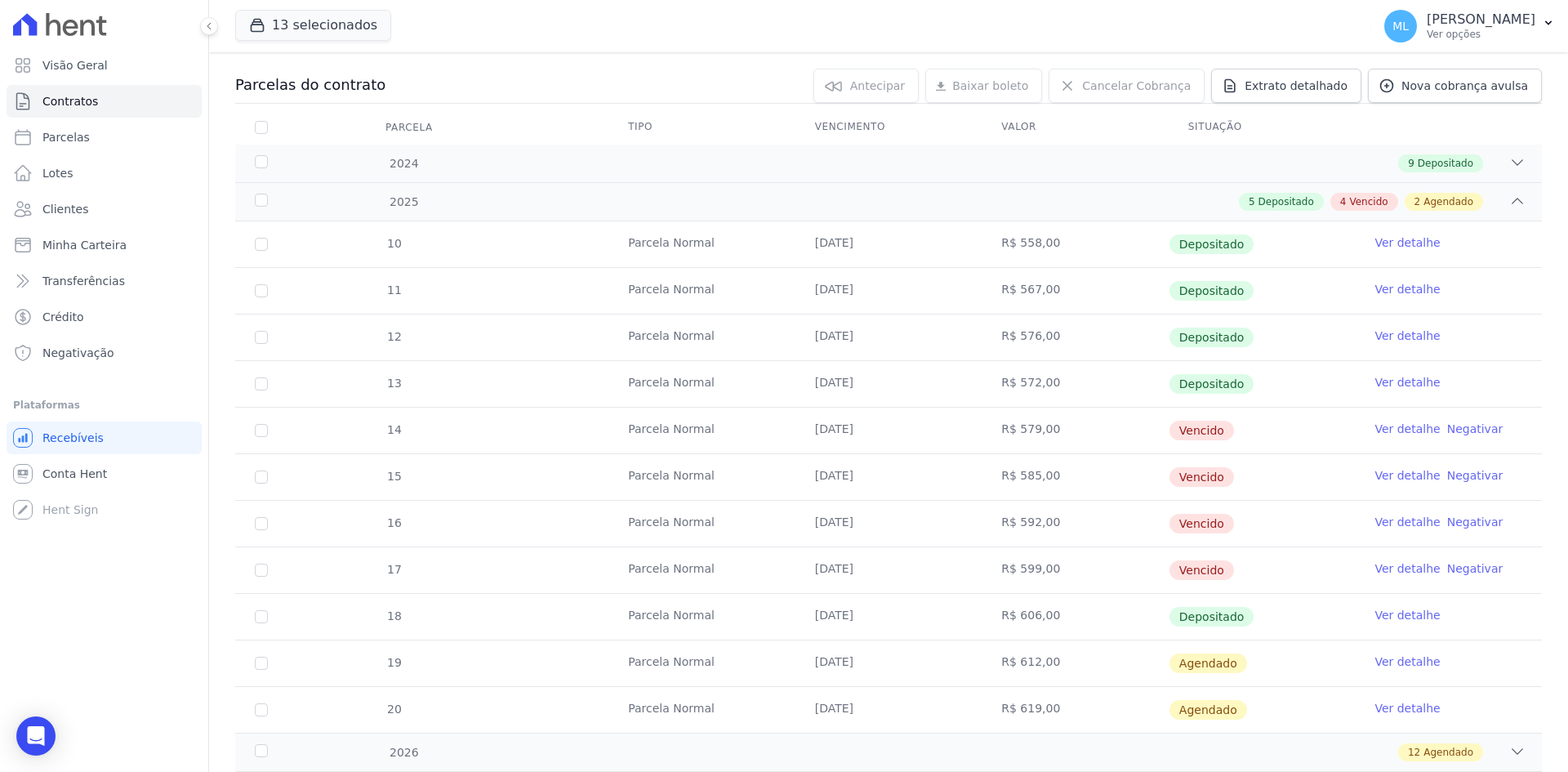
scroll to position [164, 0]
click at [1389, 426] on link "Ver detalhe" at bounding box center [1408, 426] width 66 height 16
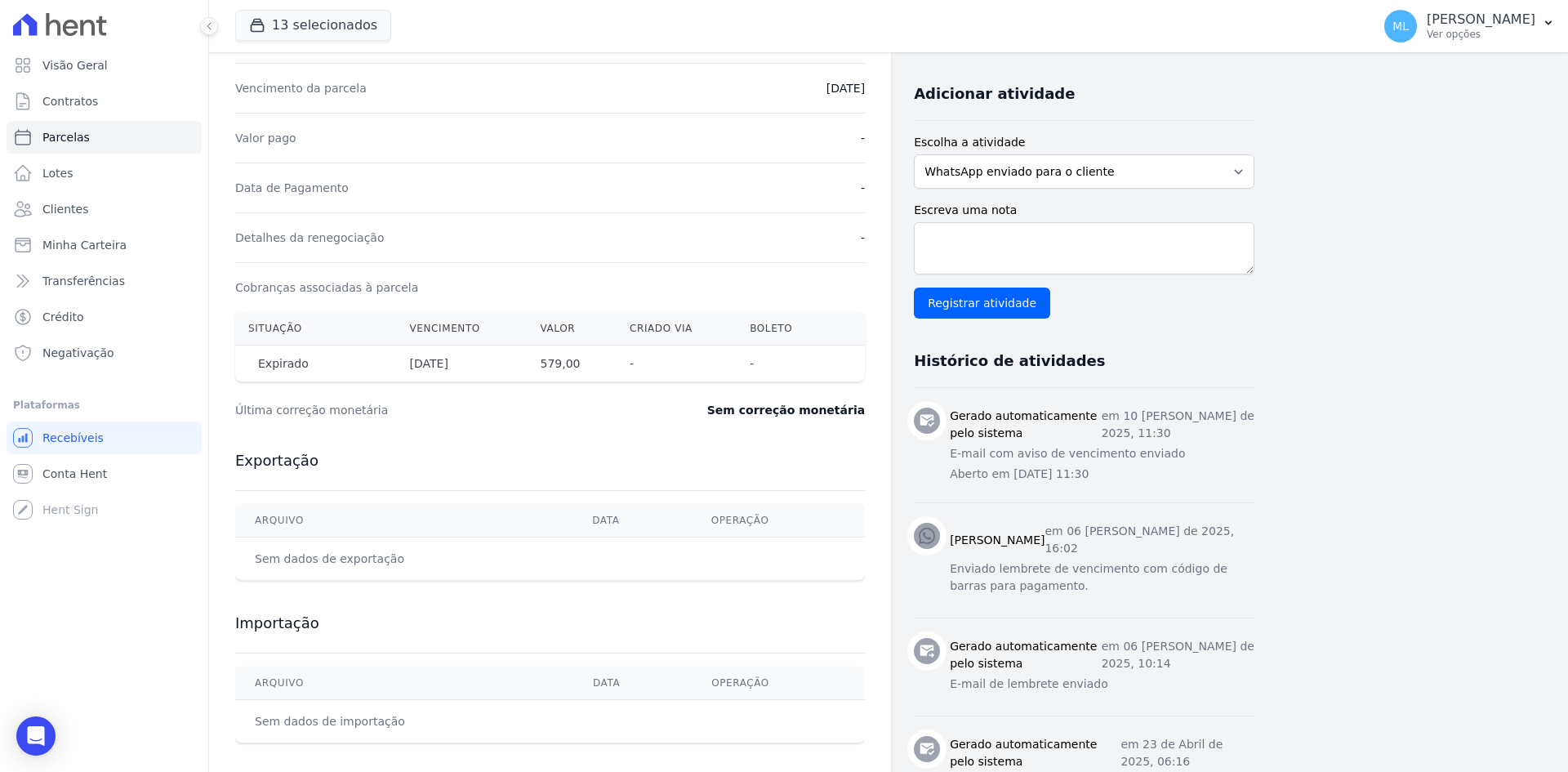
scroll to position [408, 0]
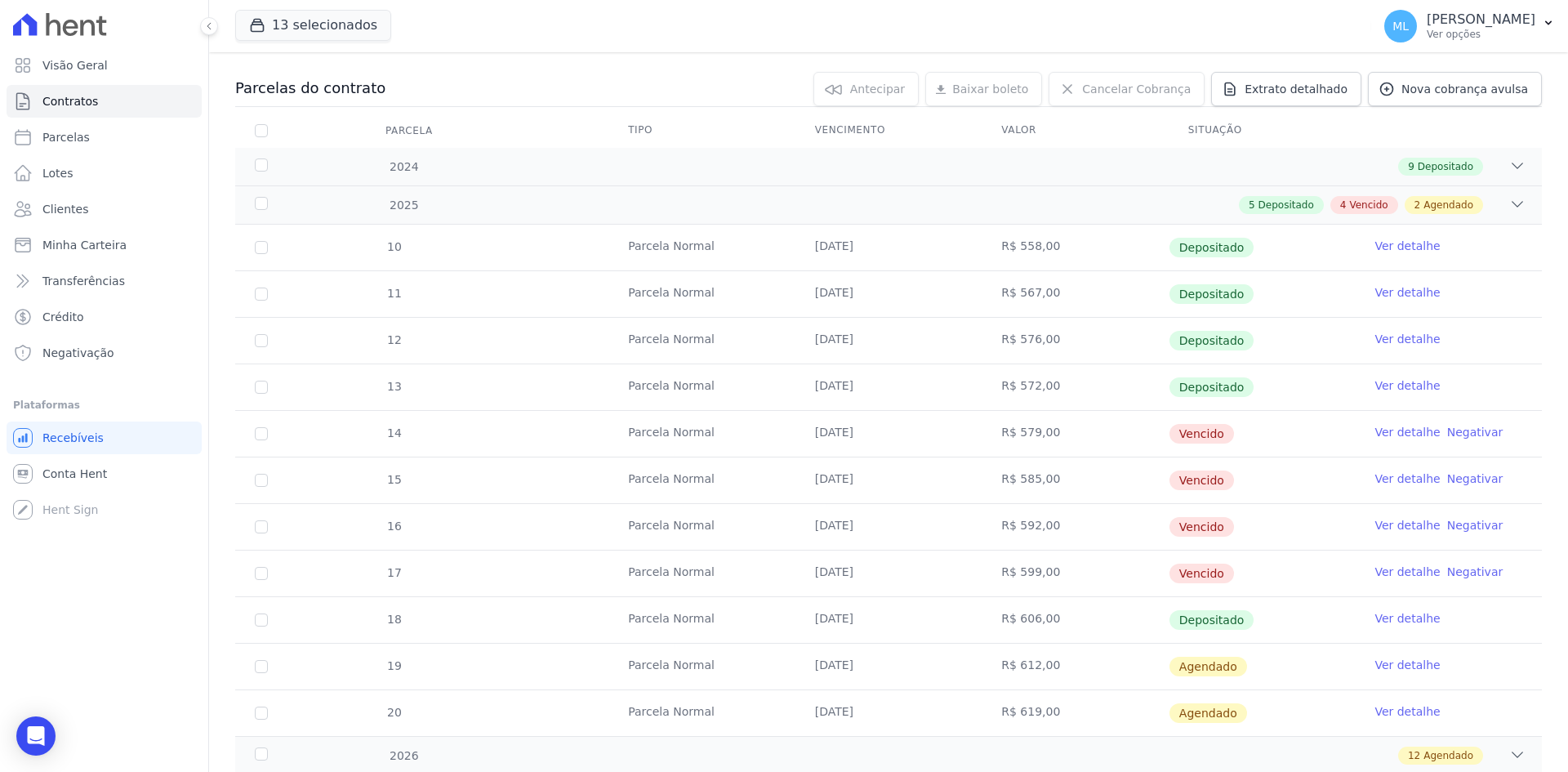
scroll to position [164, 0]
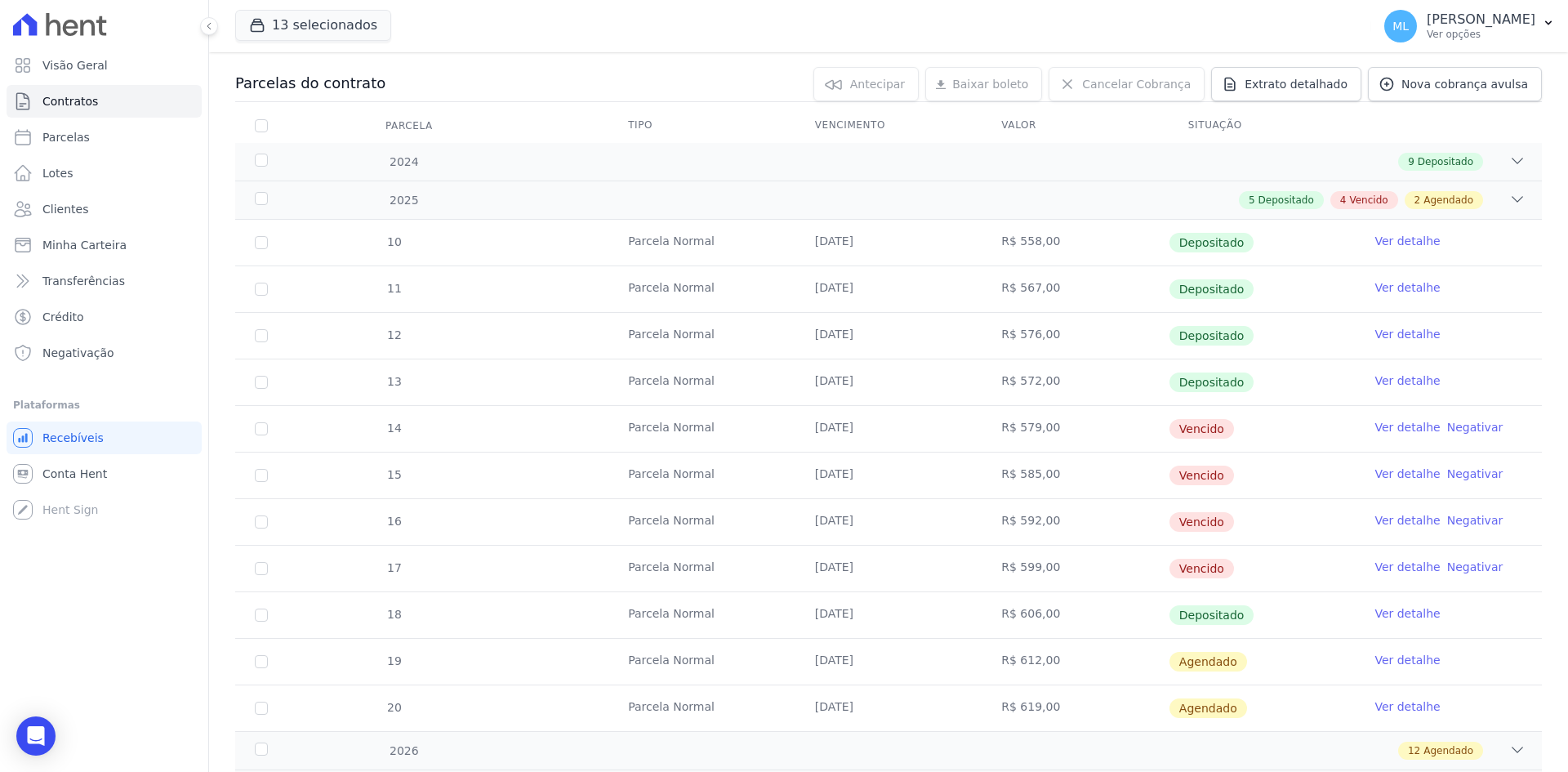
click at [1376, 471] on link "Ver detalhe" at bounding box center [1408, 473] width 66 height 16
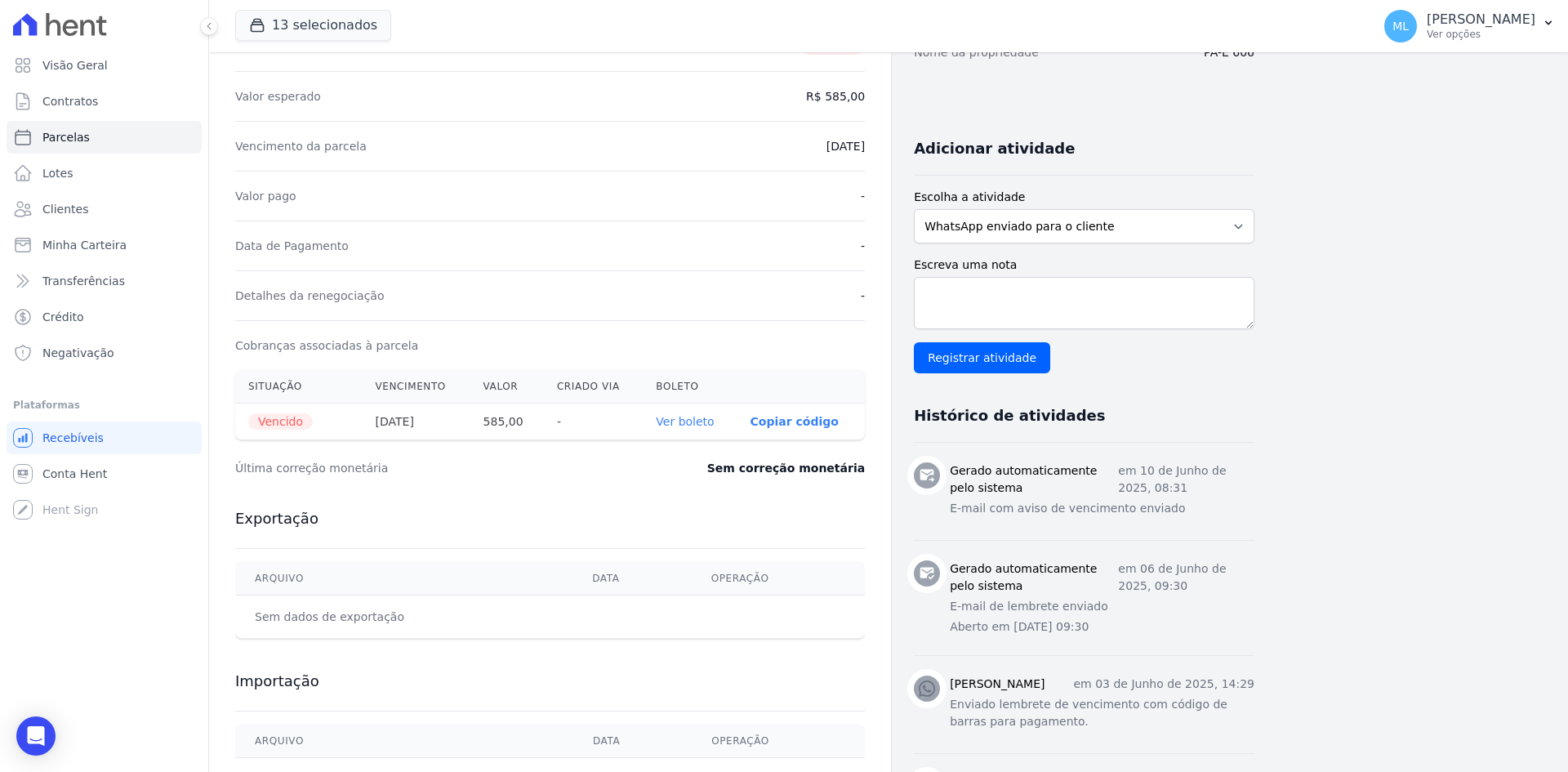
scroll to position [327, 0]
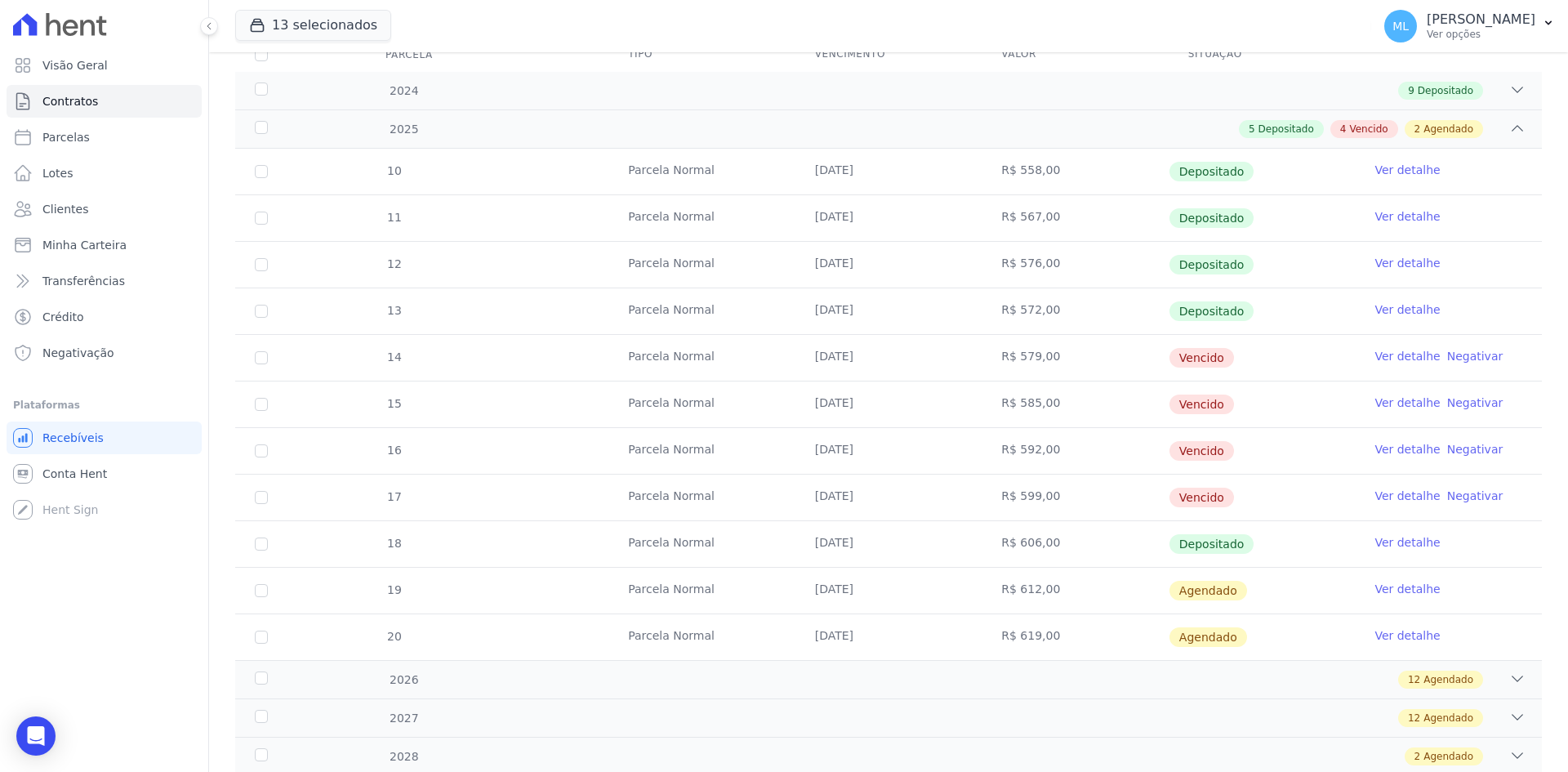
scroll to position [245, 0]
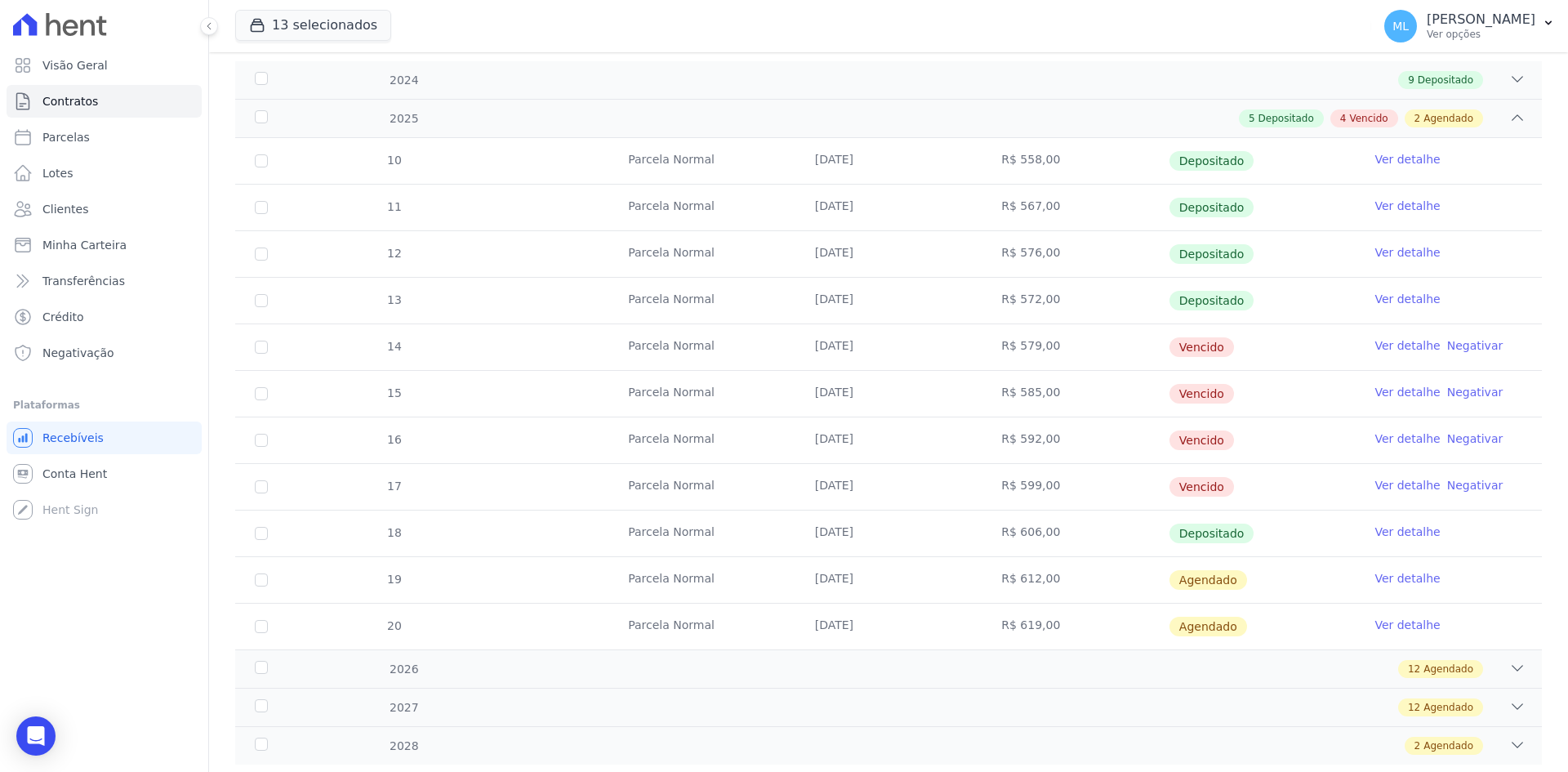
click at [1380, 444] on link "Ver detalhe" at bounding box center [1408, 438] width 66 height 16
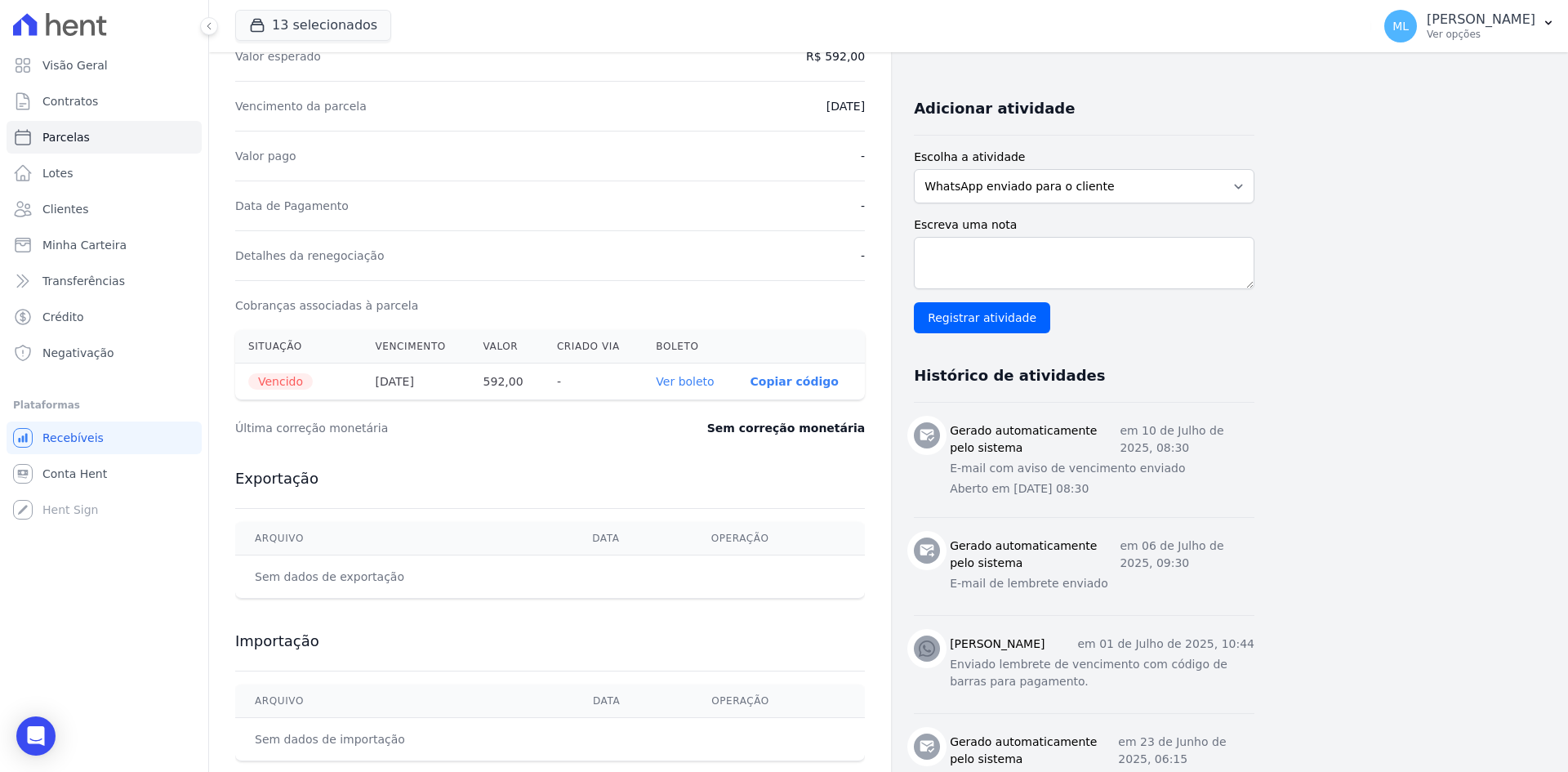
scroll to position [327, 0]
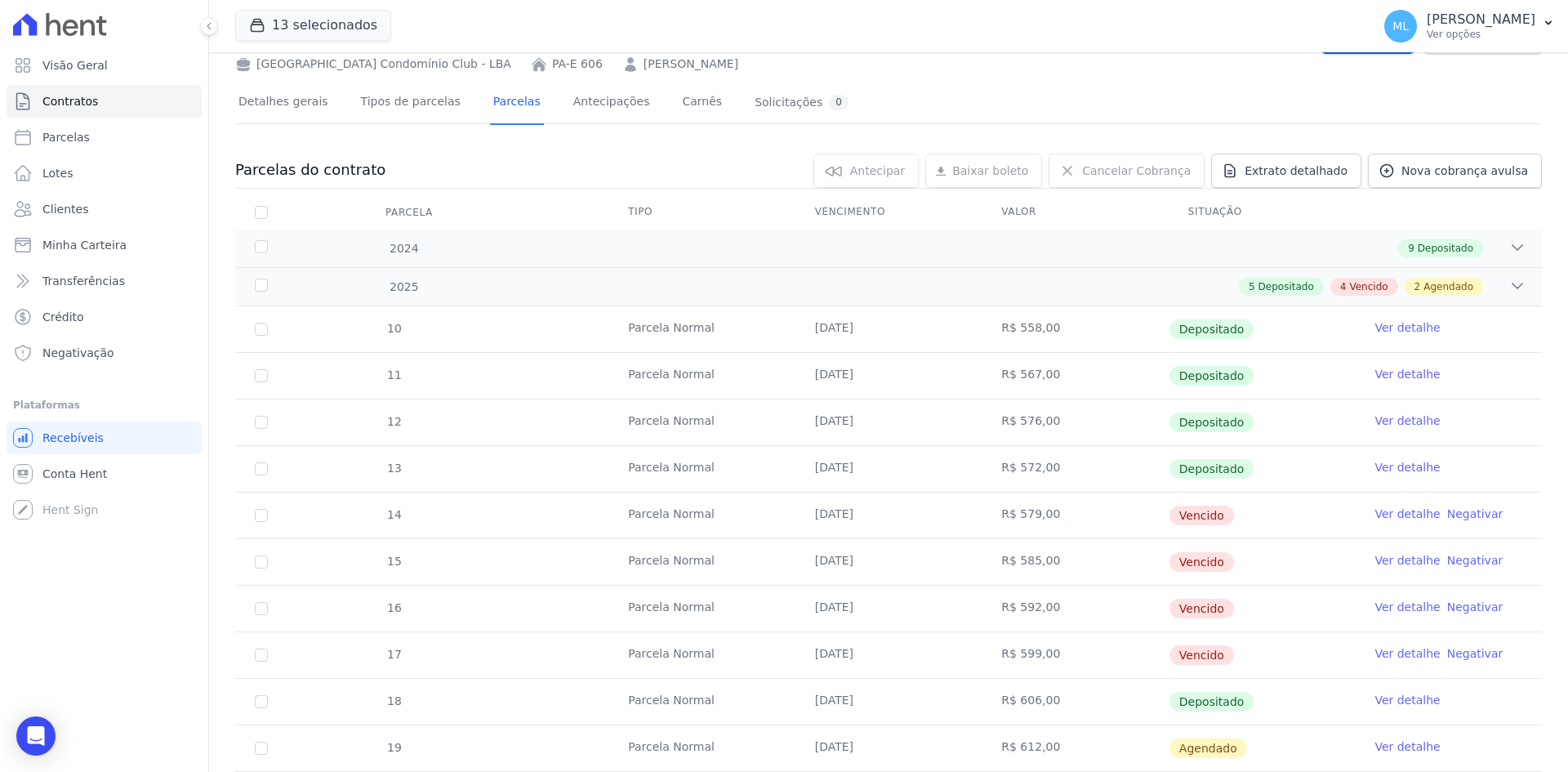
scroll to position [245, 0]
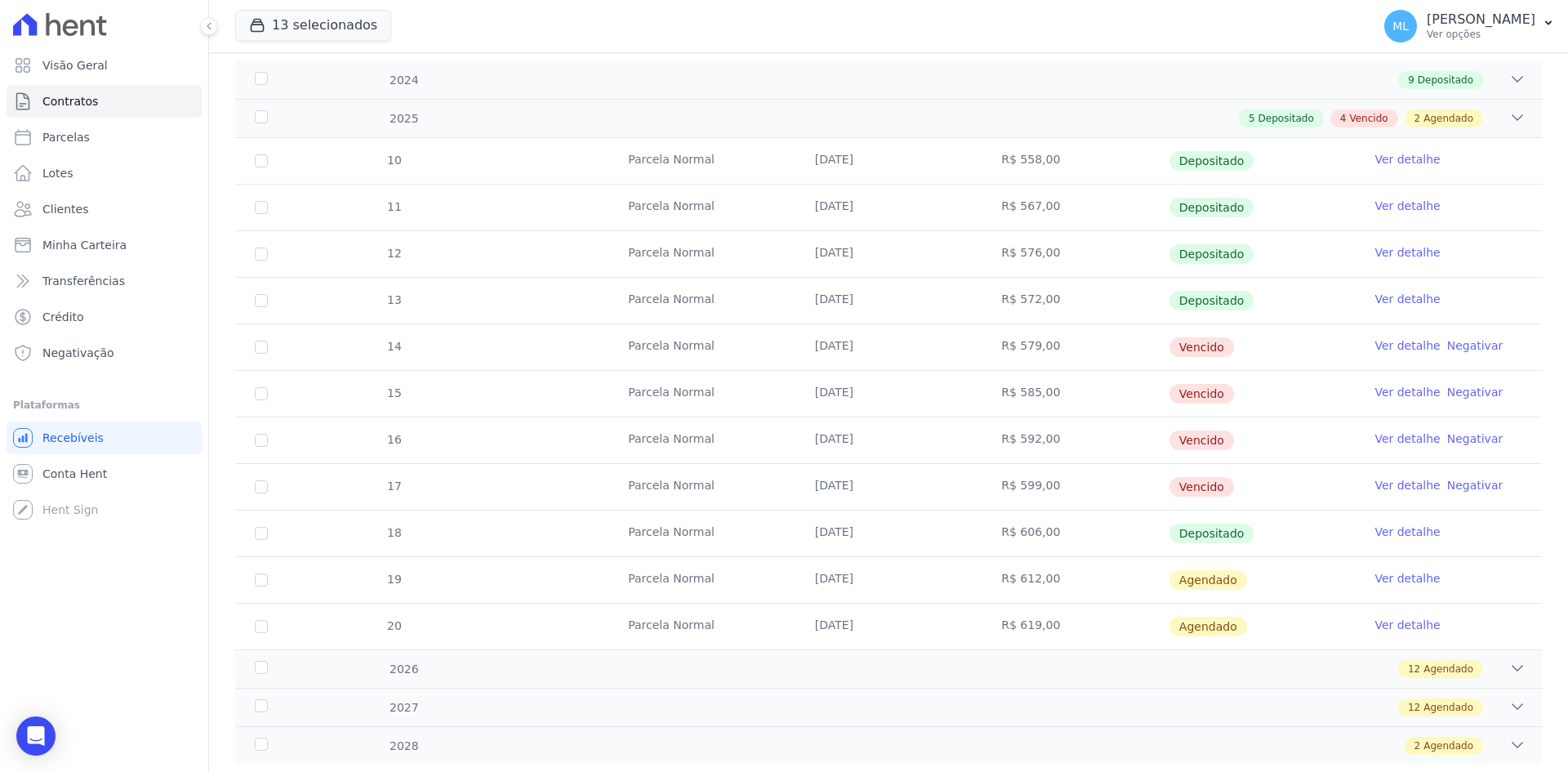
click at [1383, 487] on link "Ver detalhe" at bounding box center [1408, 485] width 66 height 16
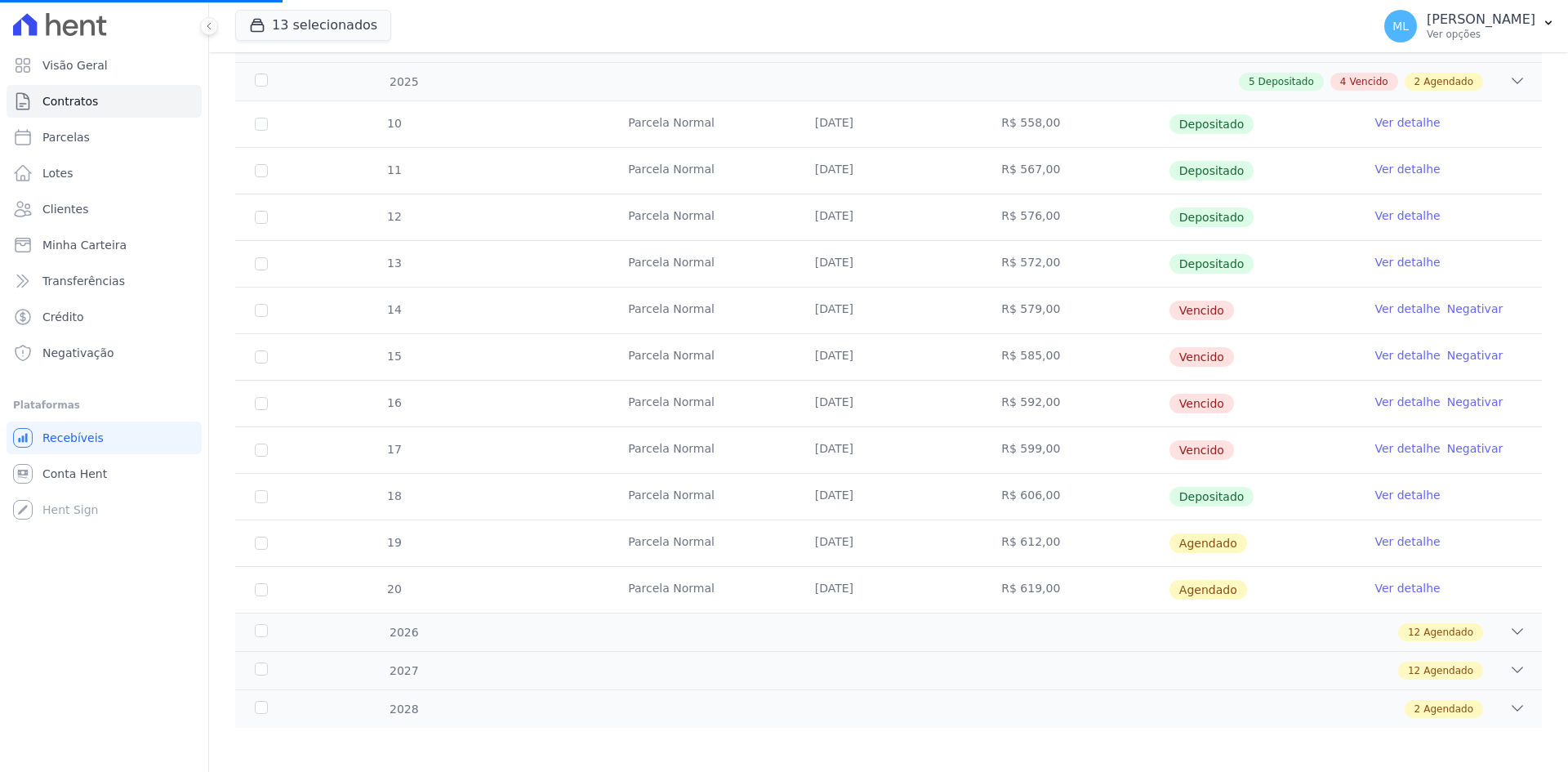
scroll to position [287, 0]
